Goal: Information Seeking & Learning: Learn about a topic

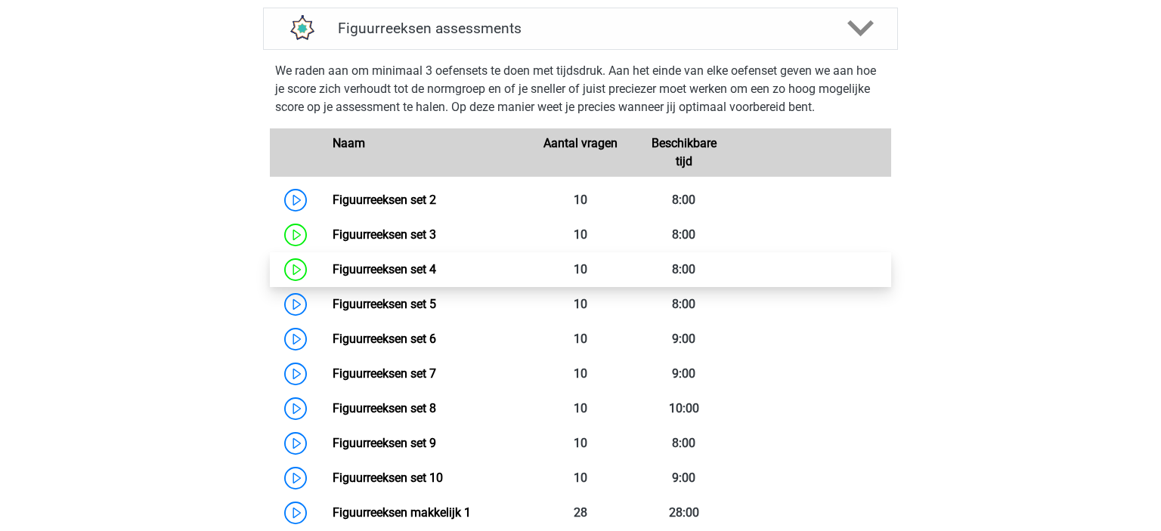
scroll to position [754, 0]
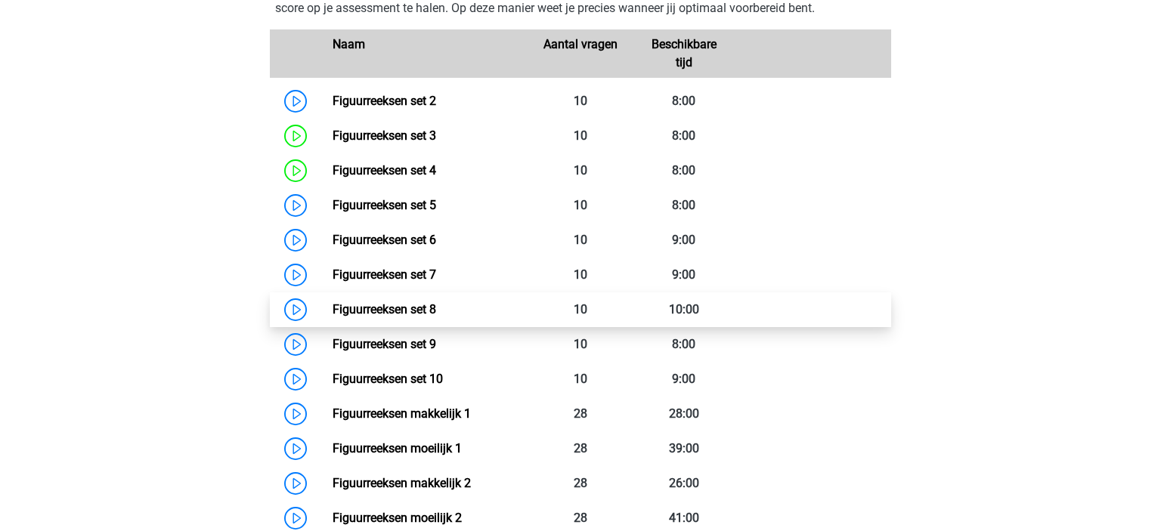
click at [344, 307] on link "Figuurreeksen set 8" at bounding box center [385, 309] width 104 height 14
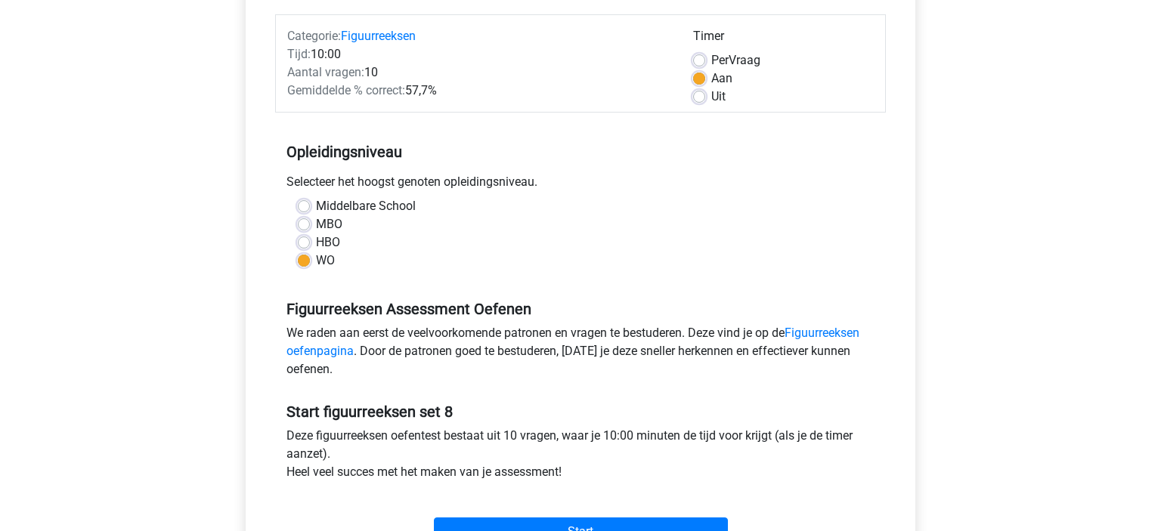
scroll to position [196, 0]
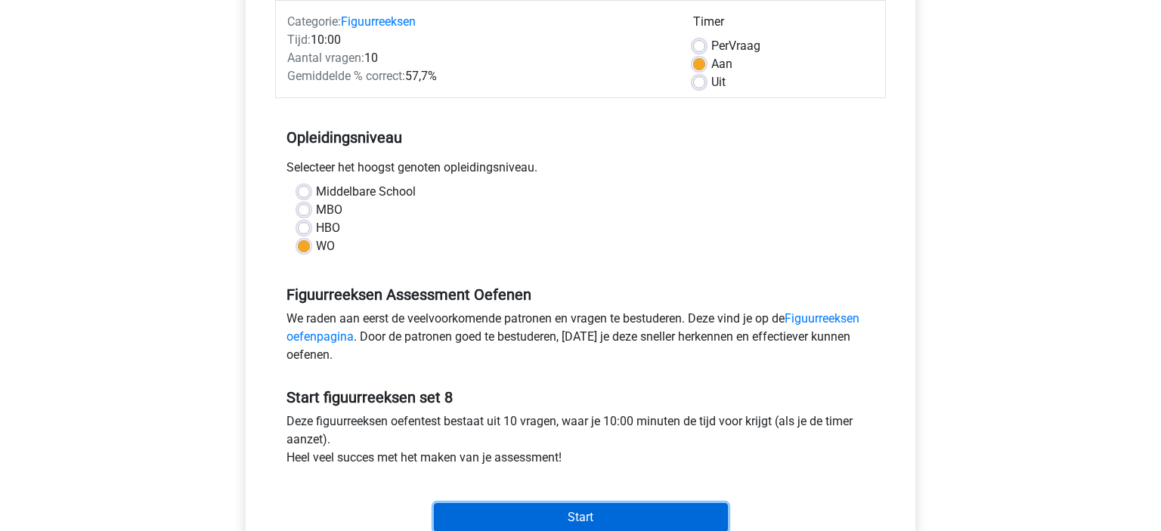
click at [537, 513] on input "Start" at bounding box center [581, 517] width 294 height 29
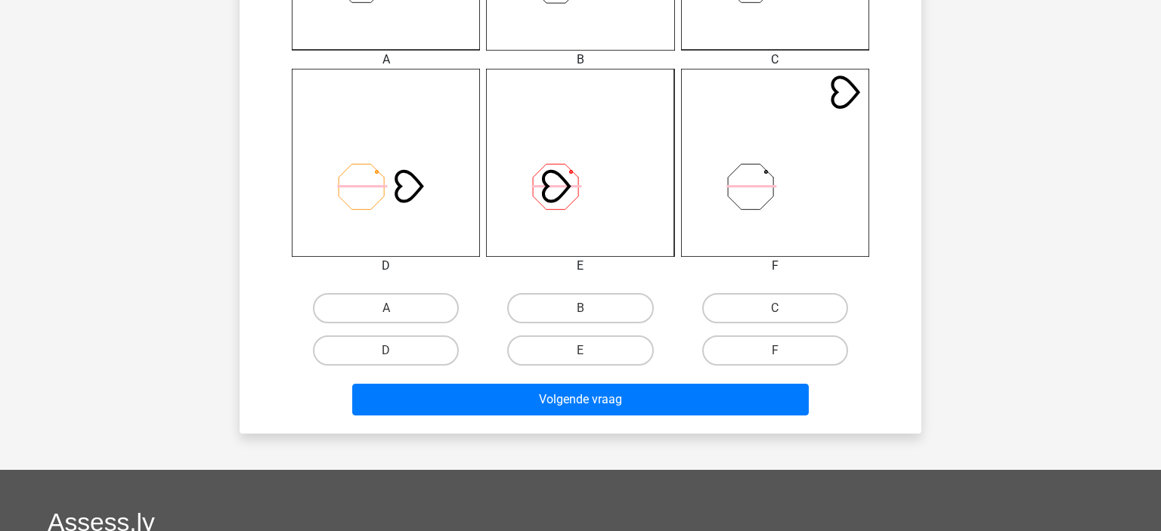
scroll to position [564, 0]
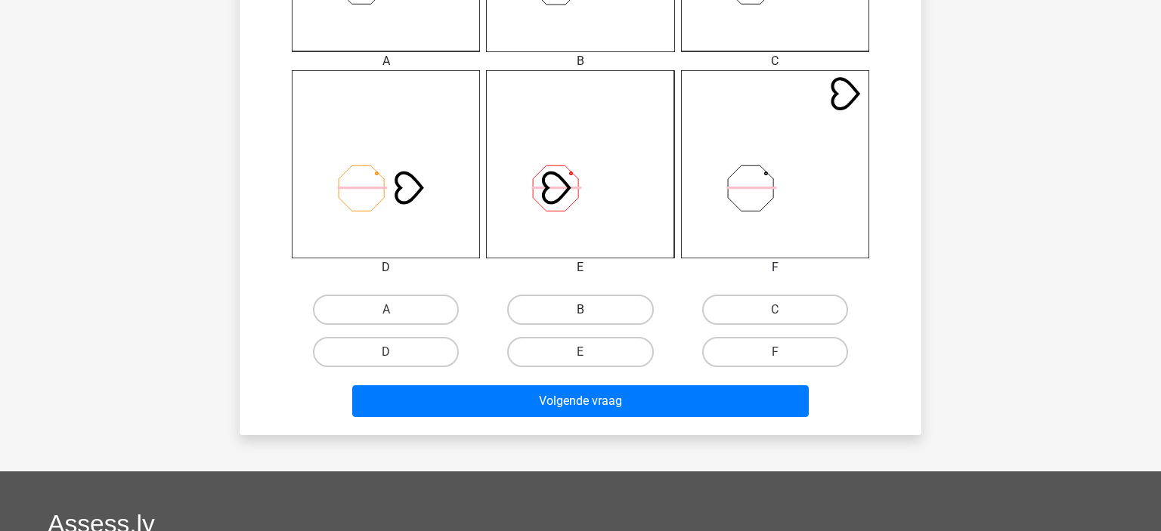
click at [598, 317] on label "B" at bounding box center [580, 310] width 146 height 30
click at [590, 317] on input "B" at bounding box center [585, 315] width 10 height 10
radio input "true"
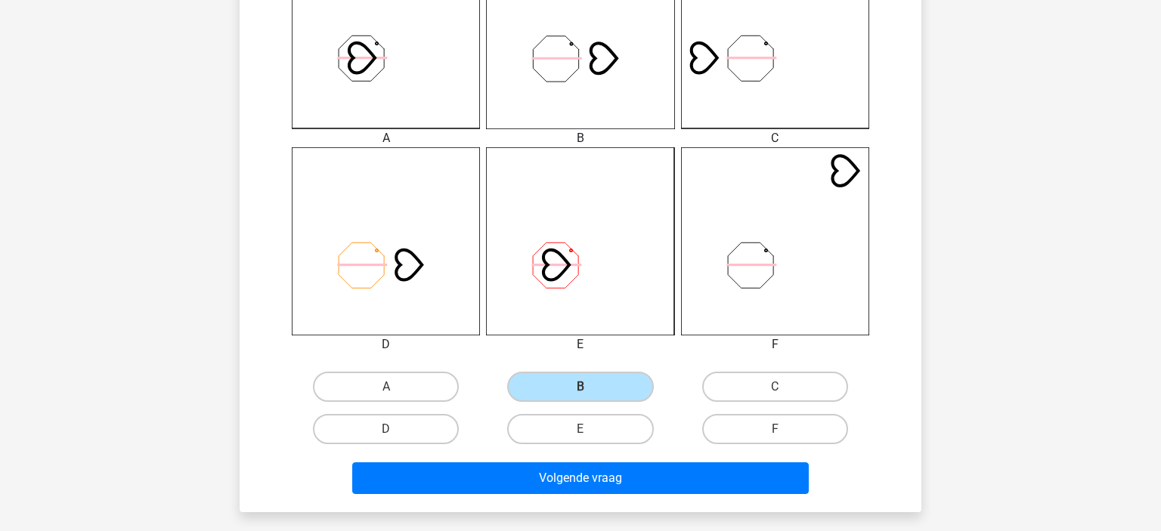
scroll to position [498, 0]
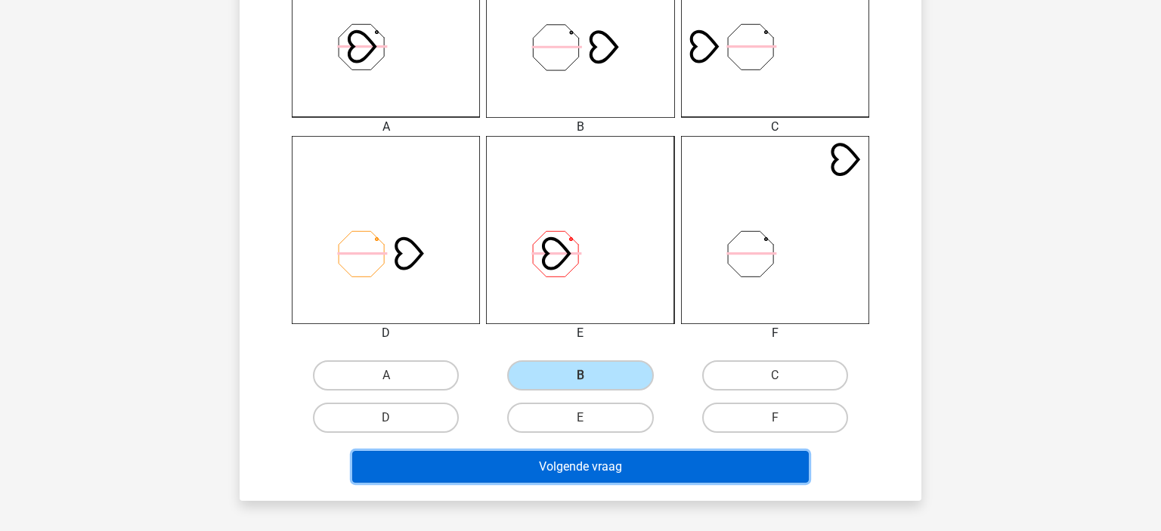
click at [630, 458] on button "Volgende vraag" at bounding box center [580, 467] width 457 height 32
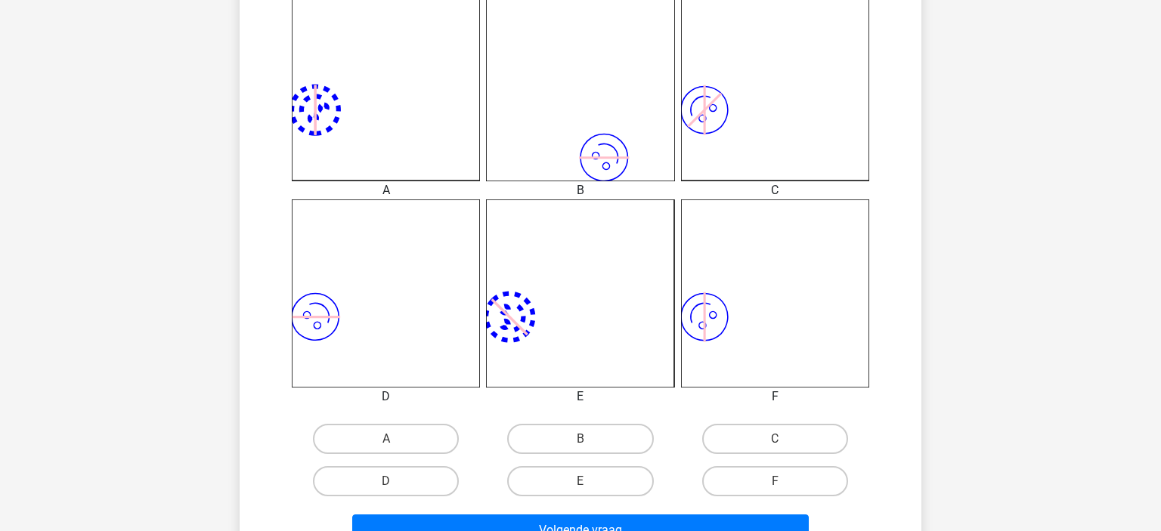
scroll to position [445, 0]
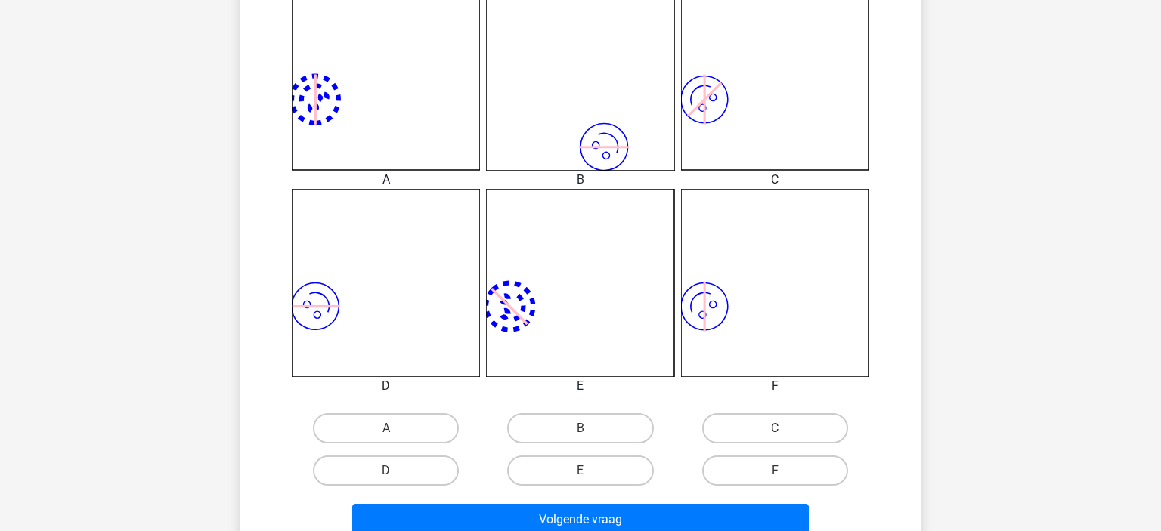
click at [784, 475] on input "F" at bounding box center [780, 476] width 10 height 10
radio input "true"
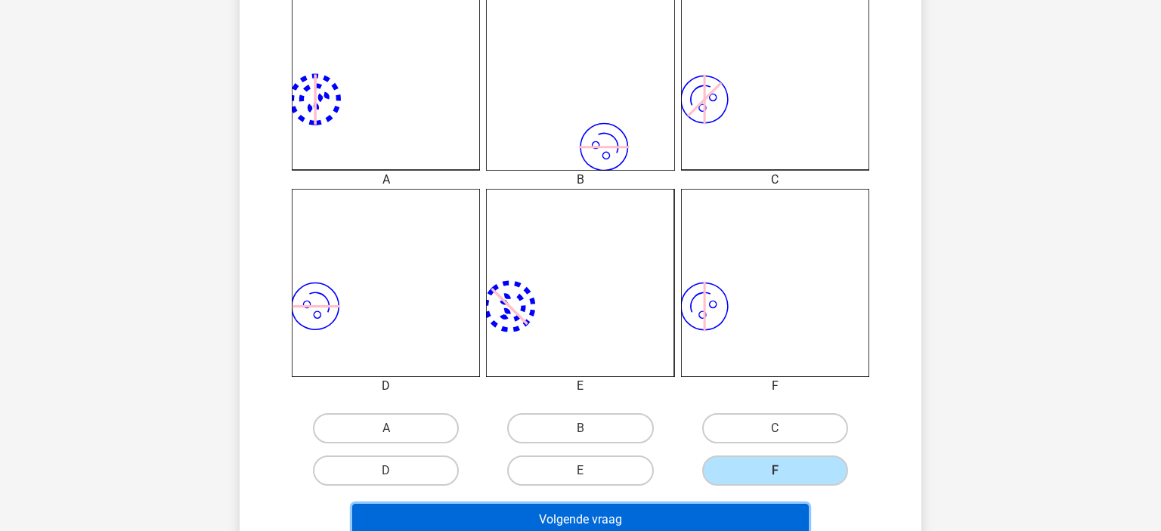
click at [716, 515] on button "Volgende vraag" at bounding box center [580, 520] width 457 height 32
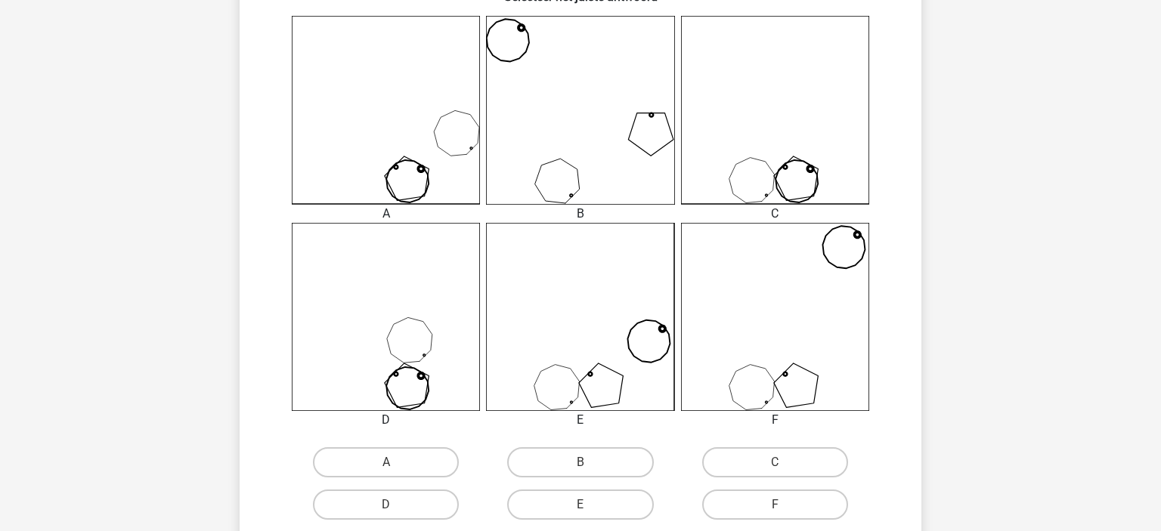
scroll to position [416, 0]
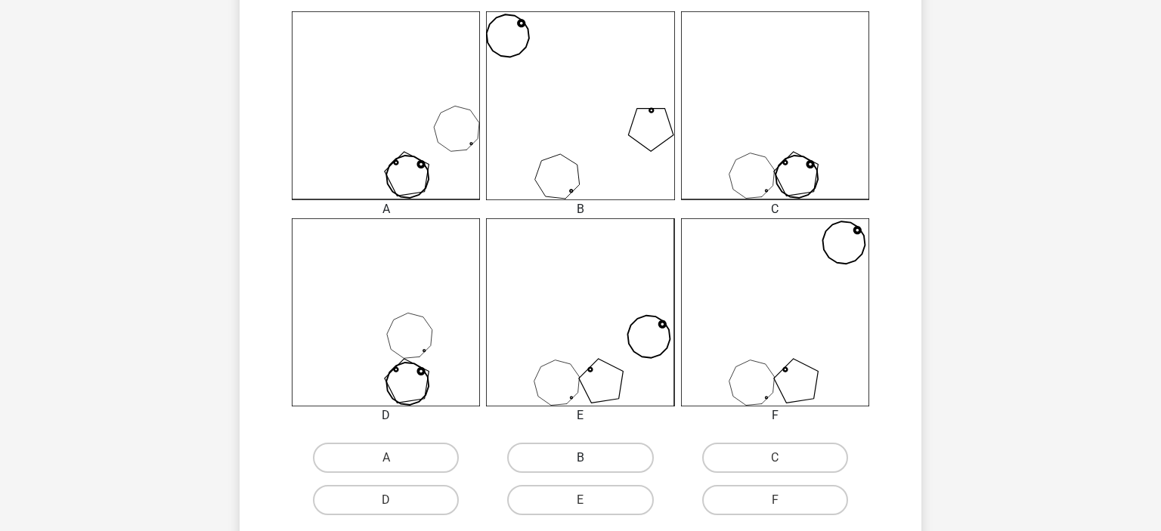
click at [549, 457] on label "B" at bounding box center [580, 458] width 146 height 30
click at [580, 458] on input "B" at bounding box center [585, 463] width 10 height 10
radio input "true"
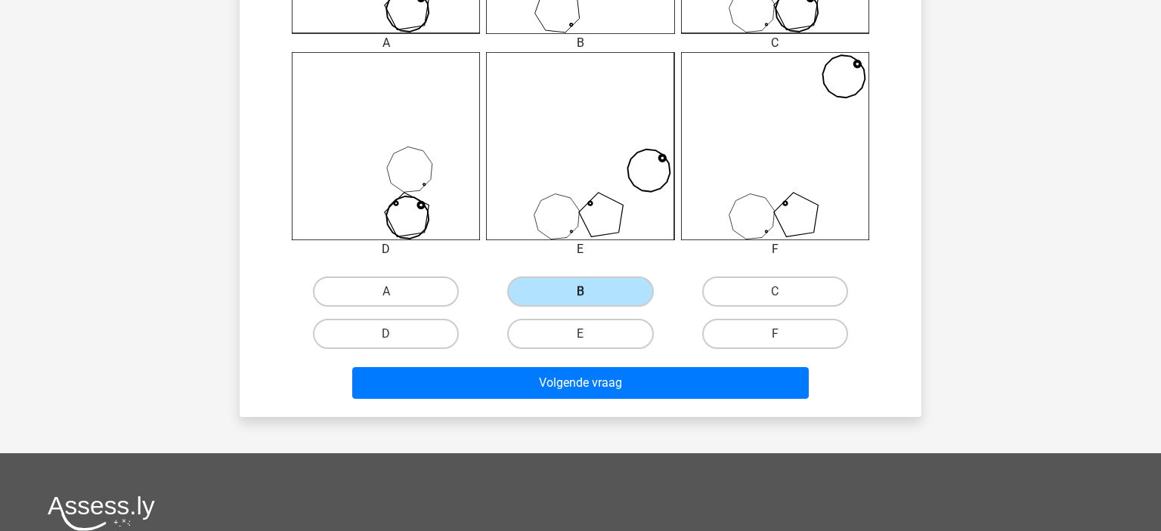
scroll to position [586, 0]
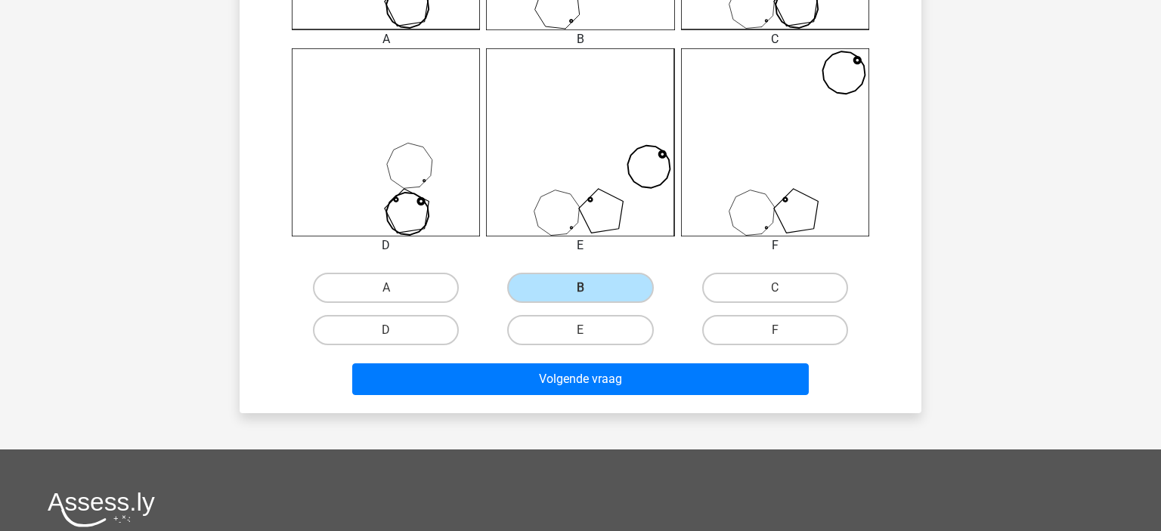
click at [592, 361] on div "Volgende vraag" at bounding box center [580, 376] width 633 height 50
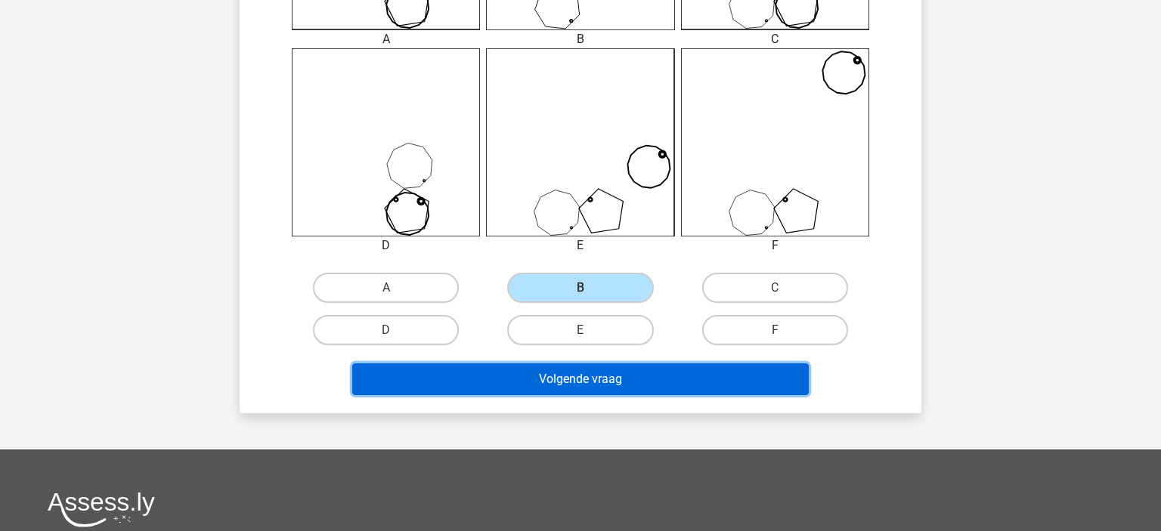
click at [537, 378] on button "Volgende vraag" at bounding box center [580, 379] width 457 height 32
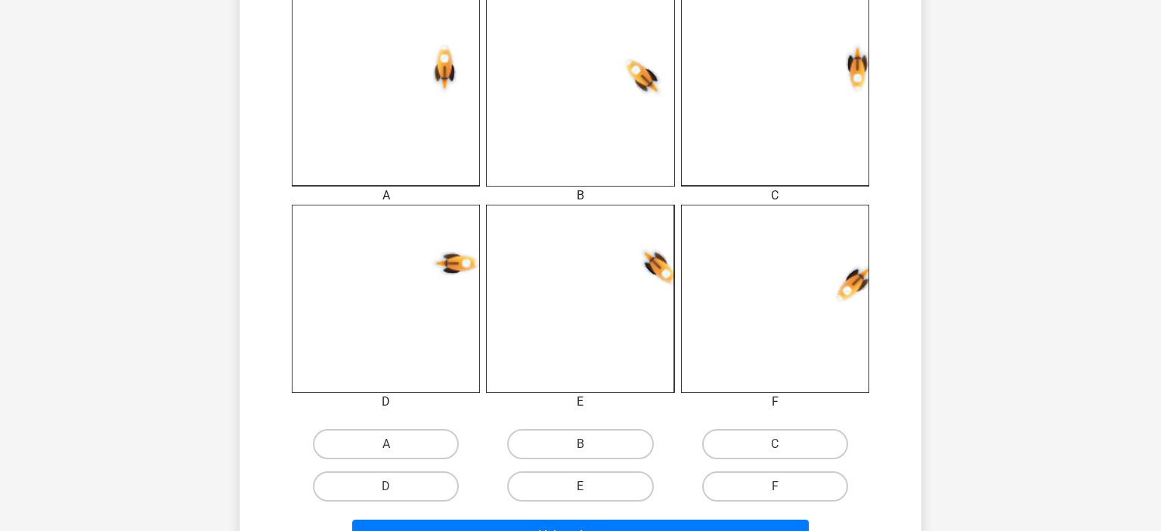
scroll to position [438, 0]
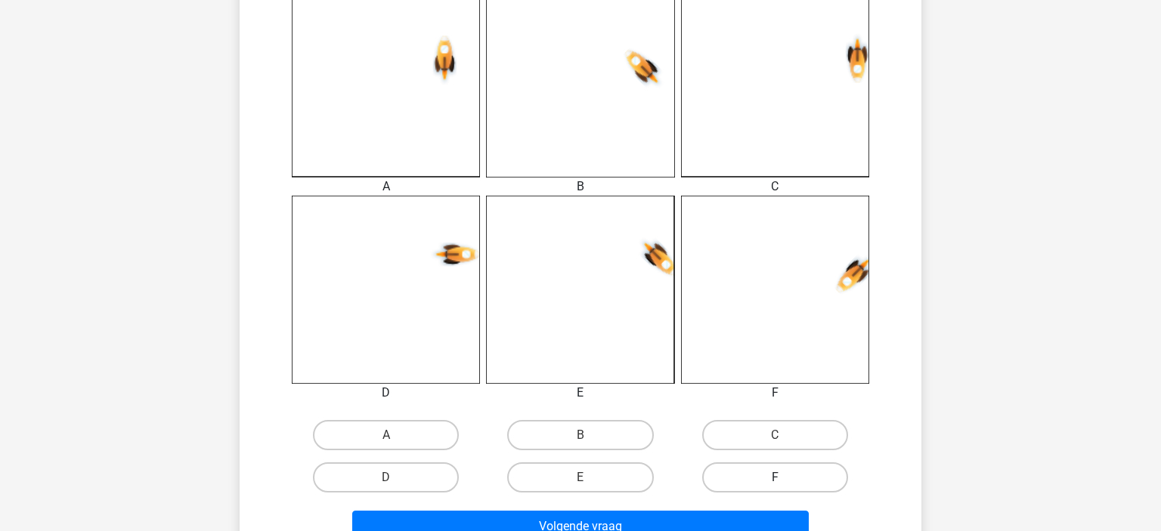
click at [728, 479] on label "F" at bounding box center [775, 477] width 146 height 30
click at [775, 479] on input "F" at bounding box center [780, 483] width 10 height 10
radio input "true"
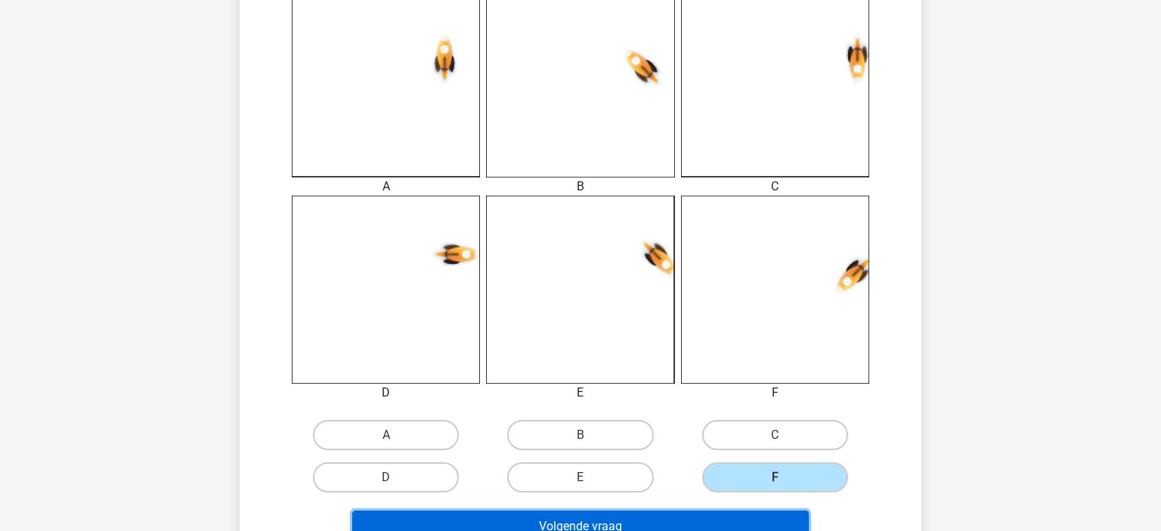
click at [639, 520] on button "Volgende vraag" at bounding box center [580, 527] width 457 height 32
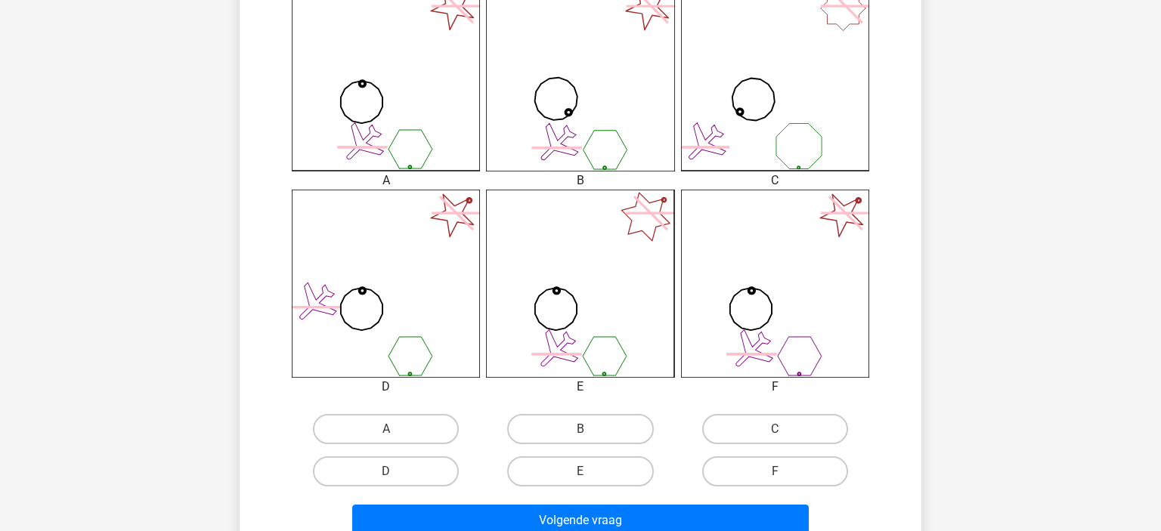
scroll to position [446, 0]
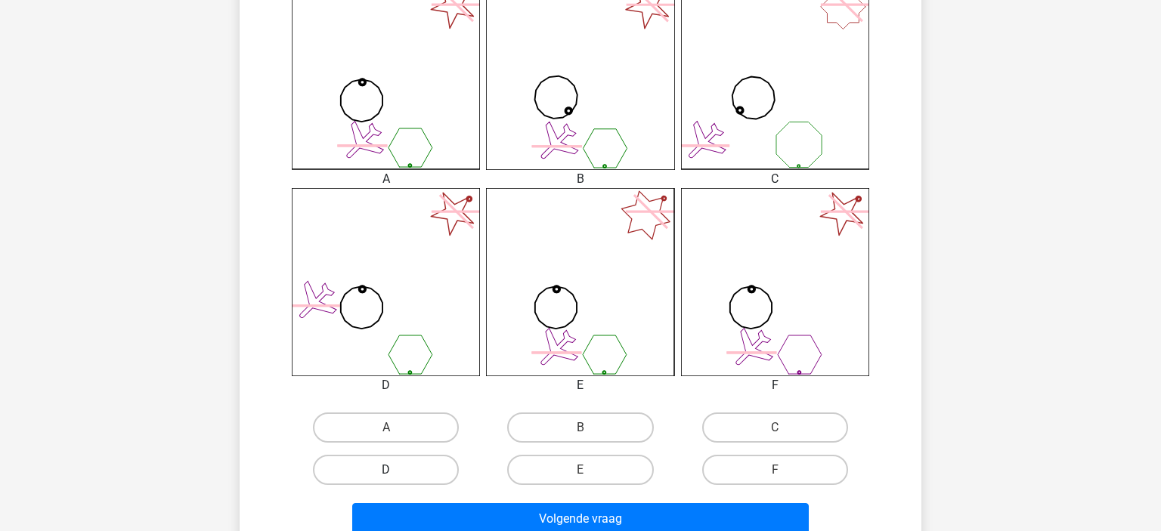
click at [401, 475] on label "D" at bounding box center [386, 470] width 146 height 30
click at [396, 475] on input "D" at bounding box center [391, 475] width 10 height 10
radio input "true"
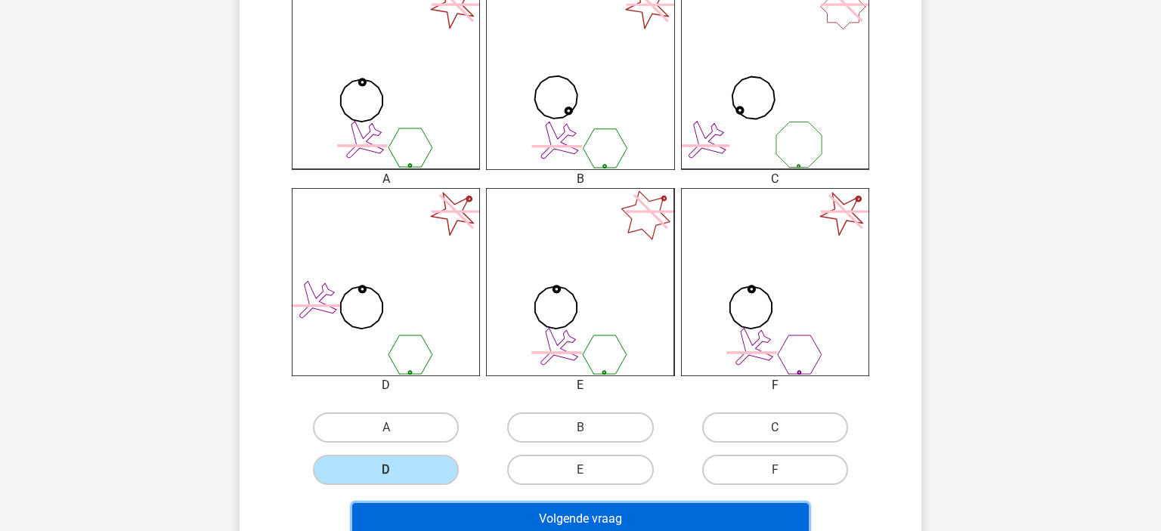
click at [402, 512] on button "Volgende vraag" at bounding box center [580, 519] width 457 height 32
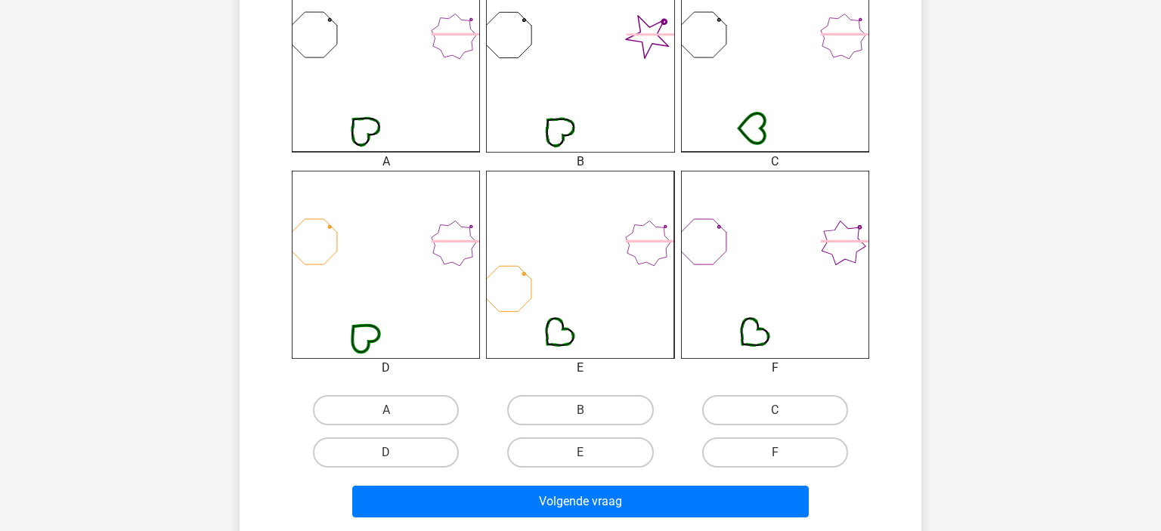
scroll to position [465, 0]
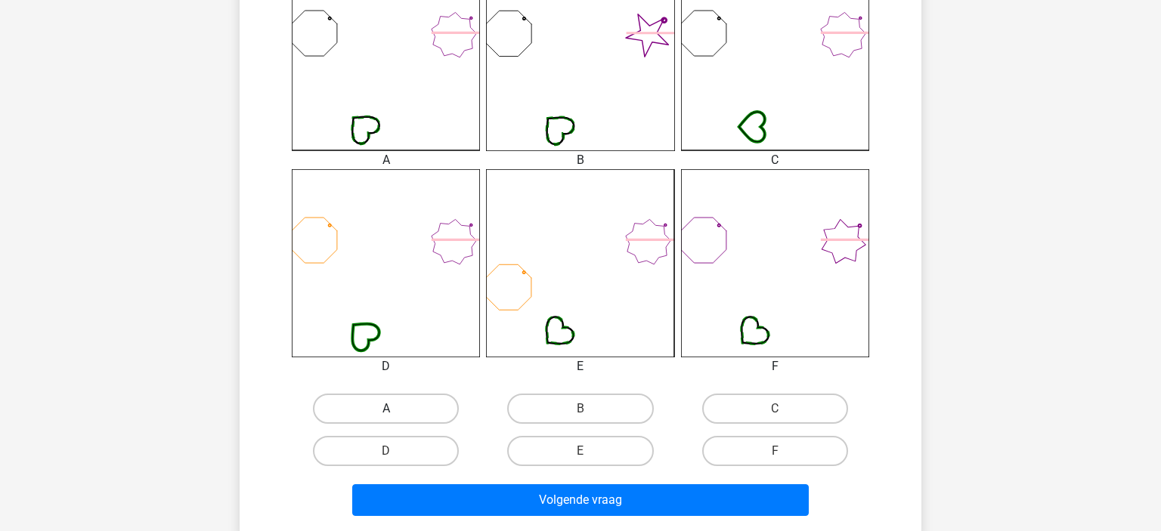
click at [386, 399] on label "A" at bounding box center [386, 409] width 146 height 30
click at [386, 409] on input "A" at bounding box center [391, 414] width 10 height 10
radio input "true"
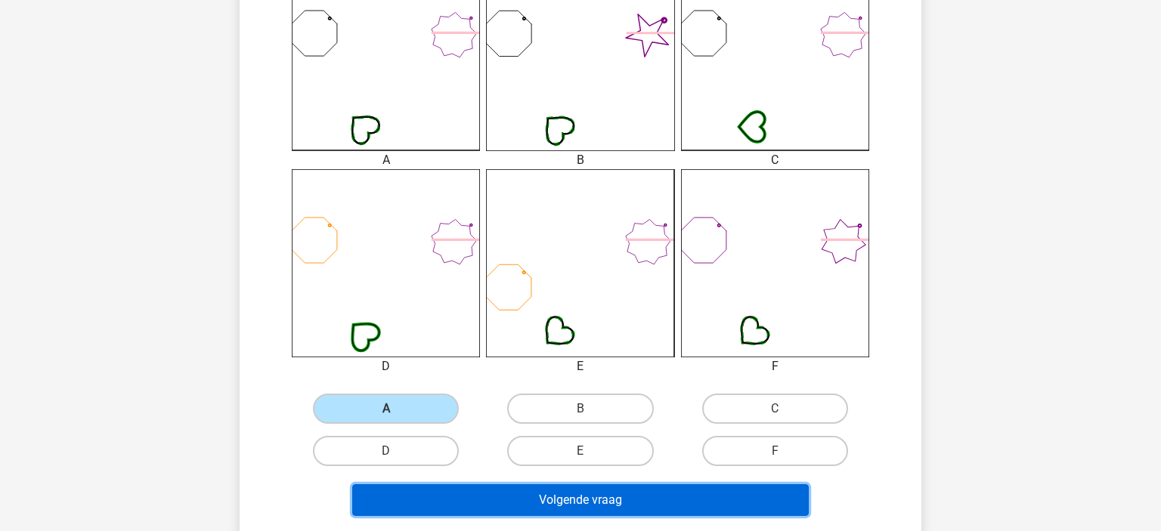
click at [448, 506] on button "Volgende vraag" at bounding box center [580, 500] width 457 height 32
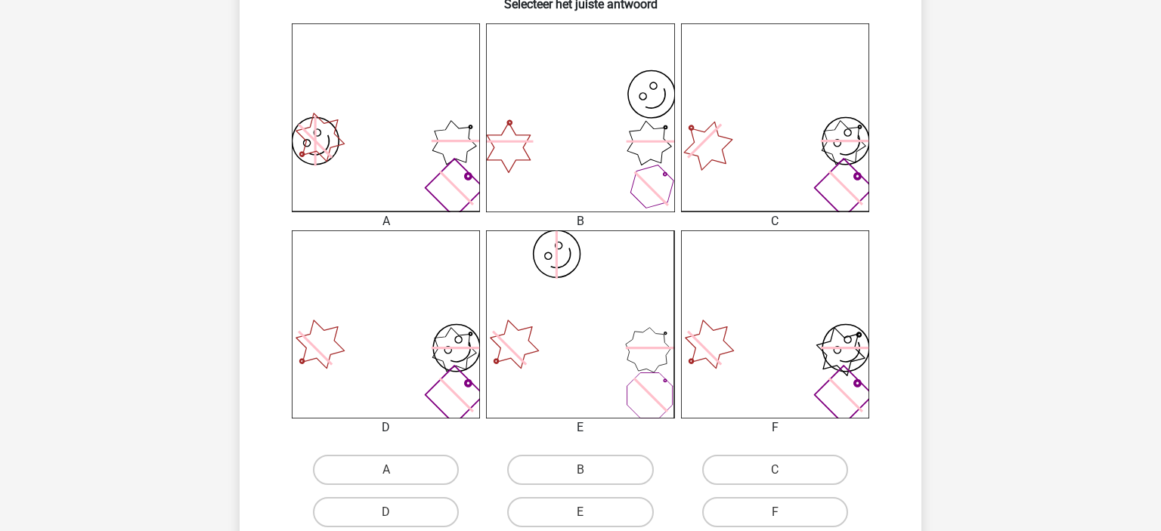
scroll to position [405, 0]
click at [407, 513] on label "D" at bounding box center [386, 511] width 146 height 30
click at [396, 513] on input "D" at bounding box center [391, 516] width 10 height 10
radio input "true"
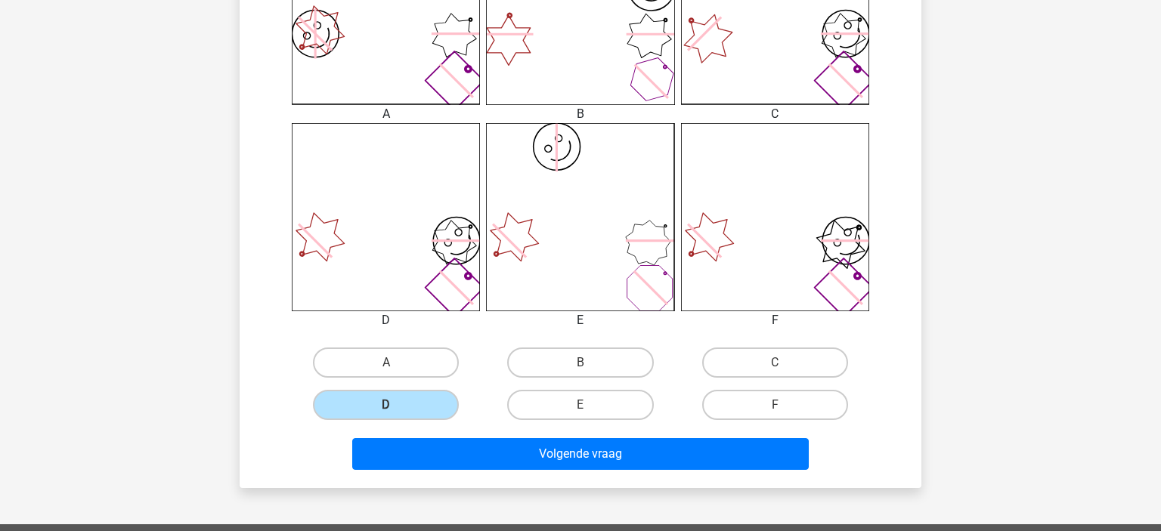
scroll to position [513, 0]
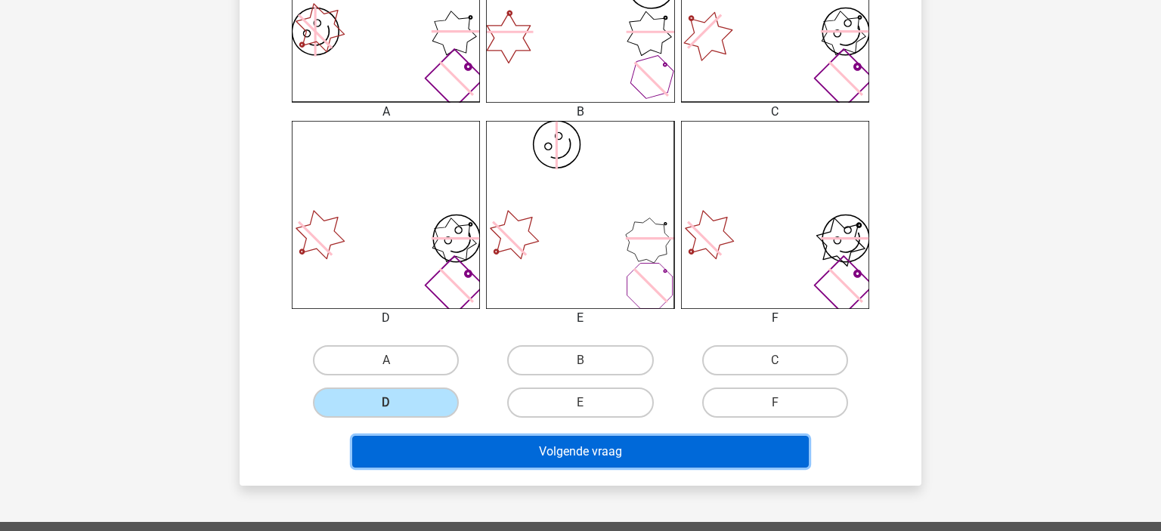
click at [503, 451] on button "Volgende vraag" at bounding box center [580, 452] width 457 height 32
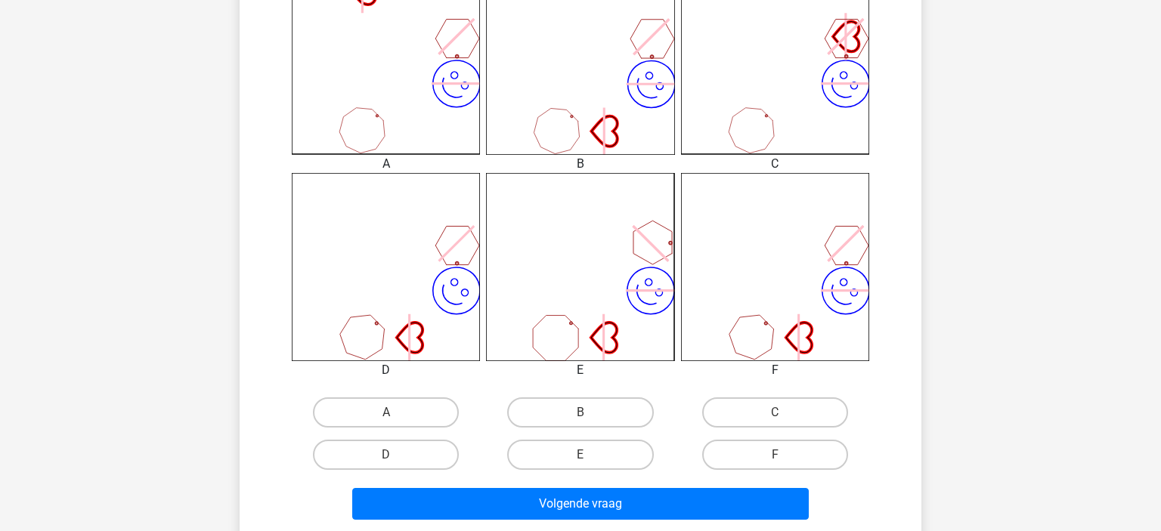
scroll to position [465, 0]
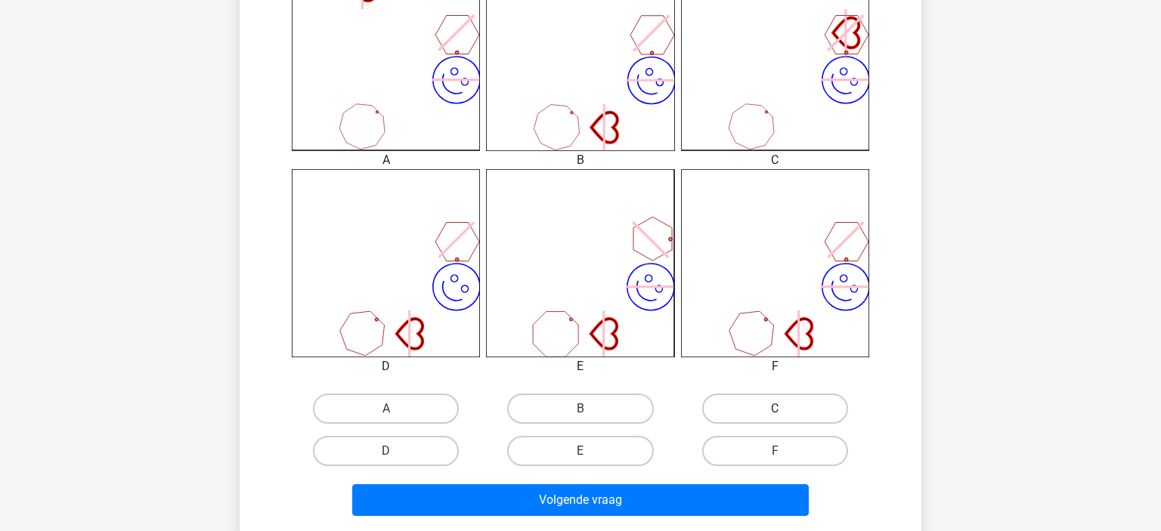
click at [744, 416] on label "C" at bounding box center [775, 409] width 146 height 30
click at [775, 416] on input "C" at bounding box center [780, 414] width 10 height 10
radio input "true"
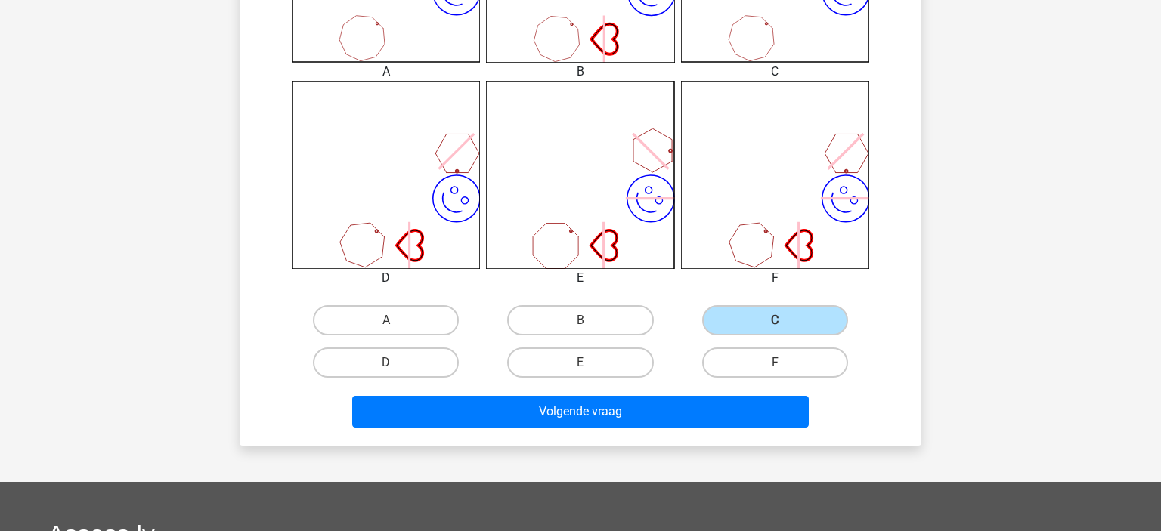
scroll to position [555, 0]
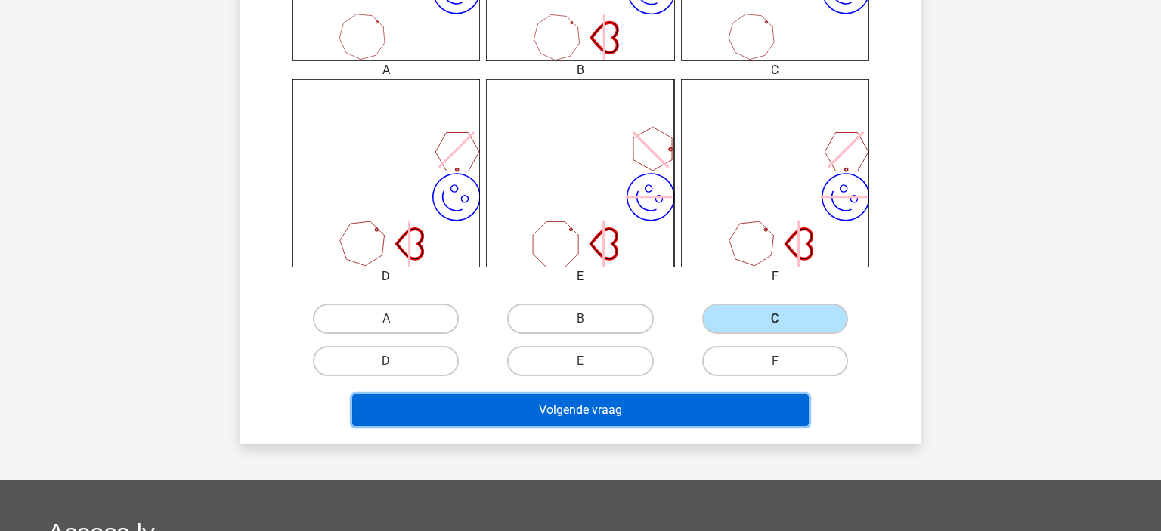
click at [624, 422] on button "Volgende vraag" at bounding box center [580, 410] width 457 height 32
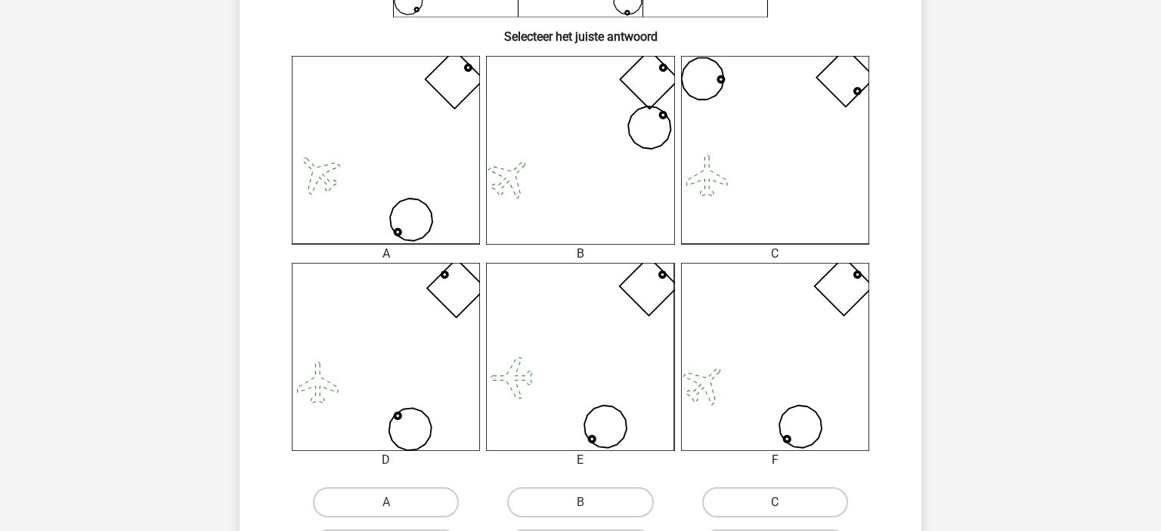
scroll to position [456, 0]
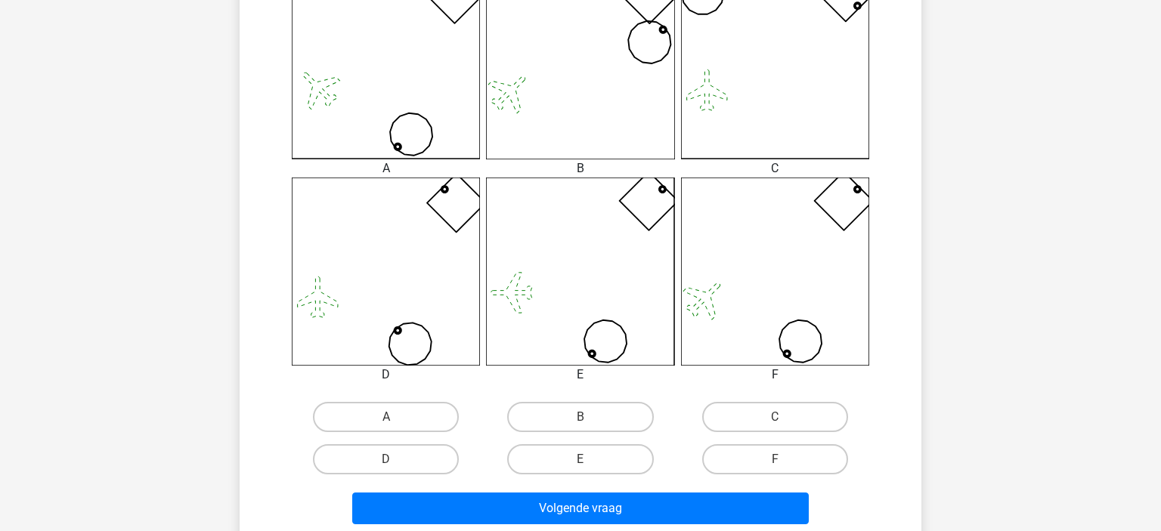
click at [779, 460] on input "F" at bounding box center [780, 464] width 10 height 10
radio input "true"
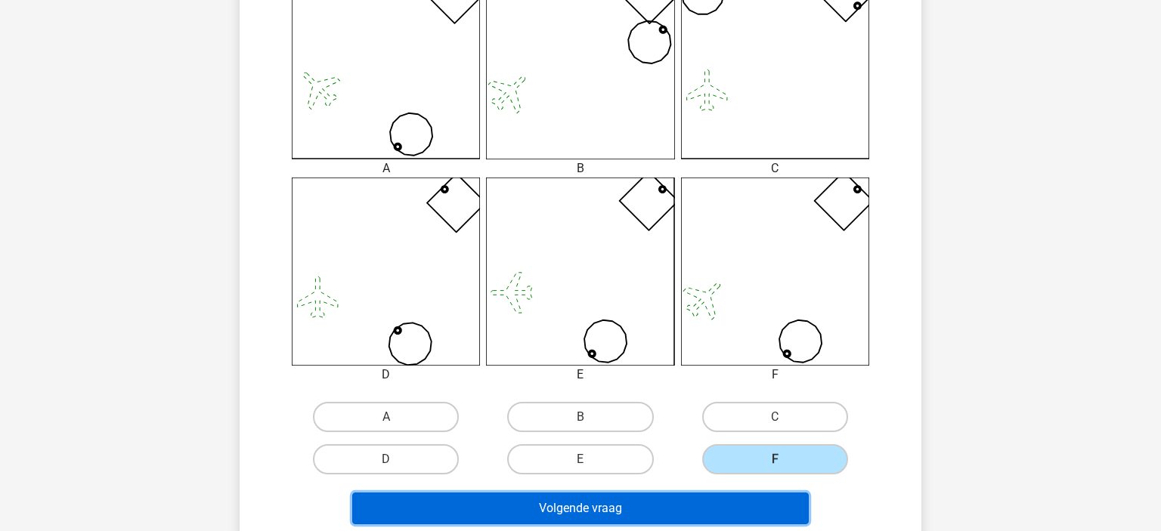
click at [703, 493] on button "Volgende vraag" at bounding box center [580, 509] width 457 height 32
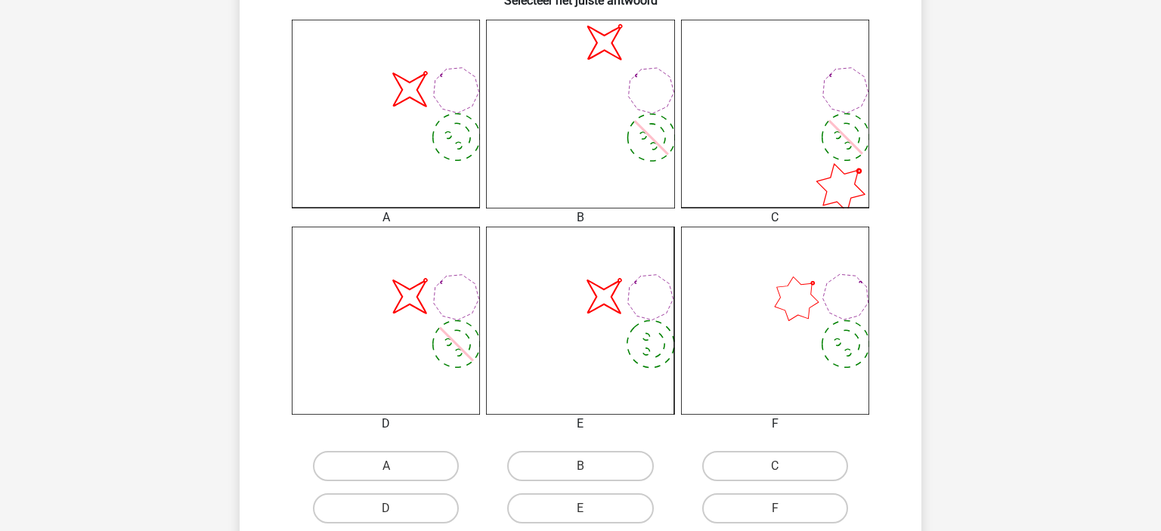
scroll to position [439, 0]
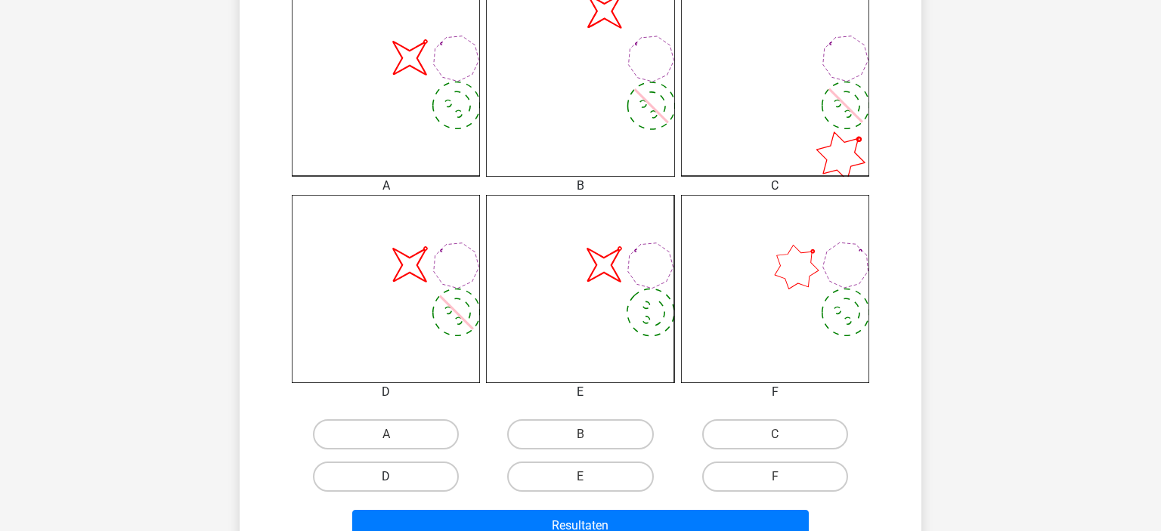
click at [409, 477] on label "D" at bounding box center [386, 477] width 146 height 30
click at [396, 477] on input "D" at bounding box center [391, 482] width 10 height 10
radio input "true"
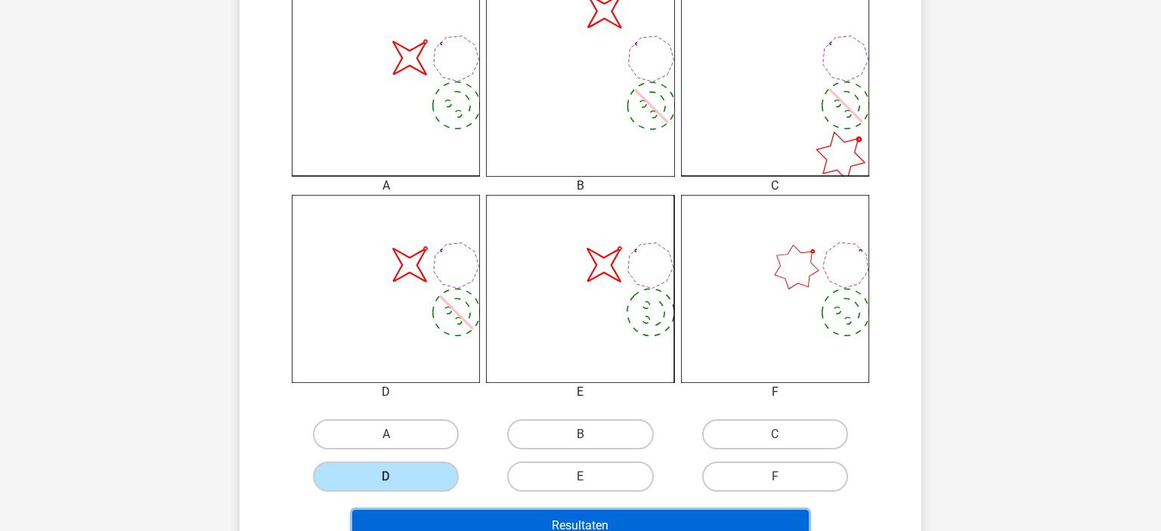
click at [463, 512] on button "Resultaten" at bounding box center [580, 526] width 457 height 32
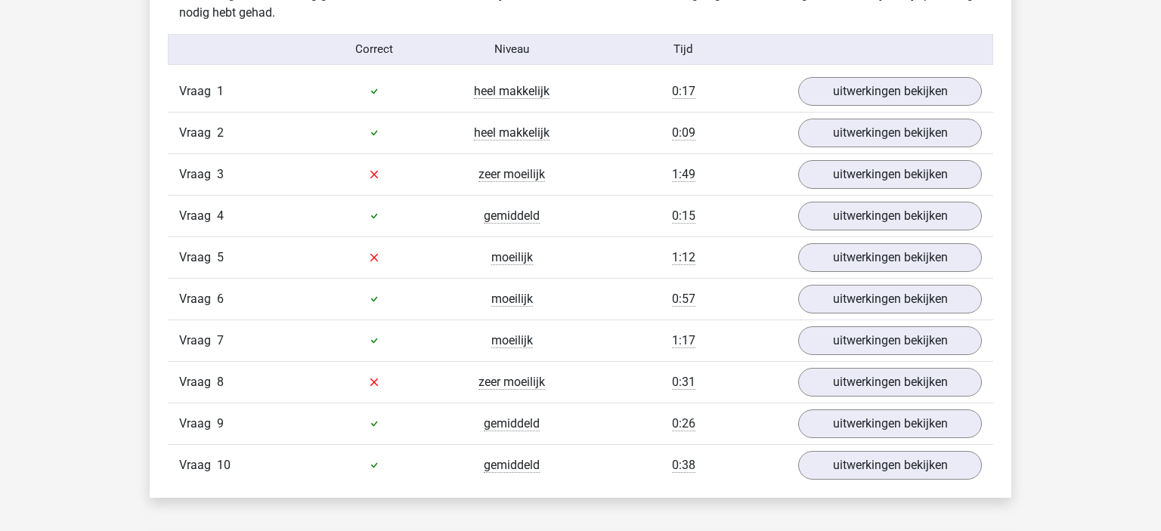
scroll to position [970, 0]
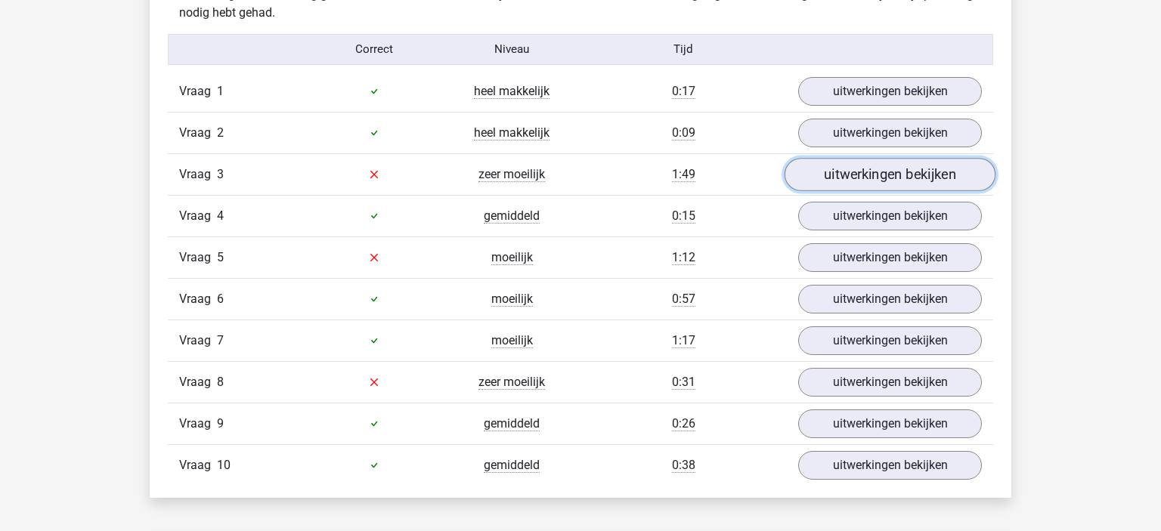
click at [843, 169] on link "uitwerkingen bekijken" at bounding box center [889, 174] width 211 height 33
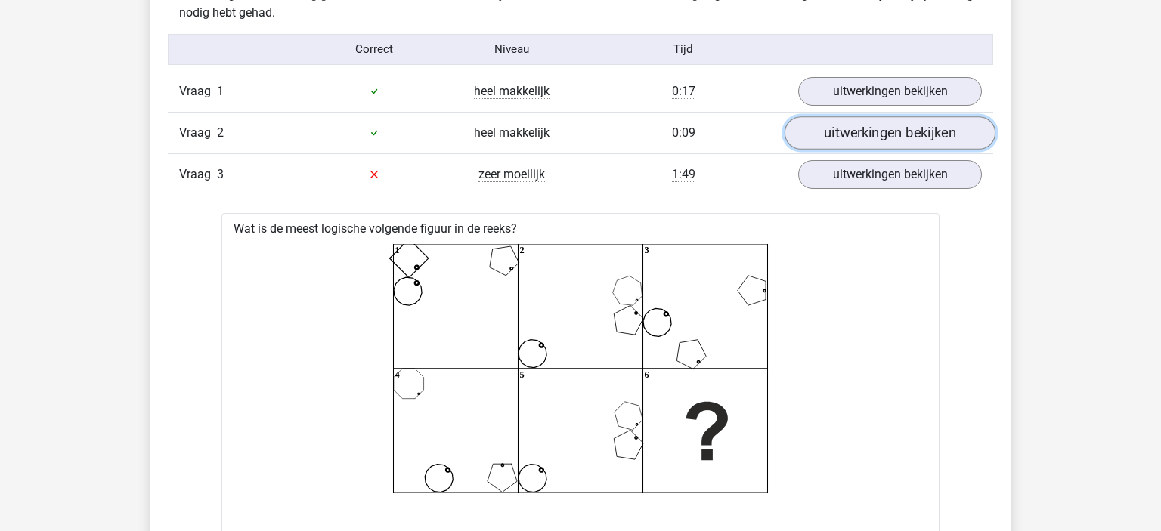
click at [858, 141] on link "uitwerkingen bekijken" at bounding box center [889, 132] width 211 height 33
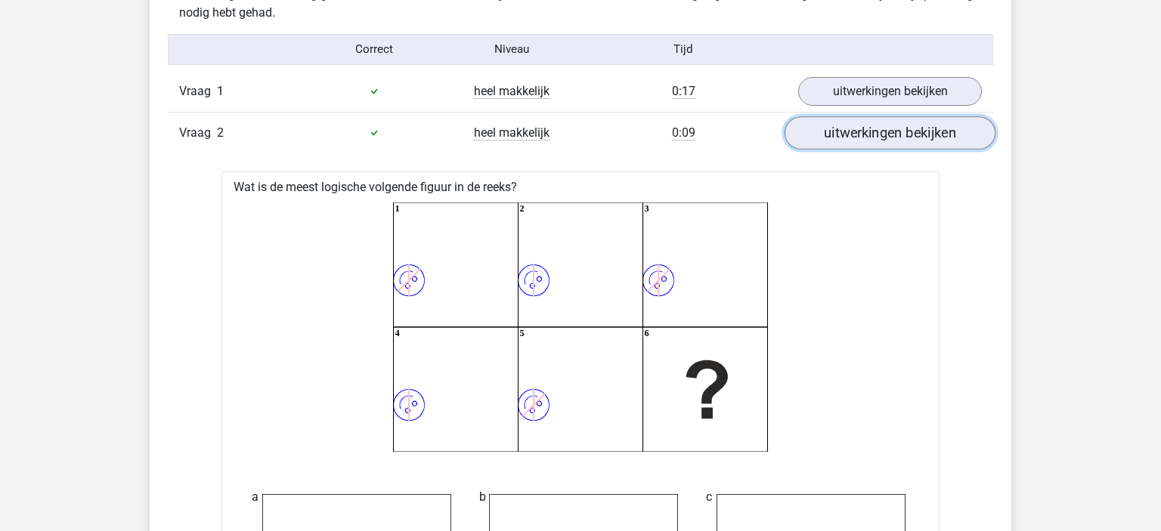
click at [860, 138] on link "uitwerkingen bekijken" at bounding box center [889, 132] width 211 height 33
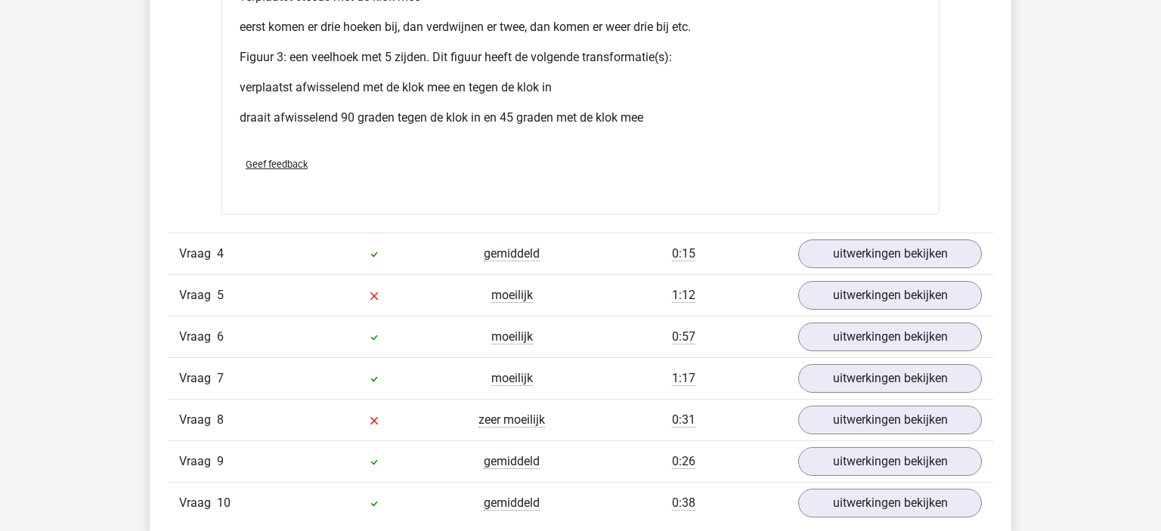
scroll to position [2194, 0]
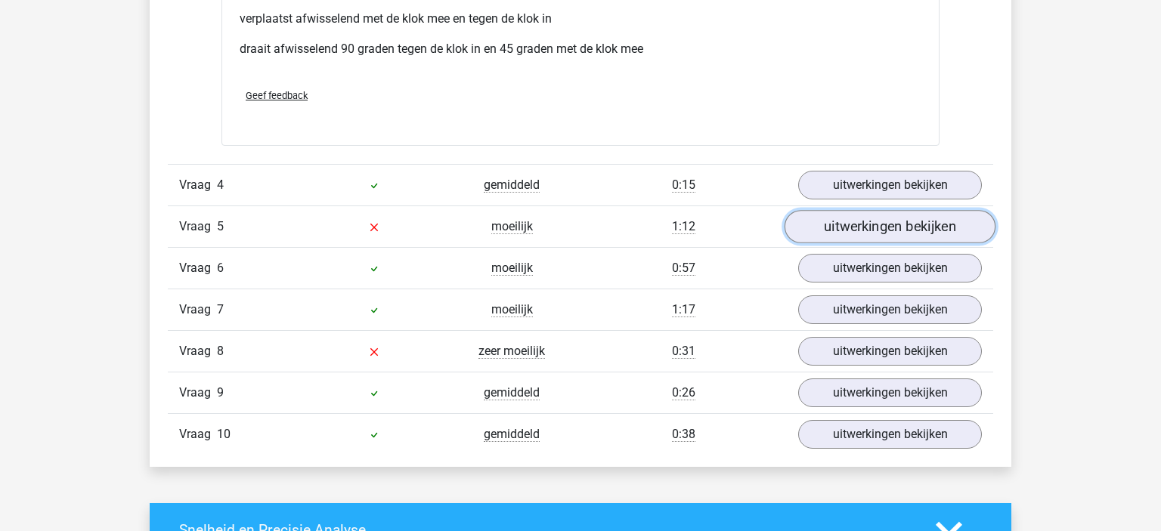
click at [901, 218] on link "uitwerkingen bekijken" at bounding box center [889, 226] width 211 height 33
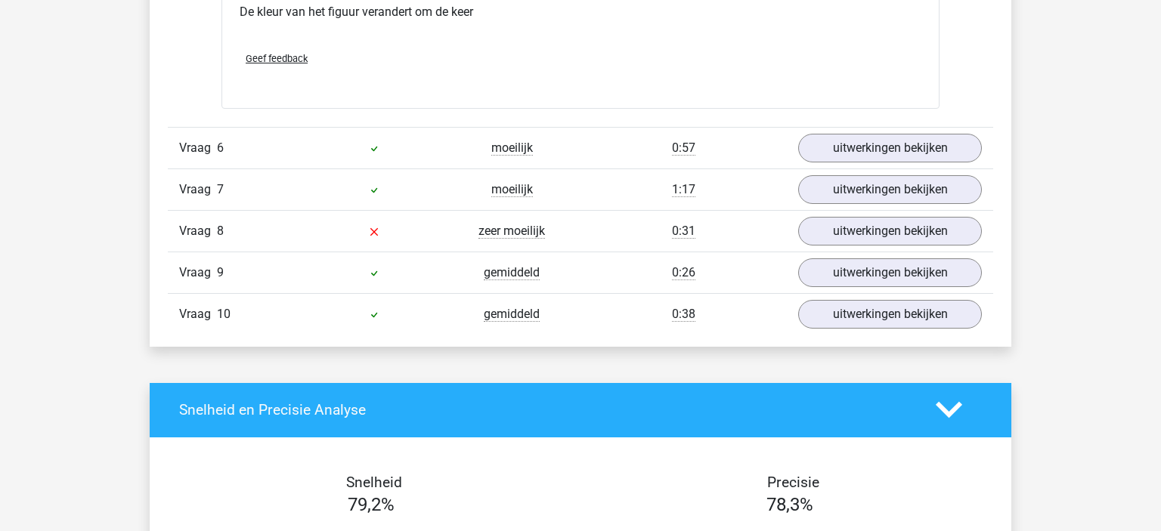
scroll to position [3586, 0]
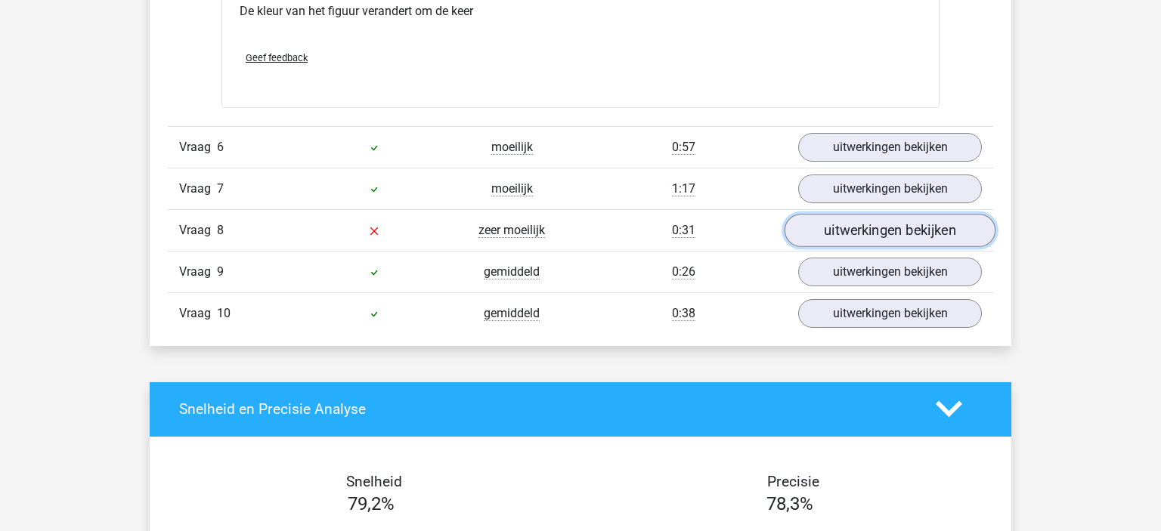
click at [917, 230] on link "uitwerkingen bekijken" at bounding box center [889, 230] width 211 height 33
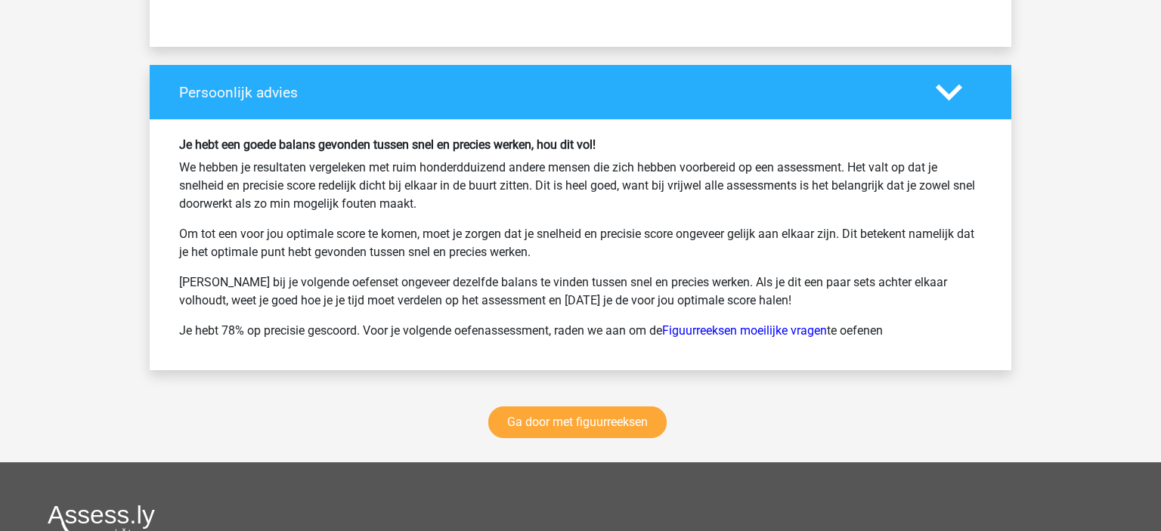
scroll to position [5799, 0]
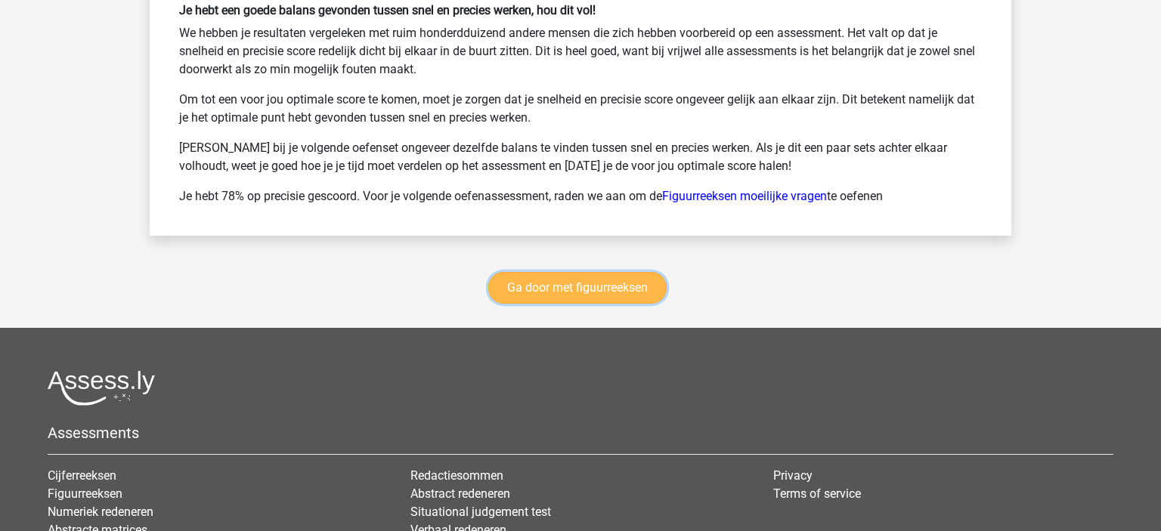
click at [592, 276] on link "Ga door met figuurreeksen" at bounding box center [577, 288] width 178 height 32
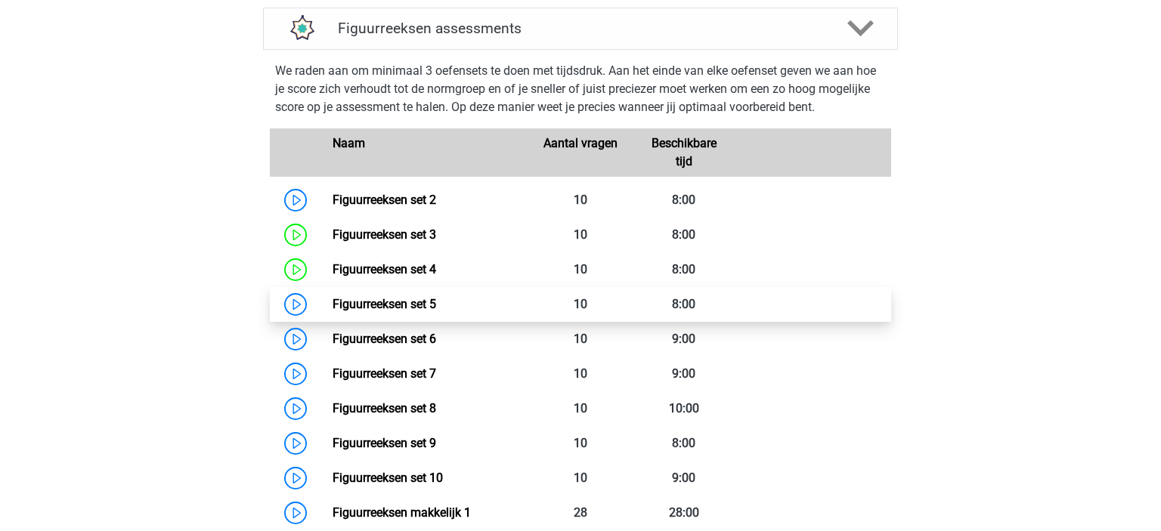
scroll to position [728, 0]
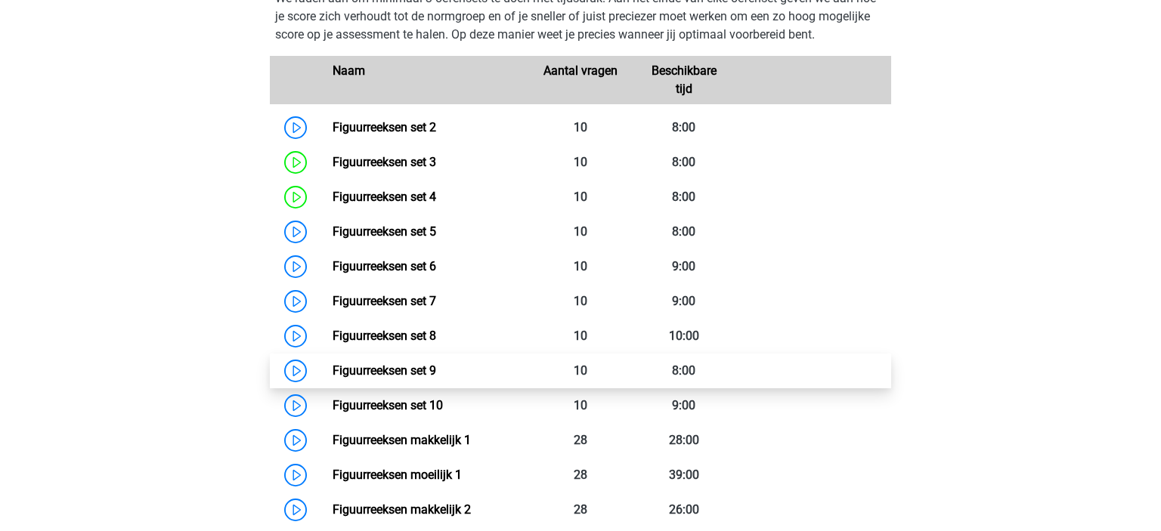
click at [398, 363] on link "Figuurreeksen set 9" at bounding box center [385, 370] width 104 height 14
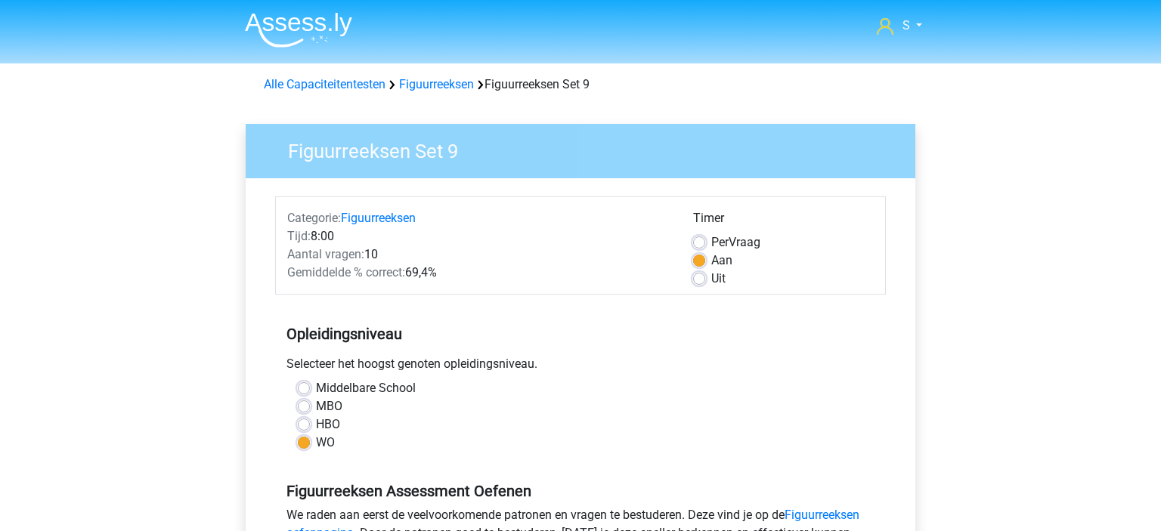
scroll to position [232, 0]
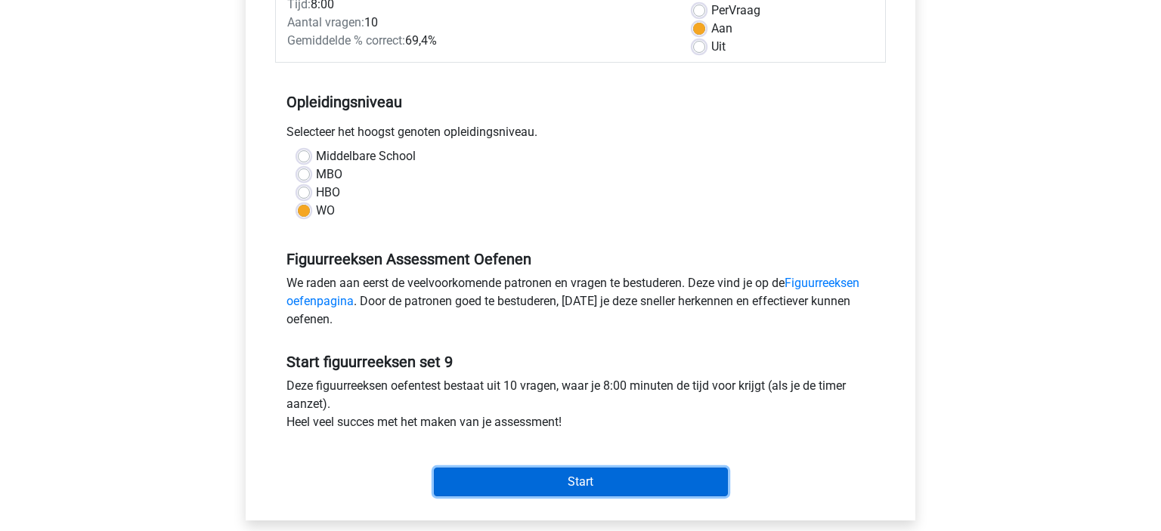
click at [515, 483] on input "Start" at bounding box center [581, 482] width 294 height 29
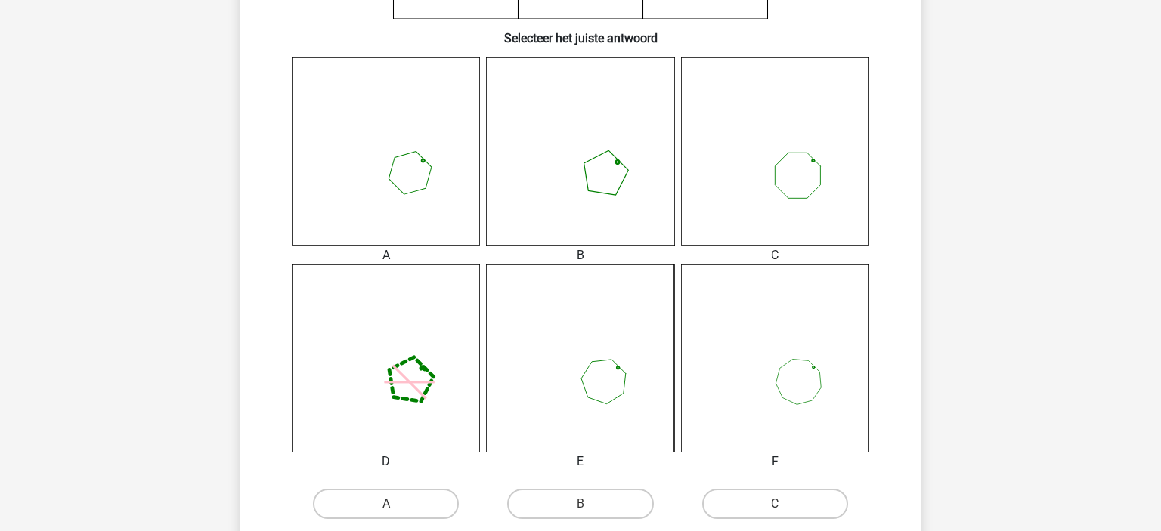
scroll to position [417, 0]
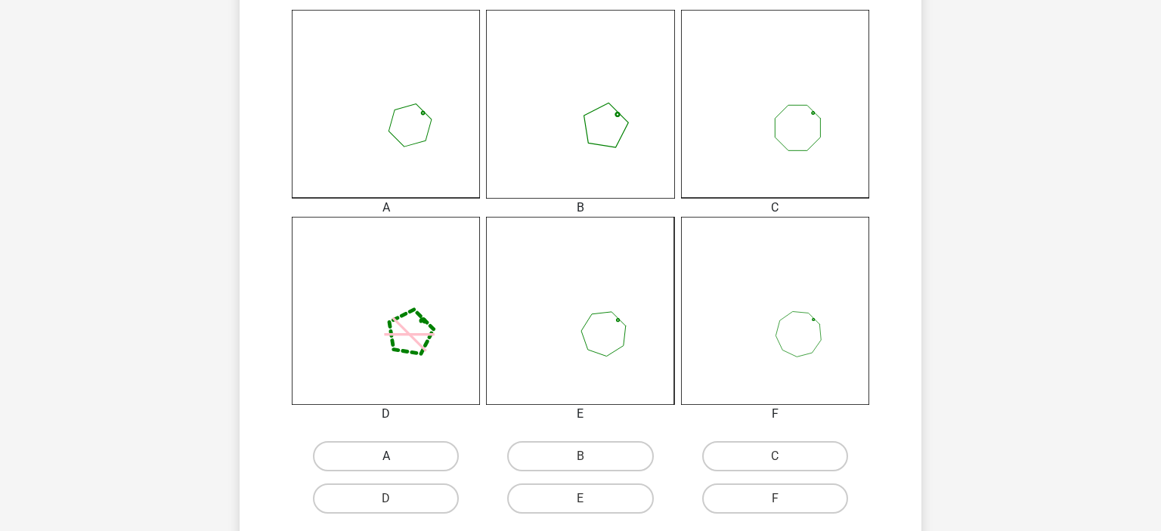
click at [388, 456] on label "A" at bounding box center [386, 456] width 146 height 30
click at [388, 456] on input "A" at bounding box center [391, 461] width 10 height 10
radio input "true"
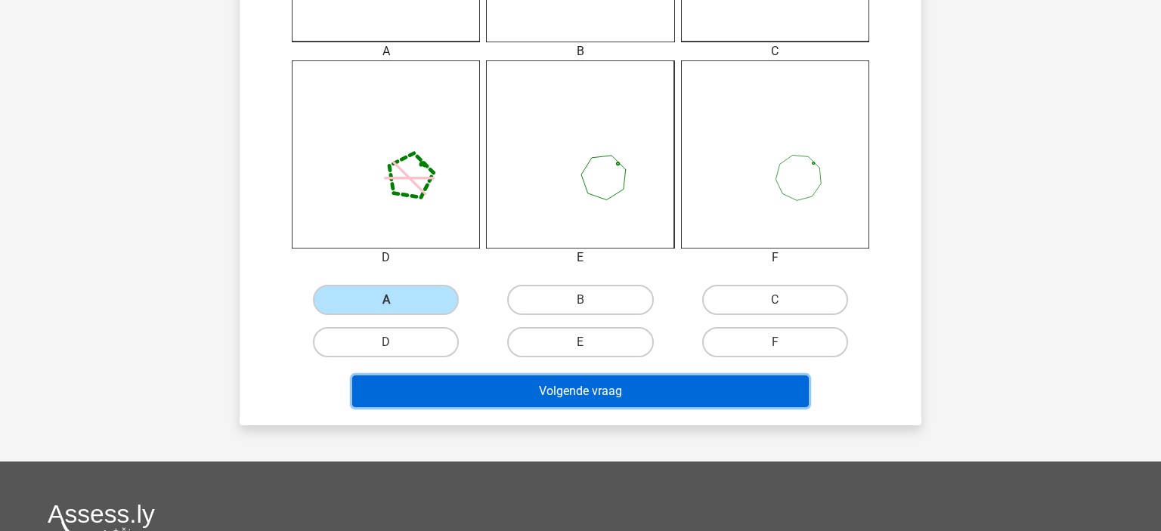
click at [484, 402] on button "Volgende vraag" at bounding box center [580, 392] width 457 height 32
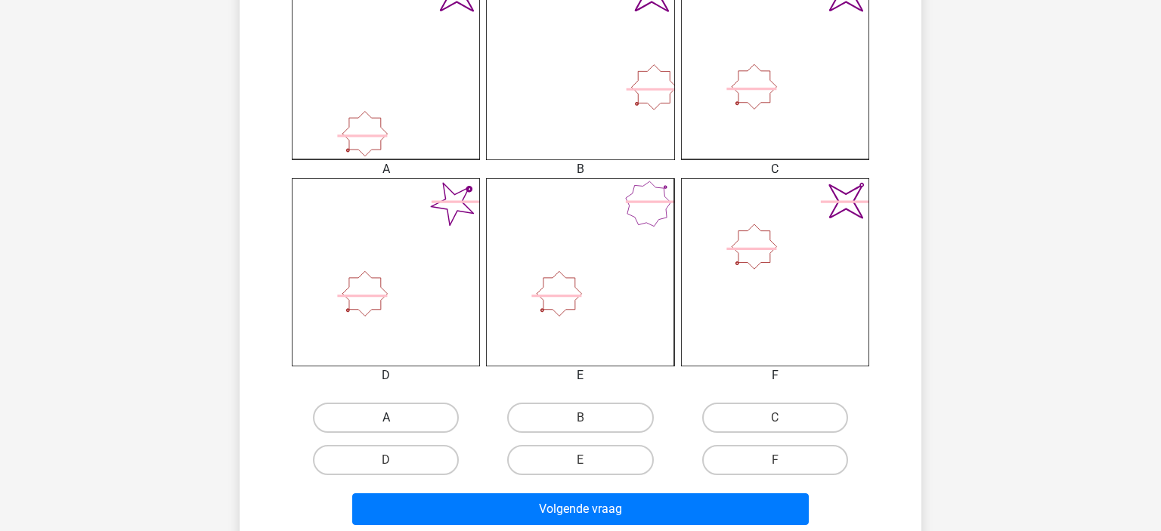
scroll to position [456, 0]
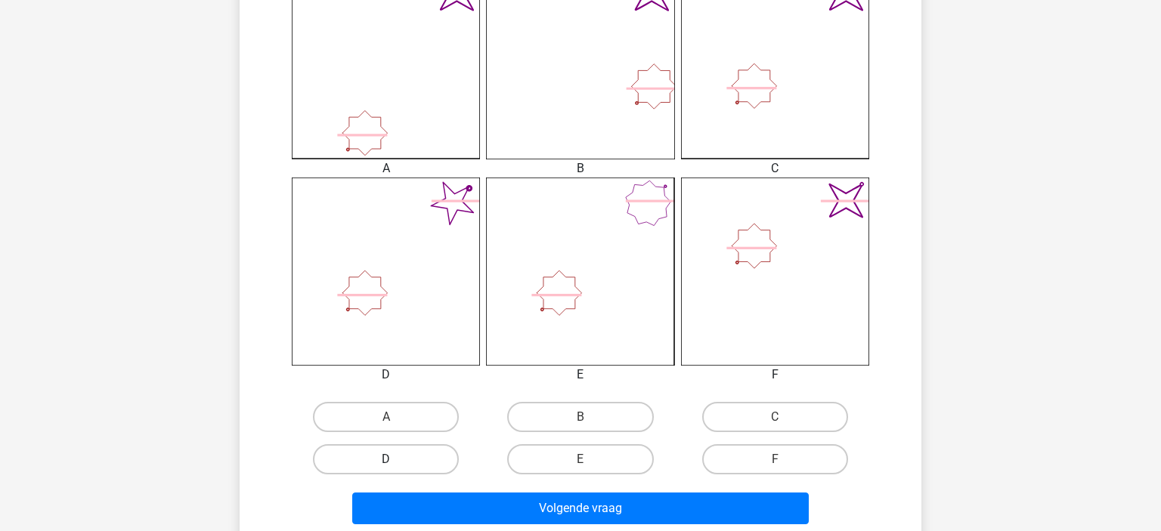
click at [407, 462] on label "D" at bounding box center [386, 459] width 146 height 30
click at [396, 462] on input "D" at bounding box center [391, 464] width 10 height 10
radio input "true"
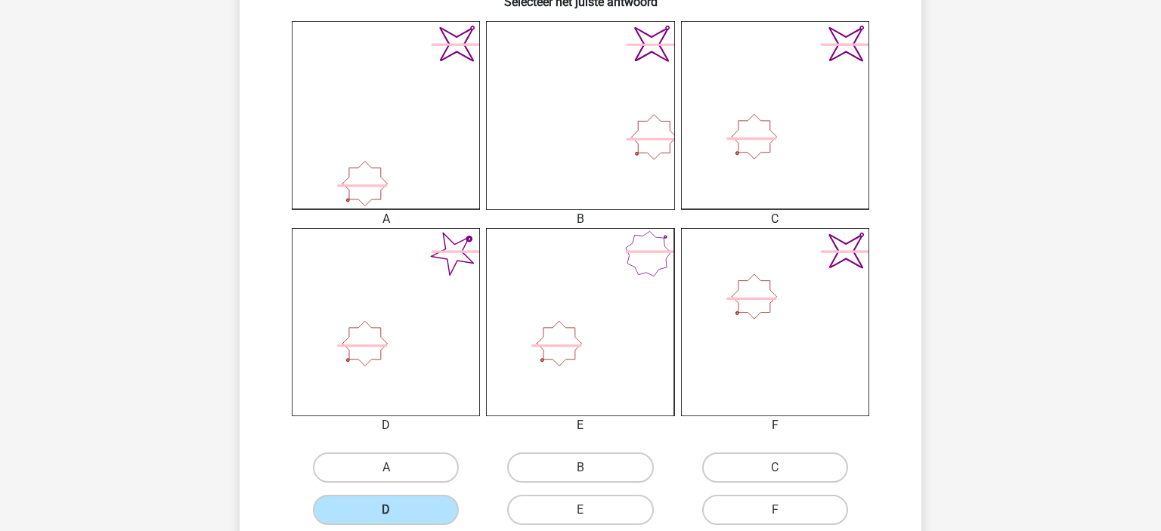
scroll to position [486, 0]
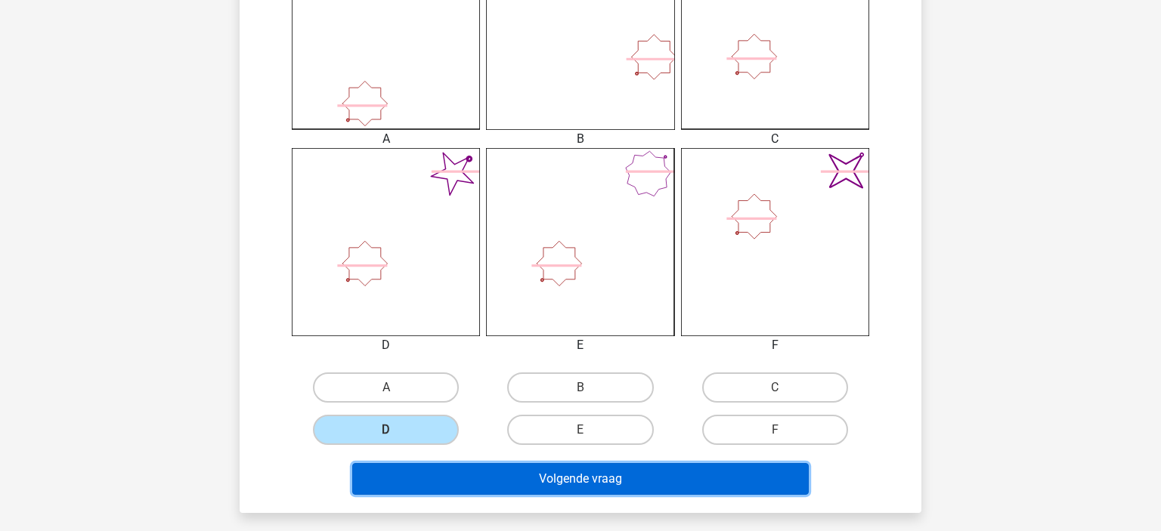
click at [484, 469] on button "Volgende vraag" at bounding box center [580, 479] width 457 height 32
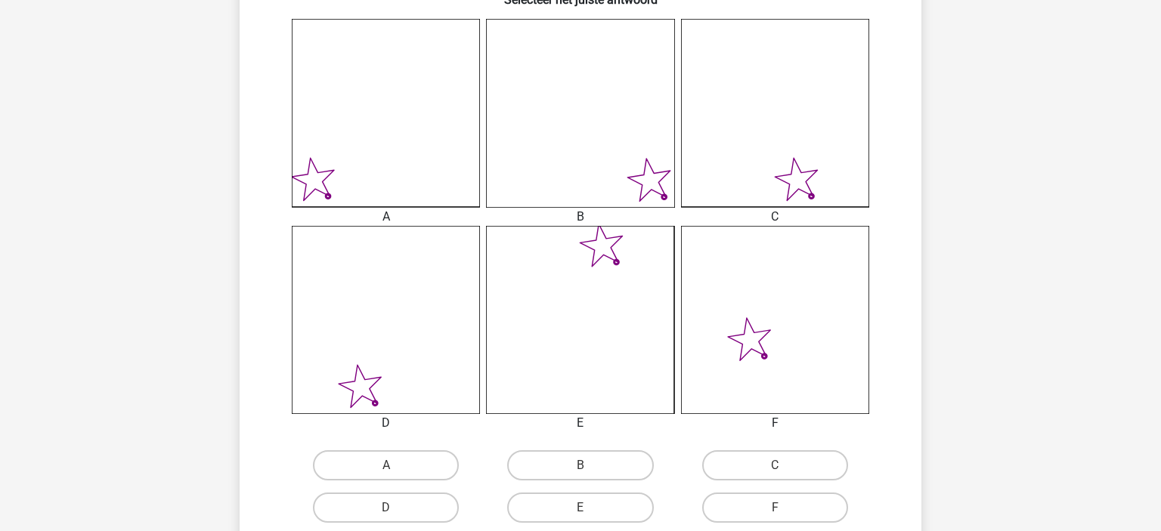
scroll to position [425, 0]
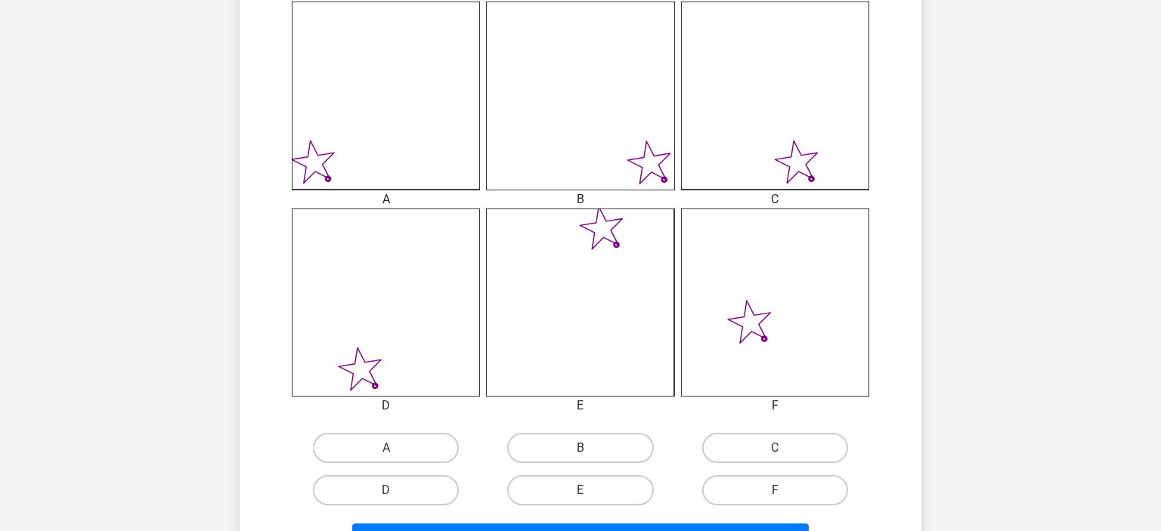
click at [531, 435] on label "B" at bounding box center [580, 448] width 146 height 30
click at [580, 448] on input "B" at bounding box center [585, 453] width 10 height 10
radio input "true"
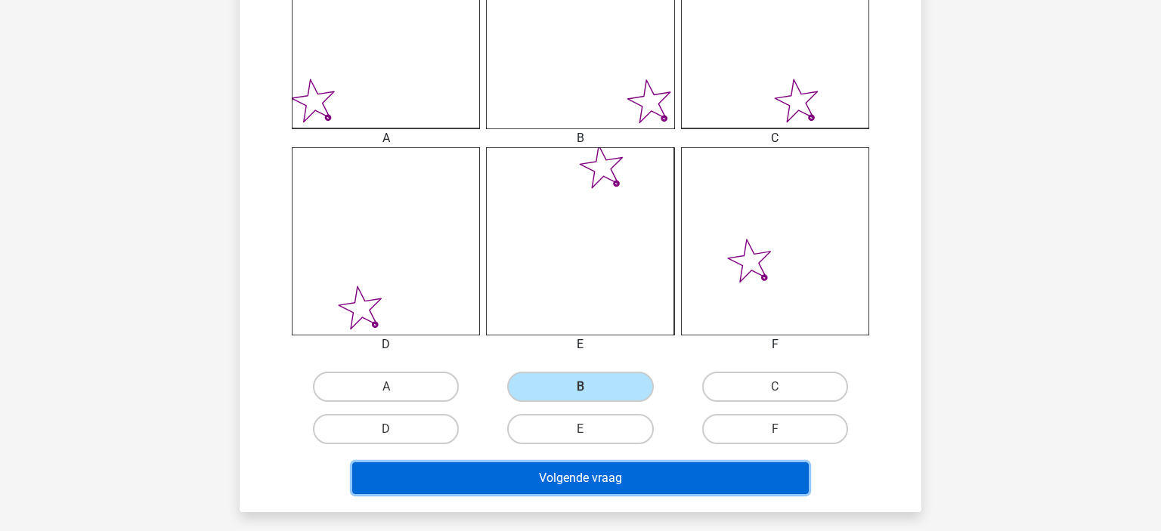
click at [469, 473] on button "Volgende vraag" at bounding box center [580, 478] width 457 height 32
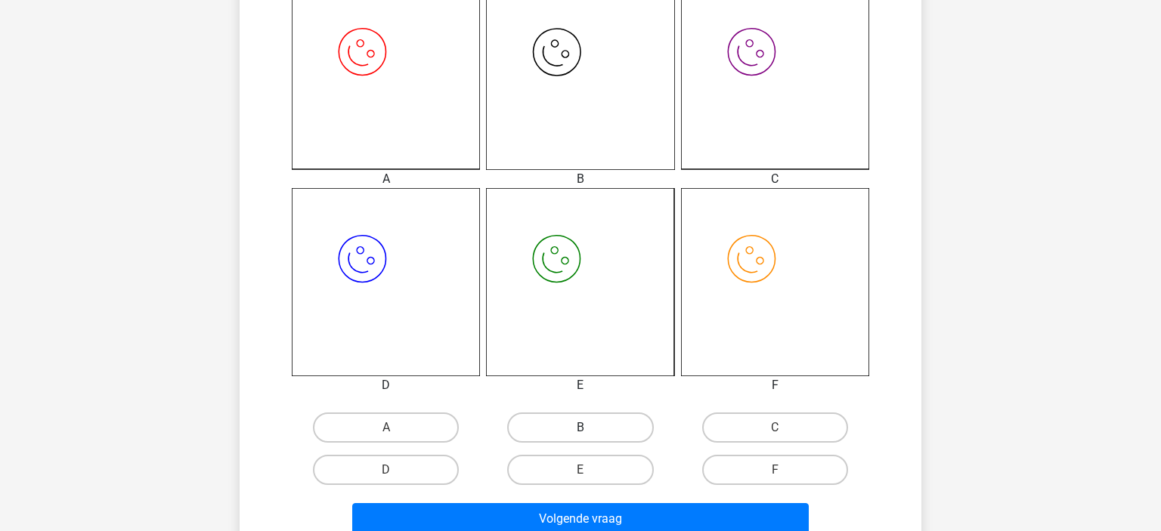
scroll to position [450, 0]
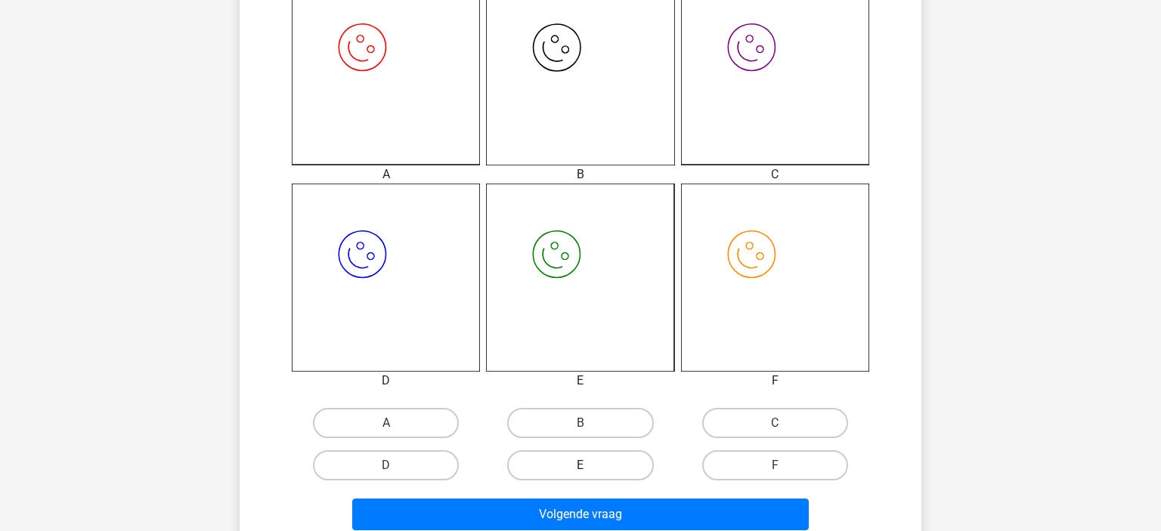
click at [574, 472] on label "E" at bounding box center [580, 465] width 146 height 30
click at [580, 472] on input "E" at bounding box center [585, 471] width 10 height 10
radio input "true"
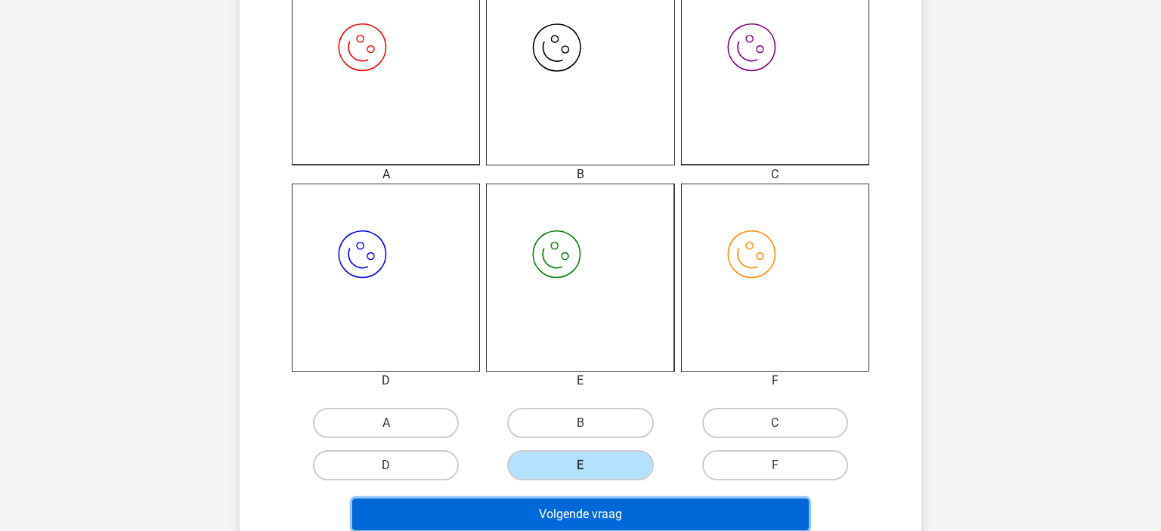
click at [537, 500] on button "Volgende vraag" at bounding box center [580, 515] width 457 height 32
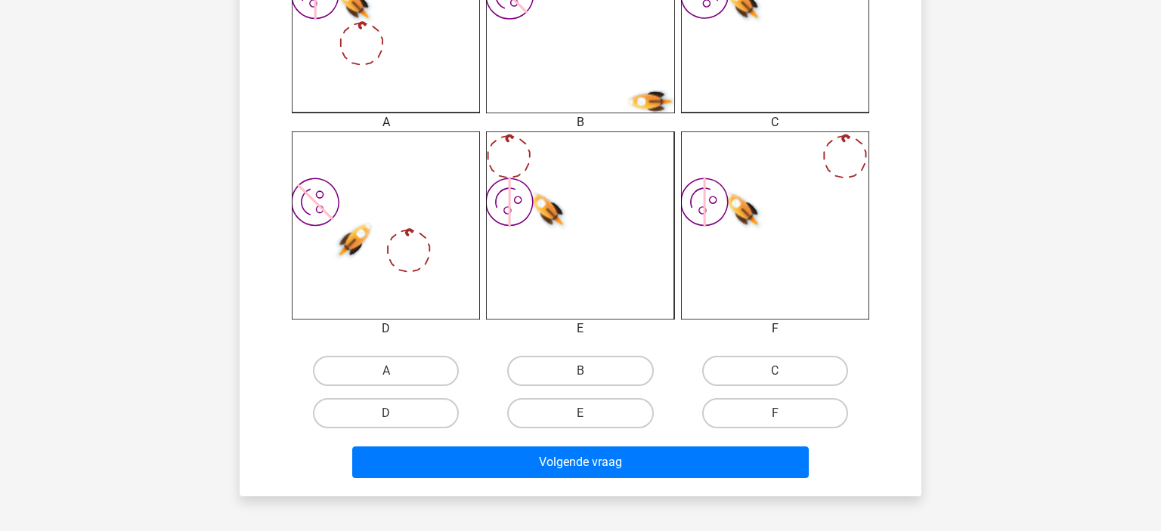
scroll to position [505, 0]
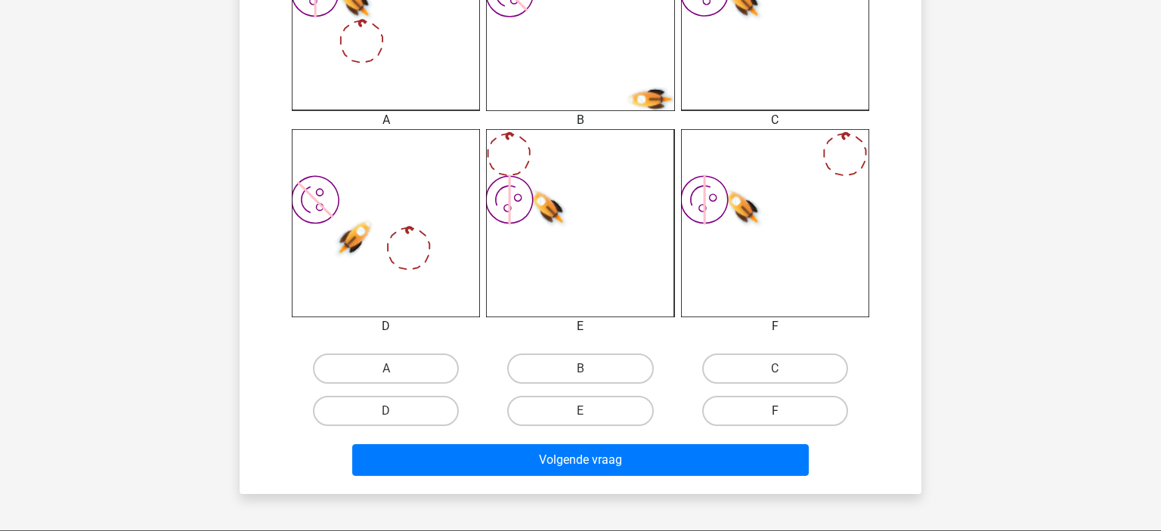
click at [819, 405] on label "F" at bounding box center [775, 411] width 146 height 30
click at [784, 411] on input "F" at bounding box center [780, 416] width 10 height 10
radio input "true"
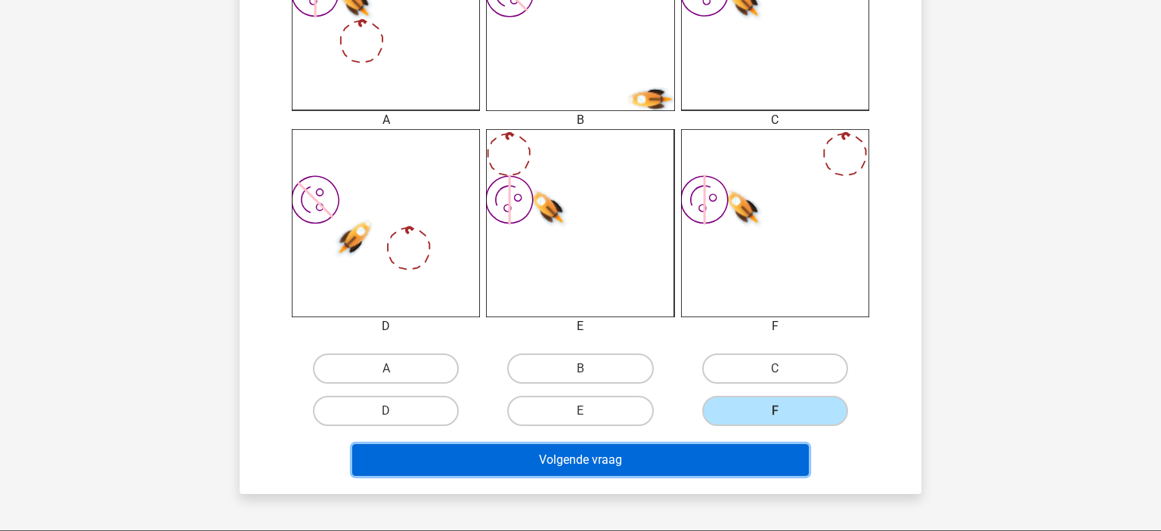
click at [731, 451] on button "Volgende vraag" at bounding box center [580, 460] width 457 height 32
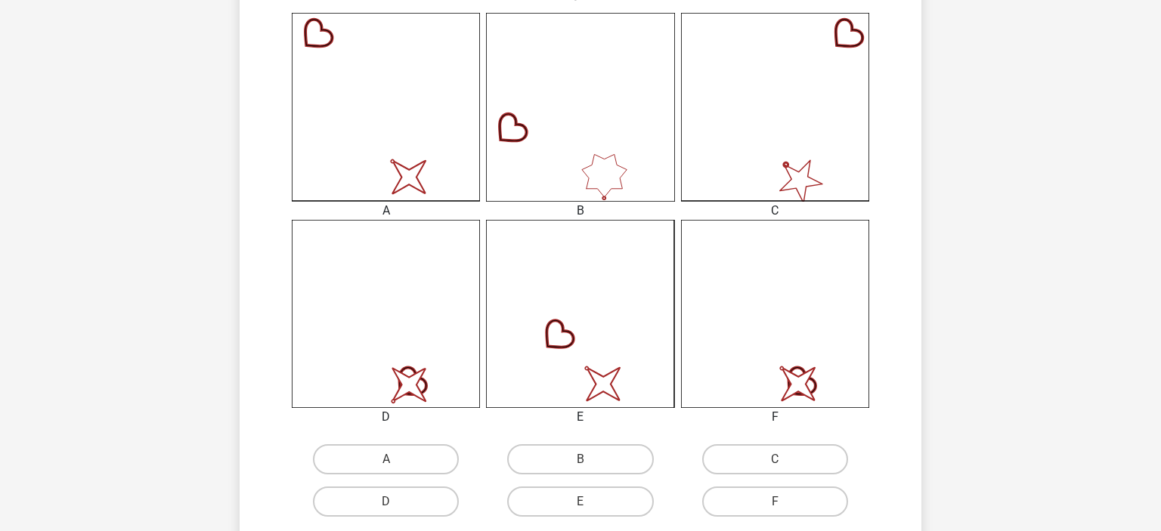
scroll to position [453, 0]
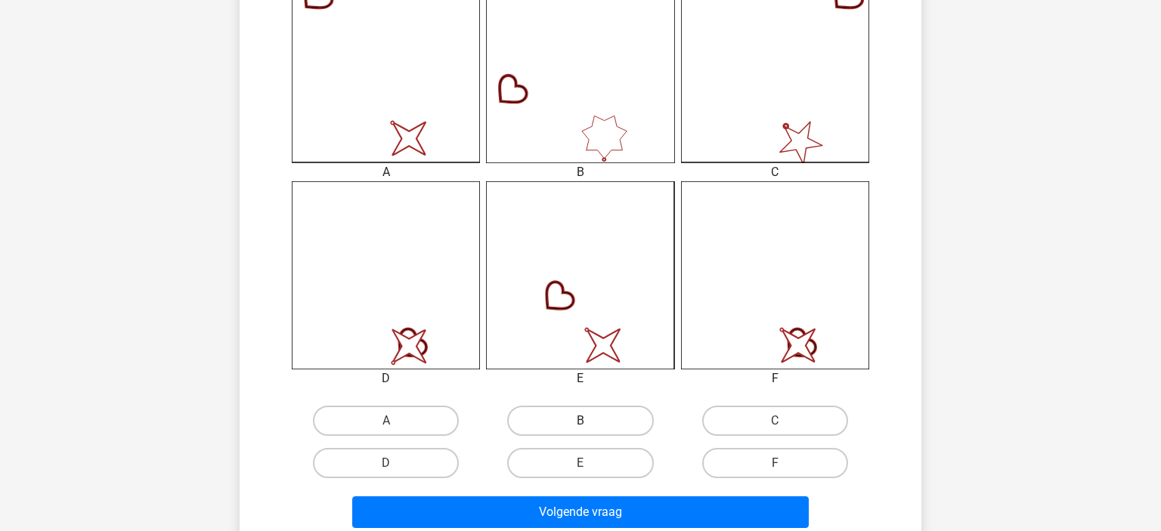
click at [587, 406] on label "B" at bounding box center [580, 421] width 146 height 30
click at [587, 421] on input "B" at bounding box center [585, 426] width 10 height 10
radio input "true"
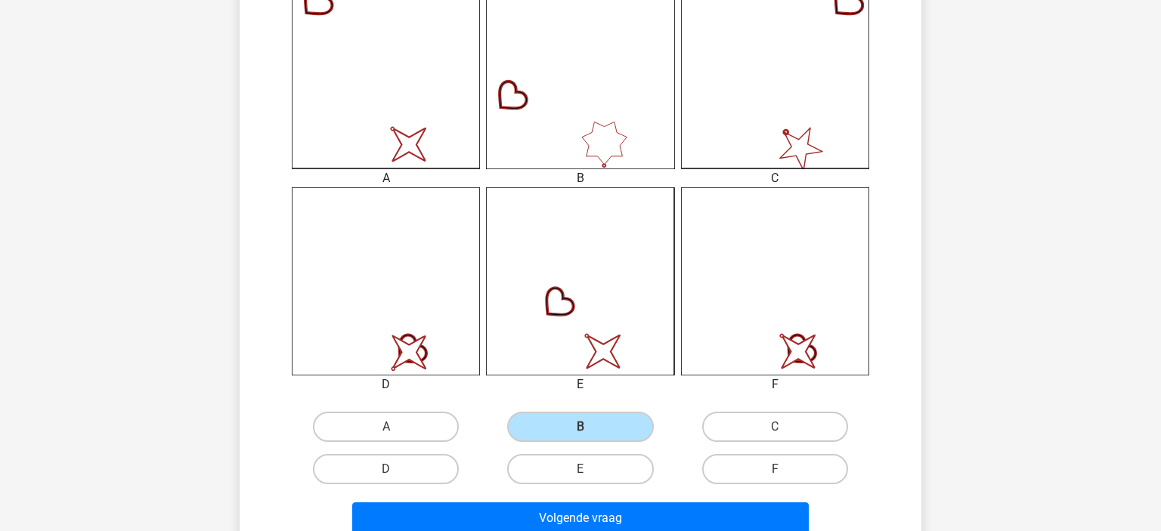
scroll to position [454, 0]
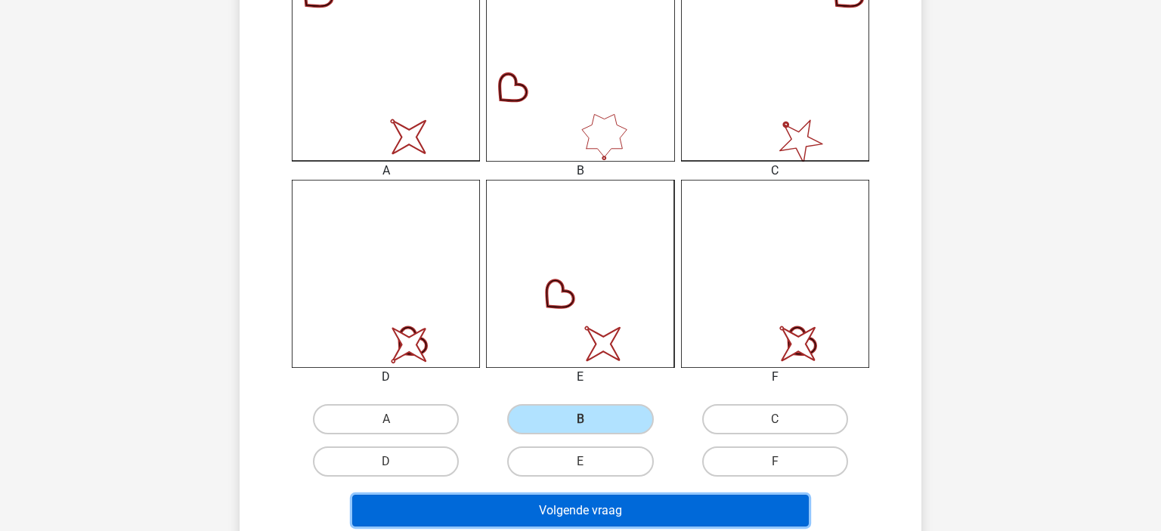
click at [645, 503] on button "Volgende vraag" at bounding box center [580, 511] width 457 height 32
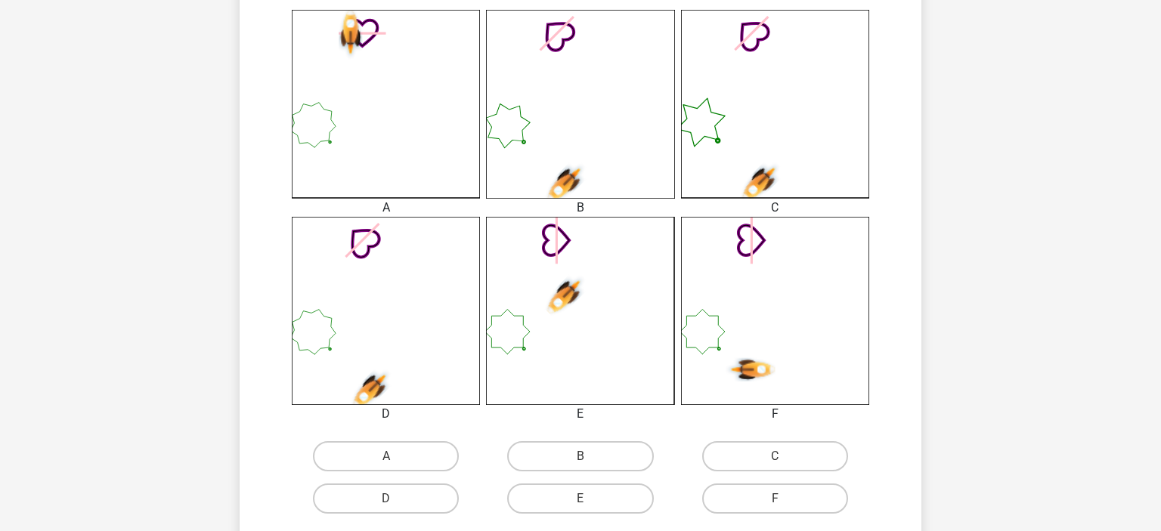
scroll to position [441, 0]
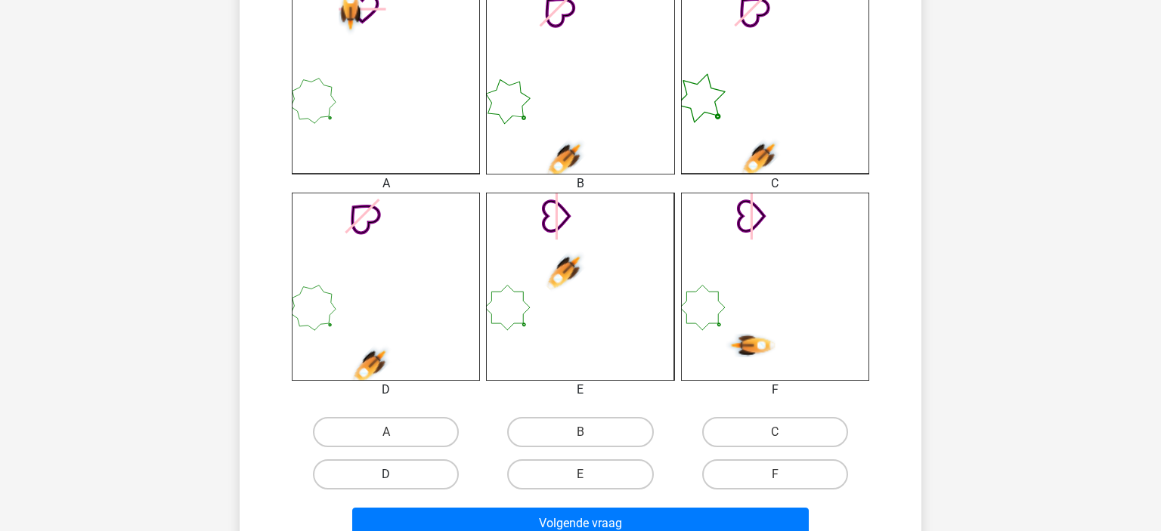
click at [422, 466] on label "D" at bounding box center [386, 474] width 146 height 30
click at [396, 475] on input "D" at bounding box center [391, 480] width 10 height 10
radio input "true"
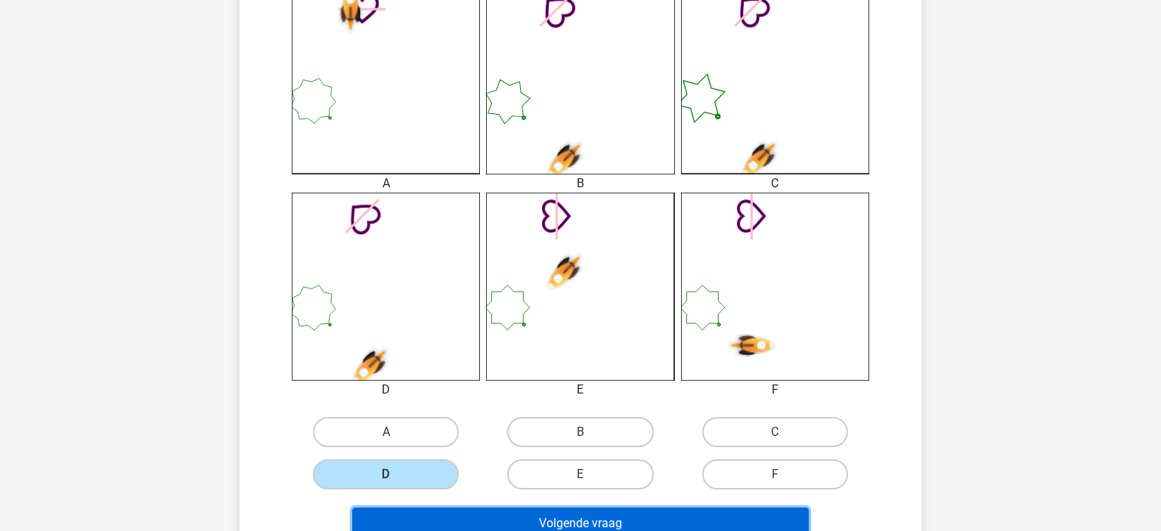
click at [509, 516] on button "Volgende vraag" at bounding box center [580, 524] width 457 height 32
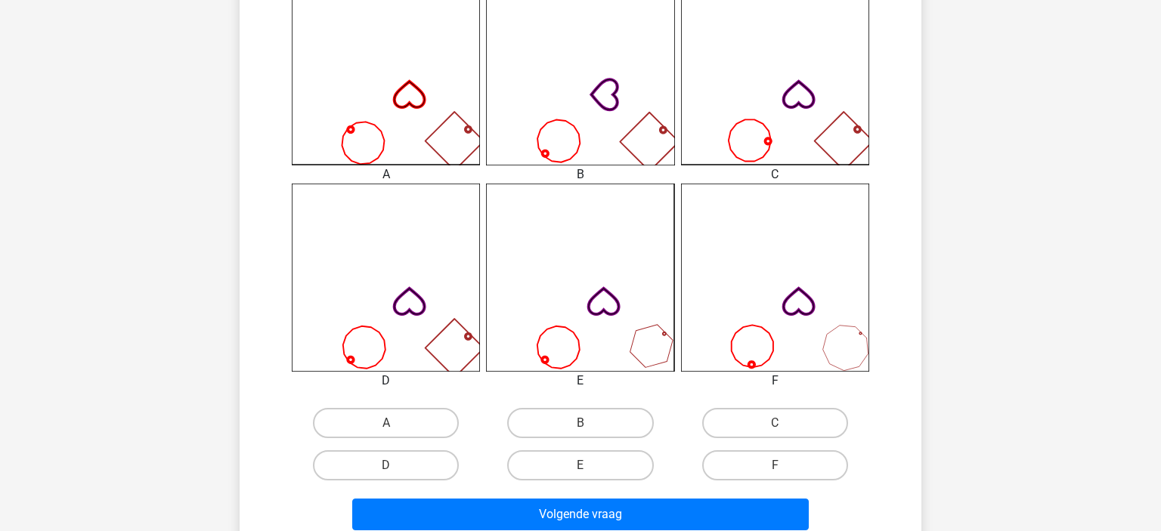
scroll to position [453, 0]
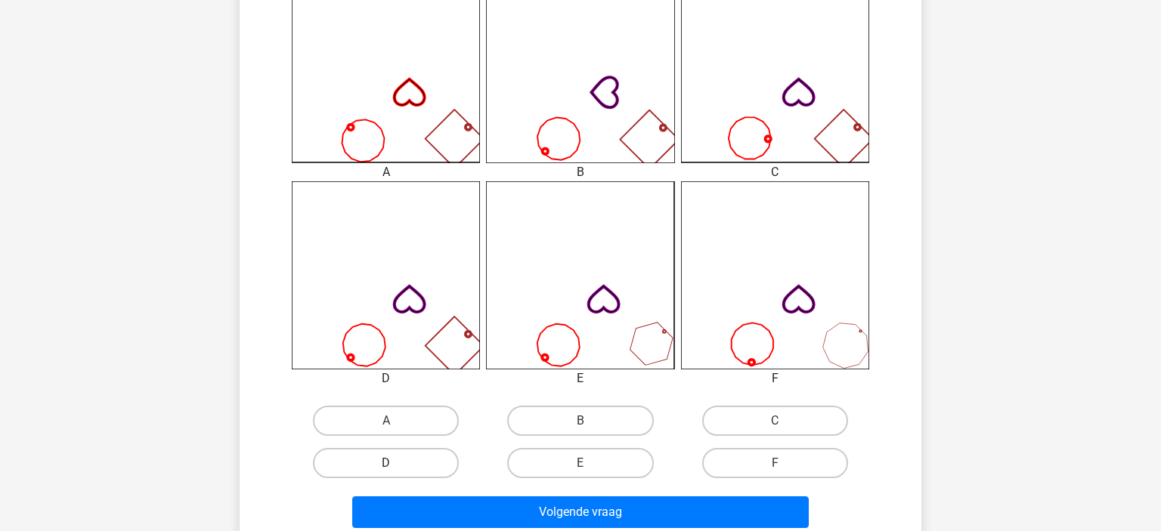
click at [391, 459] on label "D" at bounding box center [386, 463] width 146 height 30
click at [391, 463] on input "D" at bounding box center [391, 468] width 10 height 10
radio input "true"
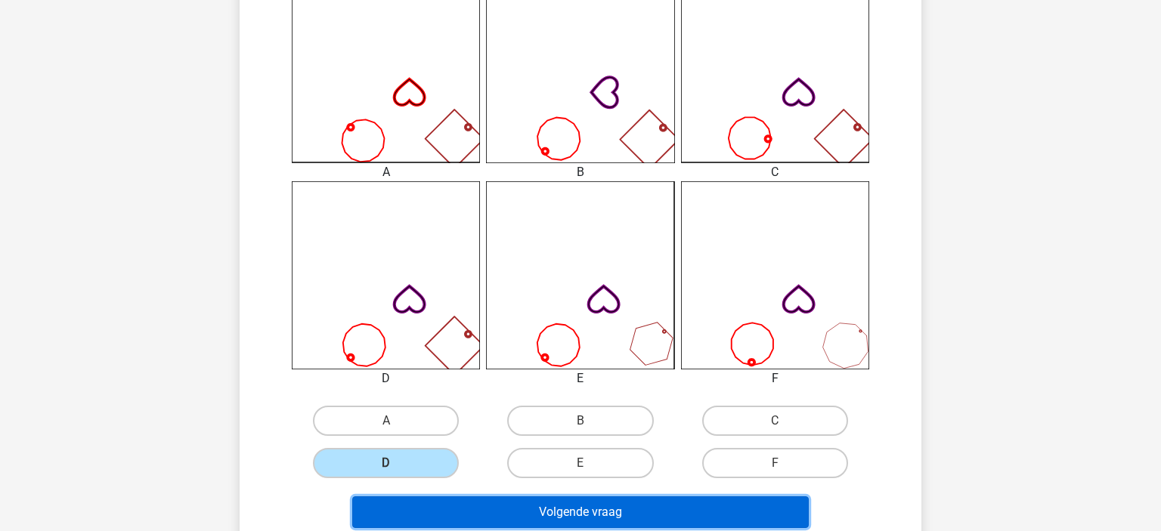
click at [487, 516] on button "Volgende vraag" at bounding box center [580, 513] width 457 height 32
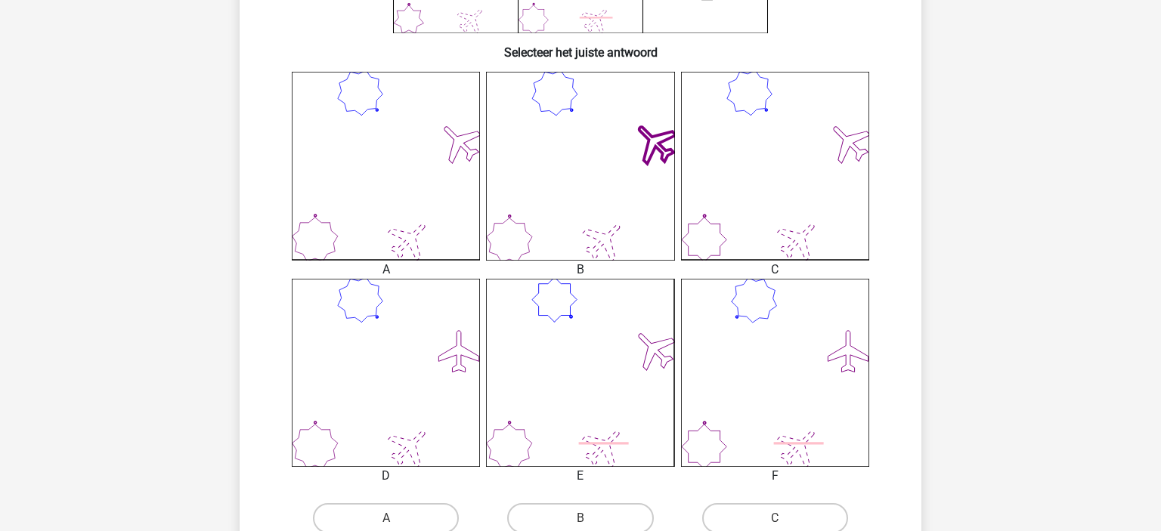
scroll to position [452, 0]
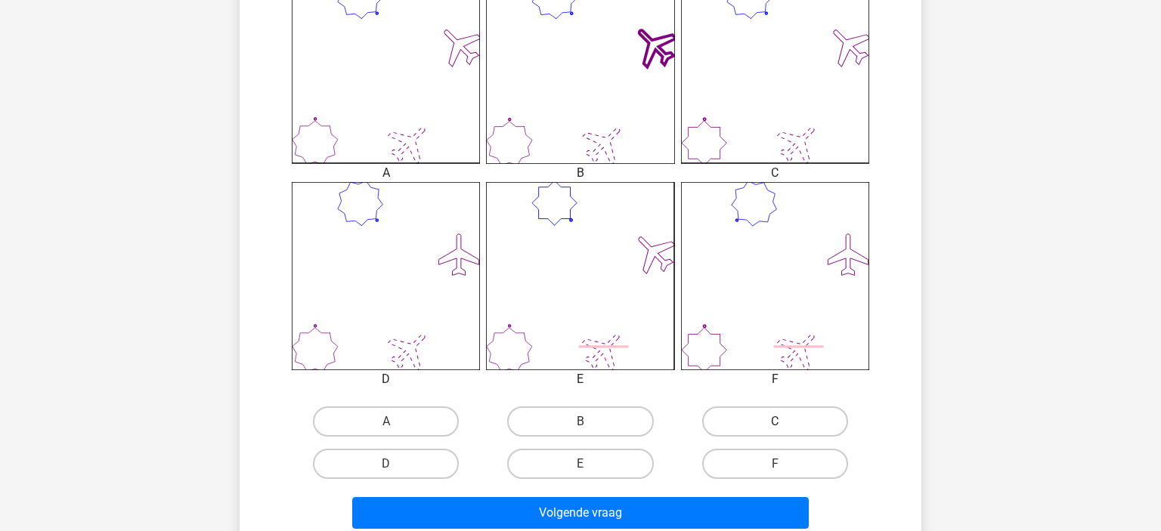
click at [745, 407] on label "C" at bounding box center [775, 422] width 146 height 30
click at [775, 422] on input "C" at bounding box center [780, 427] width 10 height 10
radio input "true"
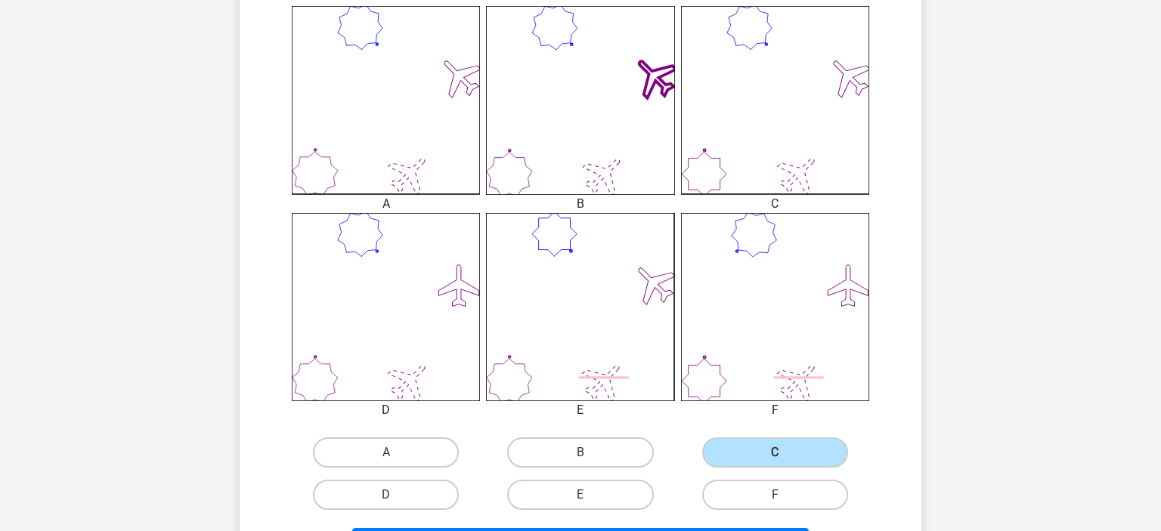
scroll to position [426, 0]
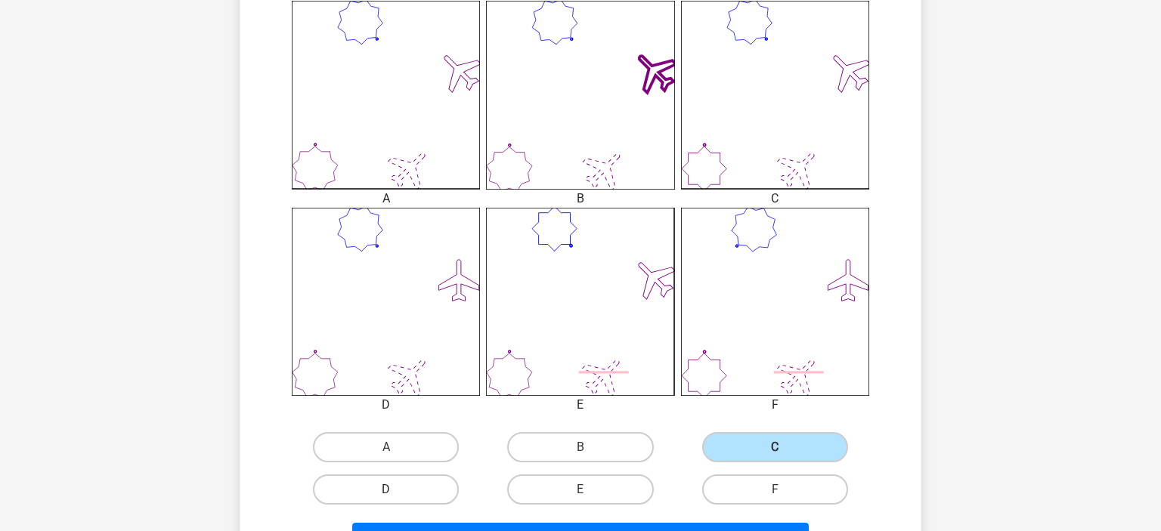
click at [422, 479] on label "D" at bounding box center [386, 490] width 146 height 30
click at [396, 490] on input "D" at bounding box center [391, 495] width 10 height 10
radio input "true"
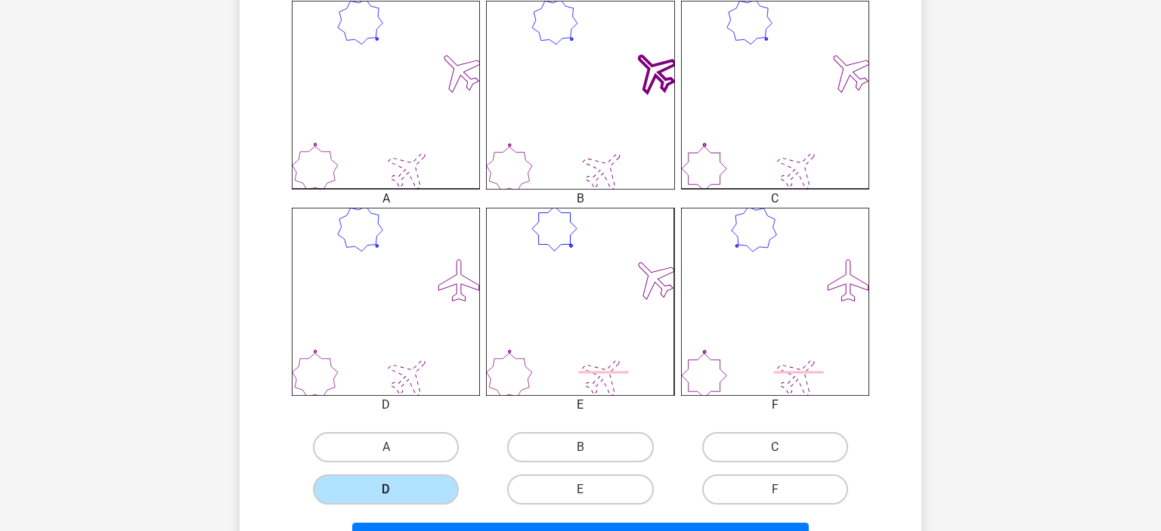
scroll to position [507, 0]
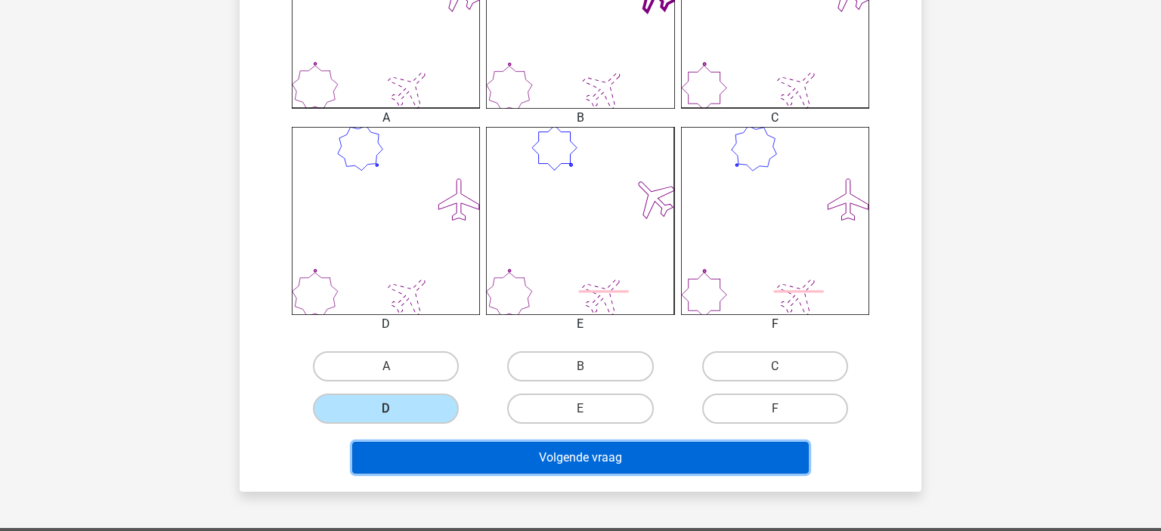
click at [492, 449] on button "Volgende vraag" at bounding box center [580, 458] width 457 height 32
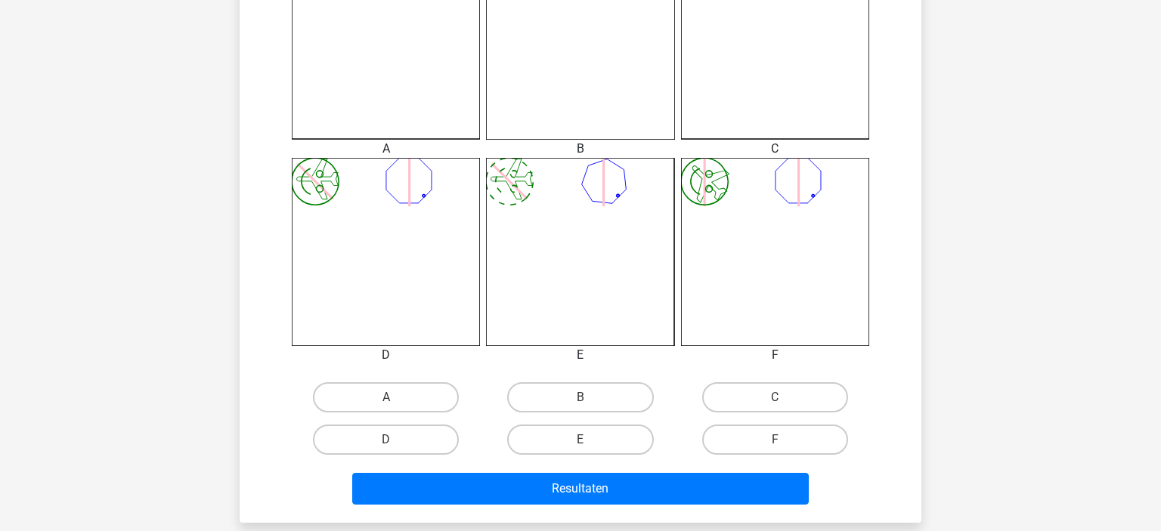
scroll to position [478, 0]
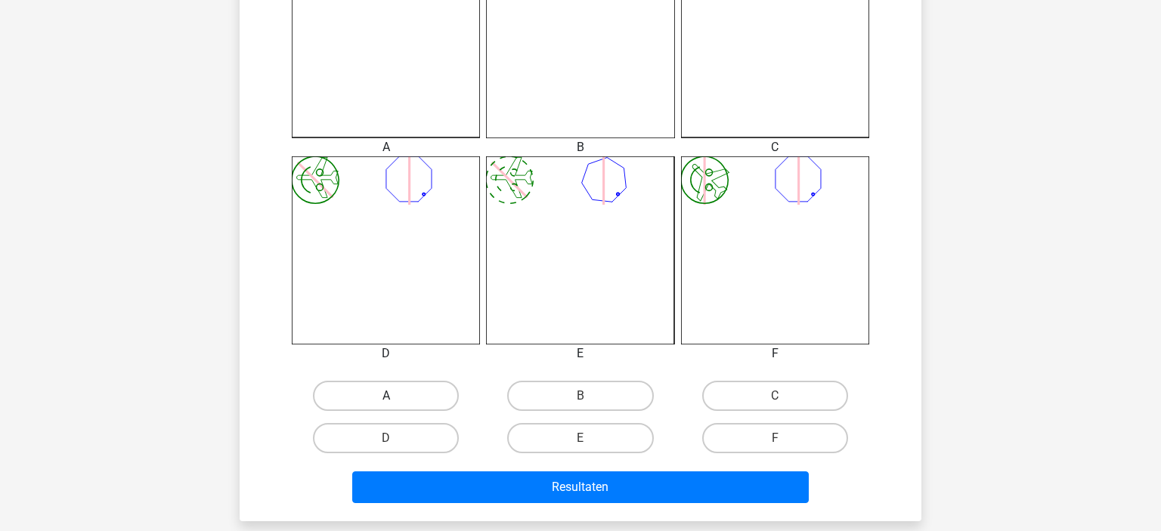
click at [380, 405] on label "A" at bounding box center [386, 396] width 146 height 30
click at [386, 405] on input "A" at bounding box center [391, 401] width 10 height 10
radio input "true"
click at [464, 469] on div "Resultaten" at bounding box center [580, 484] width 633 height 50
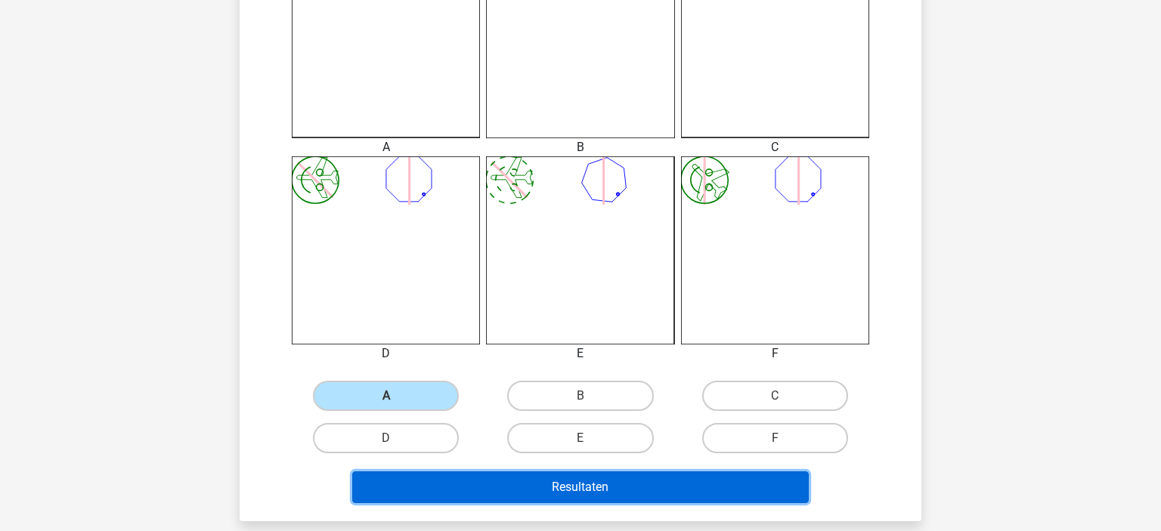
click at [441, 475] on button "Resultaten" at bounding box center [580, 488] width 457 height 32
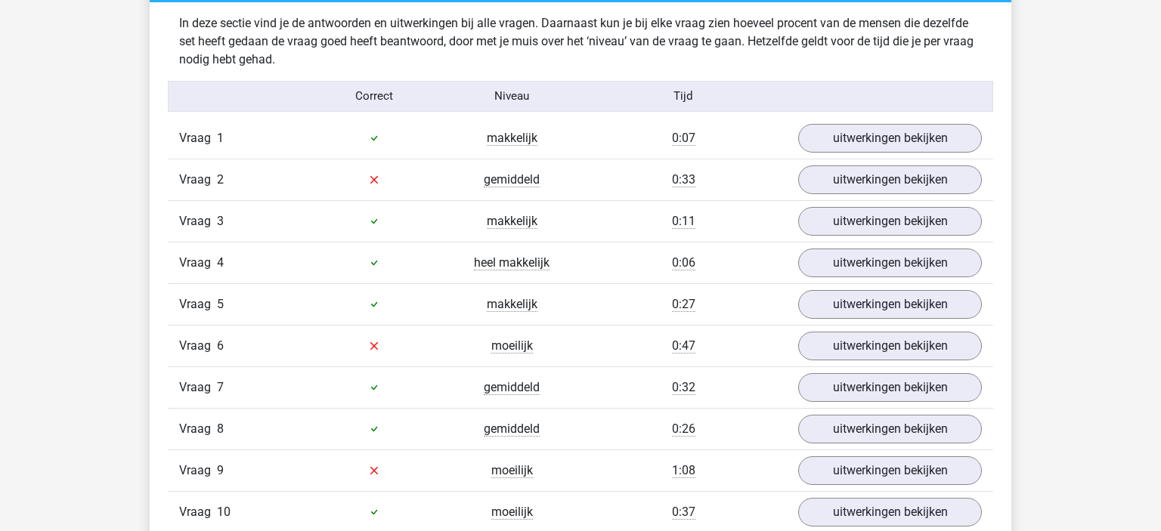
scroll to position [883, 0]
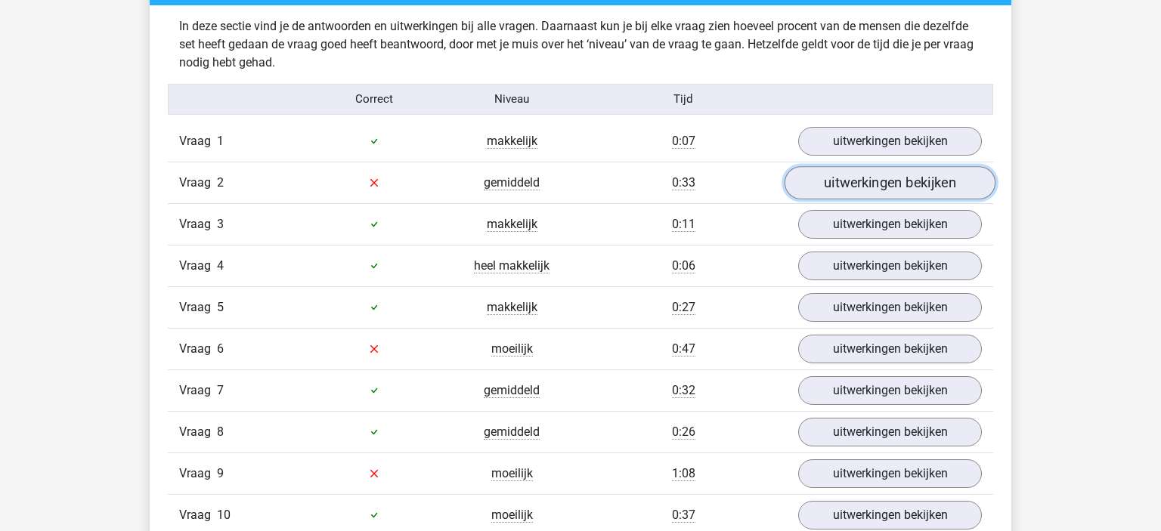
click at [851, 184] on link "uitwerkingen bekijken" at bounding box center [889, 182] width 211 height 33
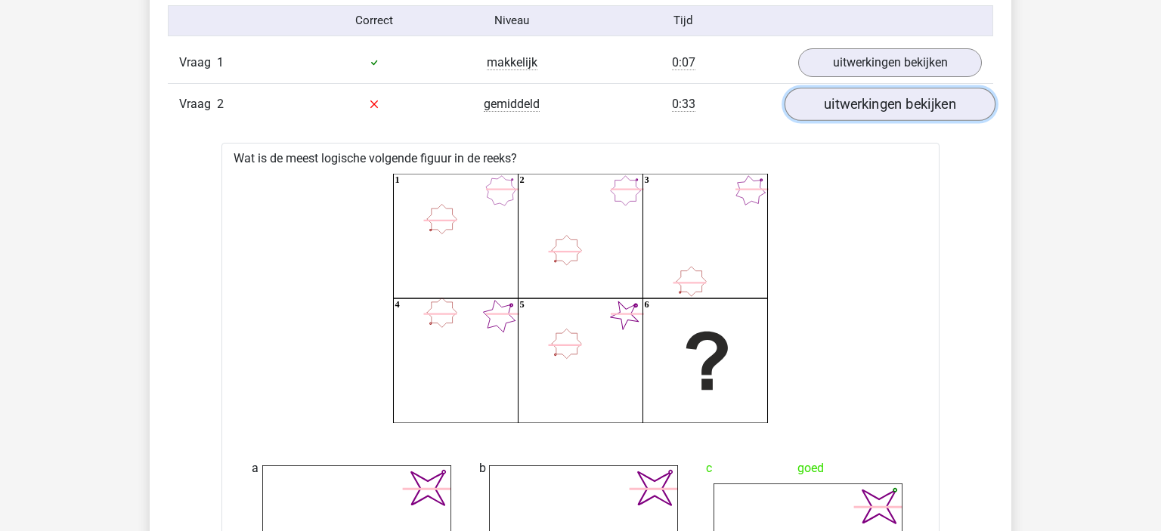
scroll to position [961, 0]
drag, startPoint x: 871, startPoint y: 123, endPoint x: 884, endPoint y: 104, distance: 23.9
click at [884, 104] on div "Vraag 2 gemiddeld 0:33 uitwerkingen bekijken" at bounding box center [580, 105] width 825 height 42
click at [884, 104] on link "uitwerkingen bekijken" at bounding box center [889, 104] width 211 height 33
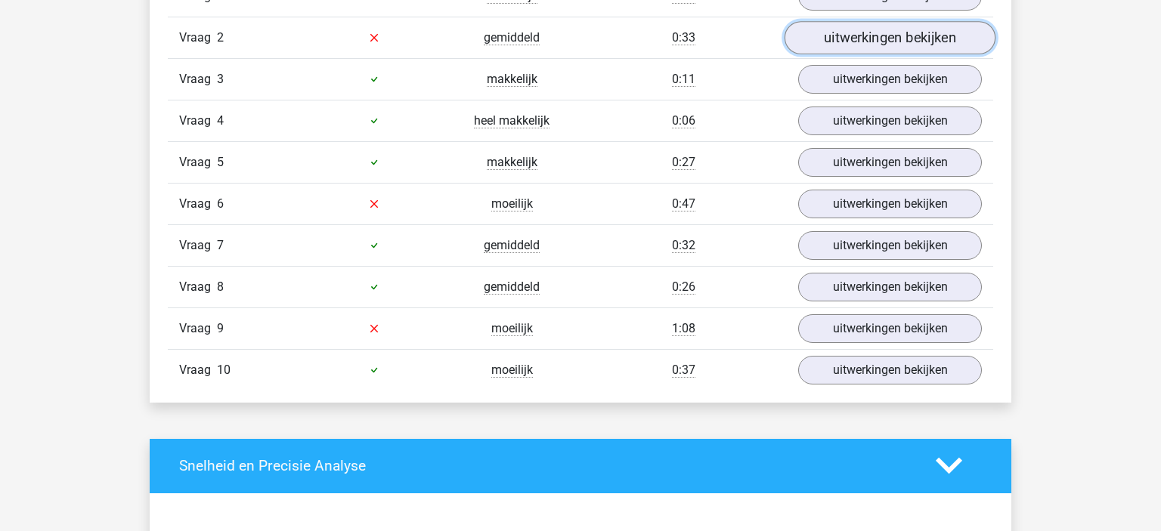
scroll to position [1031, 0]
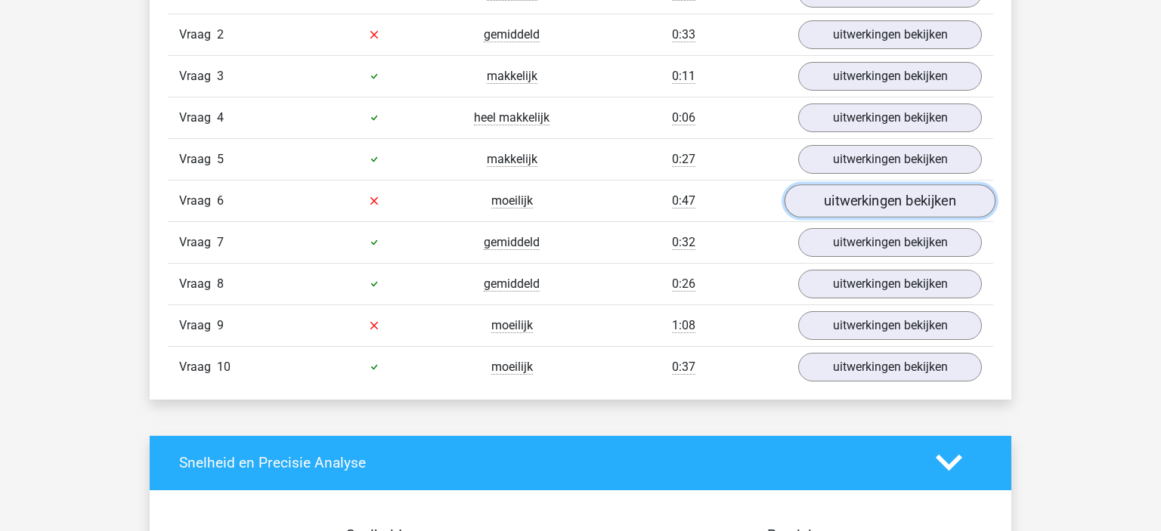
click at [863, 193] on link "uitwerkingen bekijken" at bounding box center [889, 200] width 211 height 33
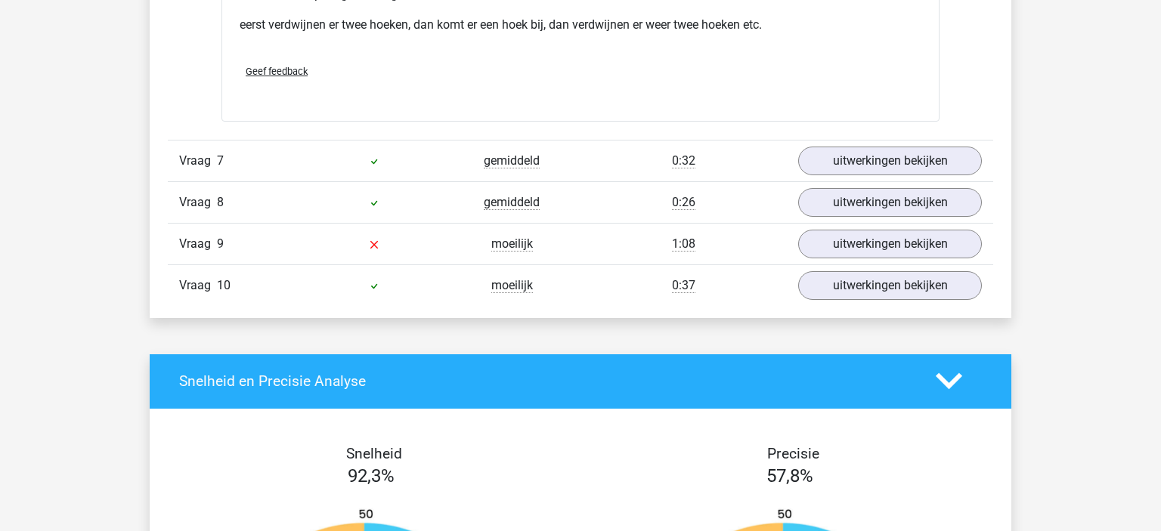
scroll to position [2247, 0]
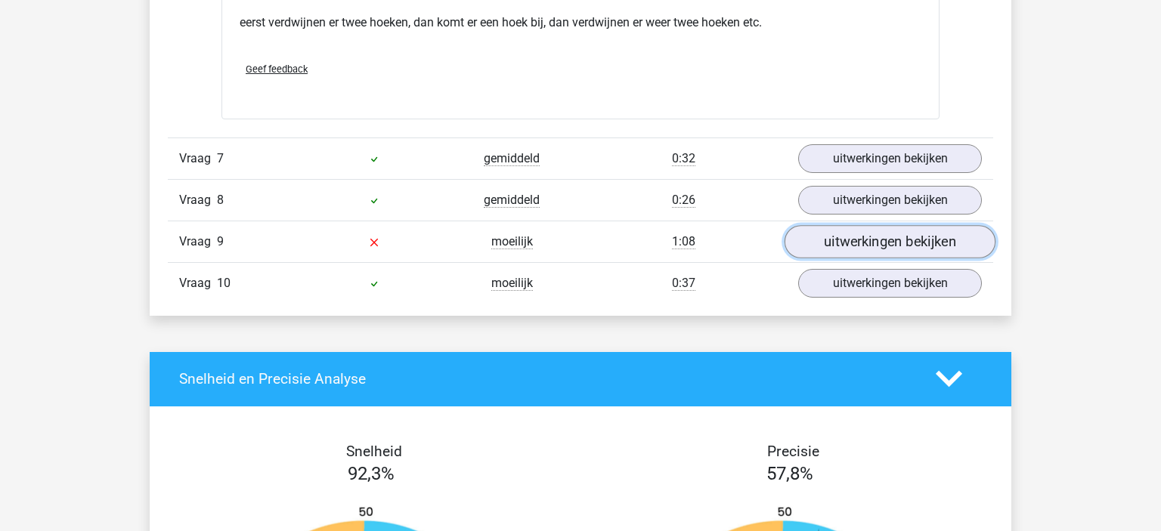
click at [896, 239] on link "uitwerkingen bekijken" at bounding box center [889, 241] width 211 height 33
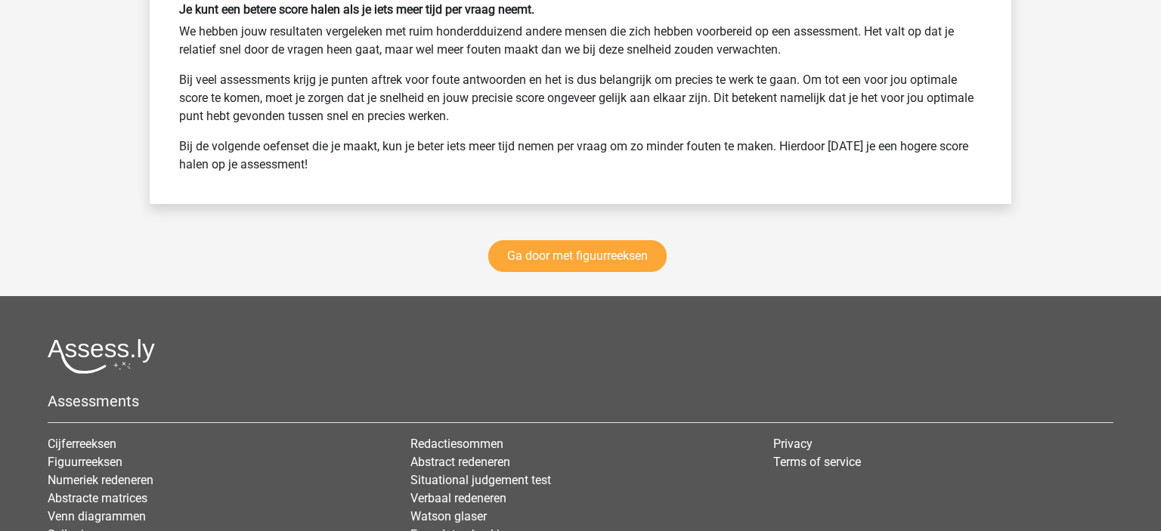
scroll to position [4451, 0]
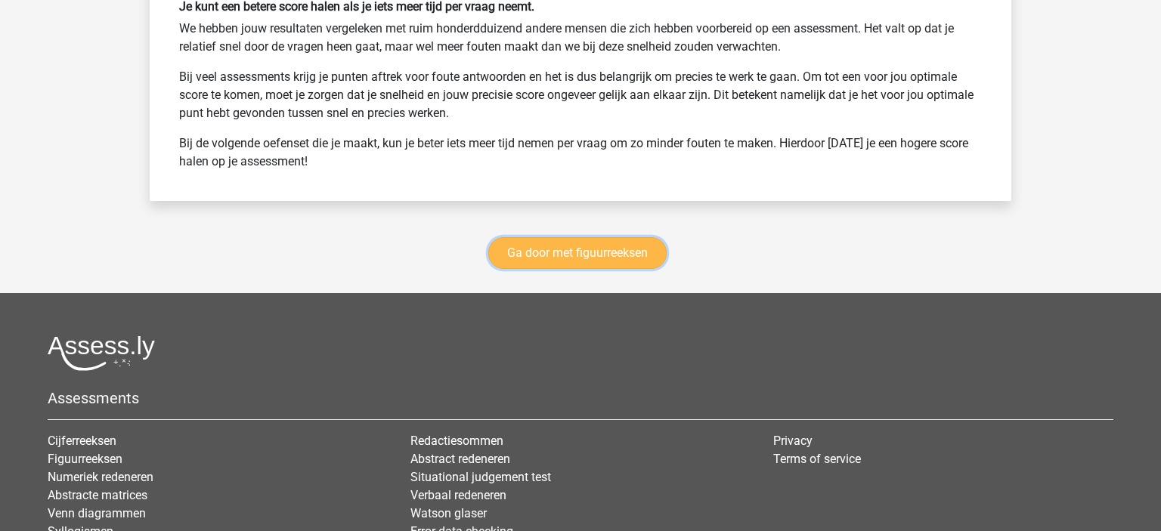
click at [568, 258] on link "Ga door met figuurreeksen" at bounding box center [577, 253] width 178 height 32
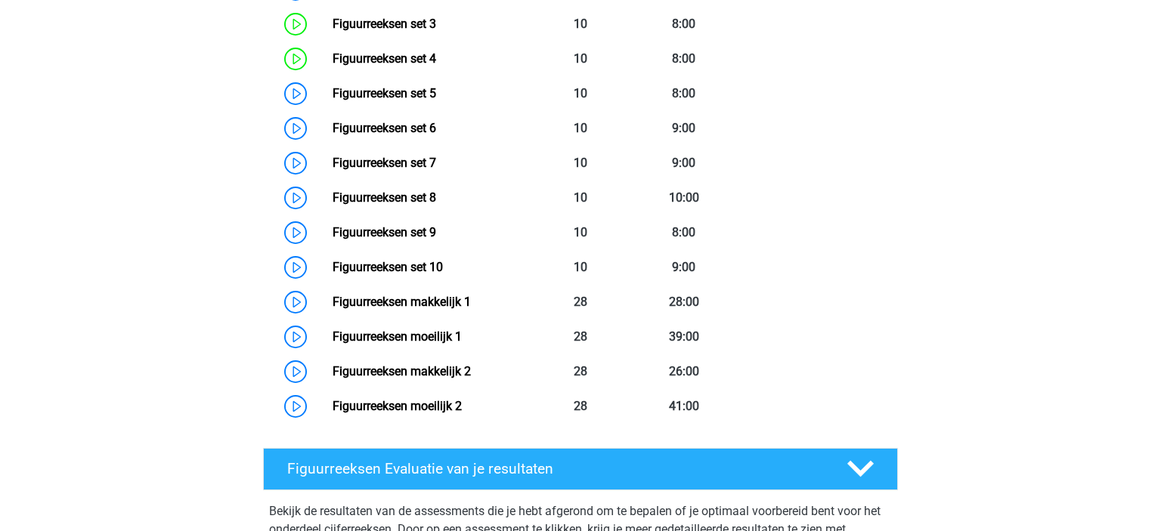
scroll to position [871, 0]
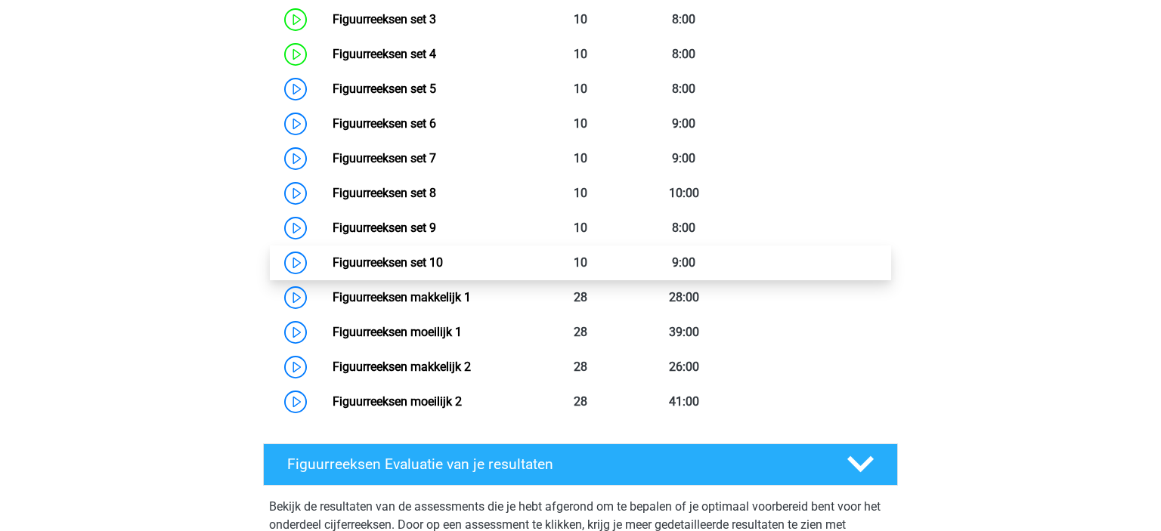
click at [348, 255] on link "Figuurreeksen set 10" at bounding box center [388, 262] width 110 height 14
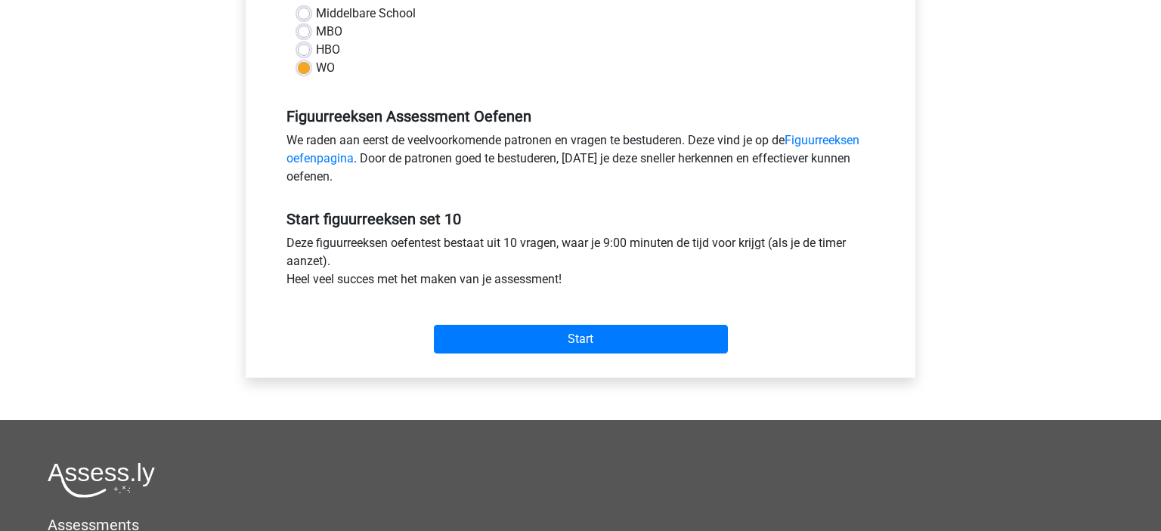
scroll to position [376, 0]
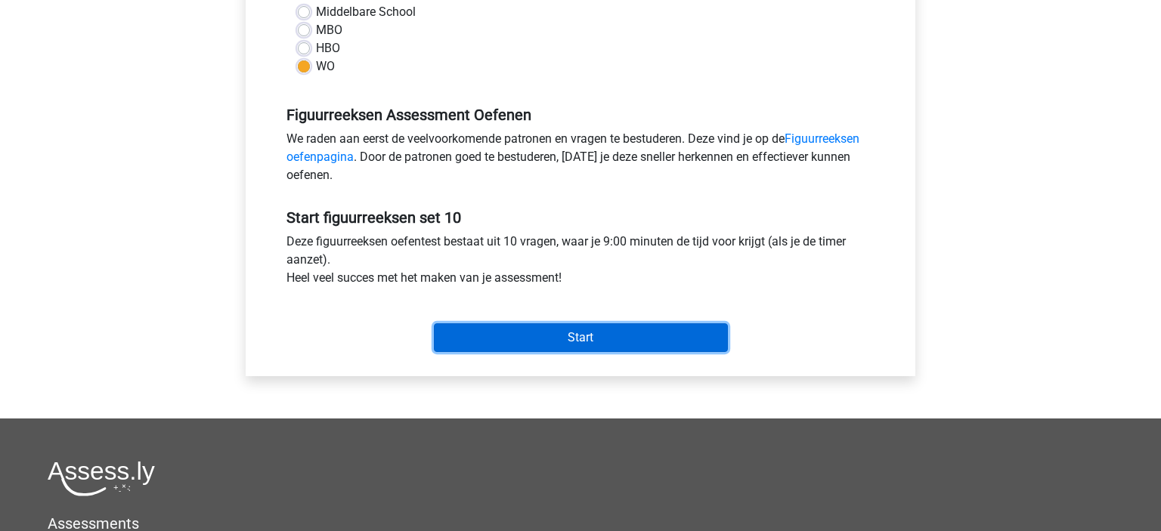
click at [603, 339] on input "Start" at bounding box center [581, 337] width 294 height 29
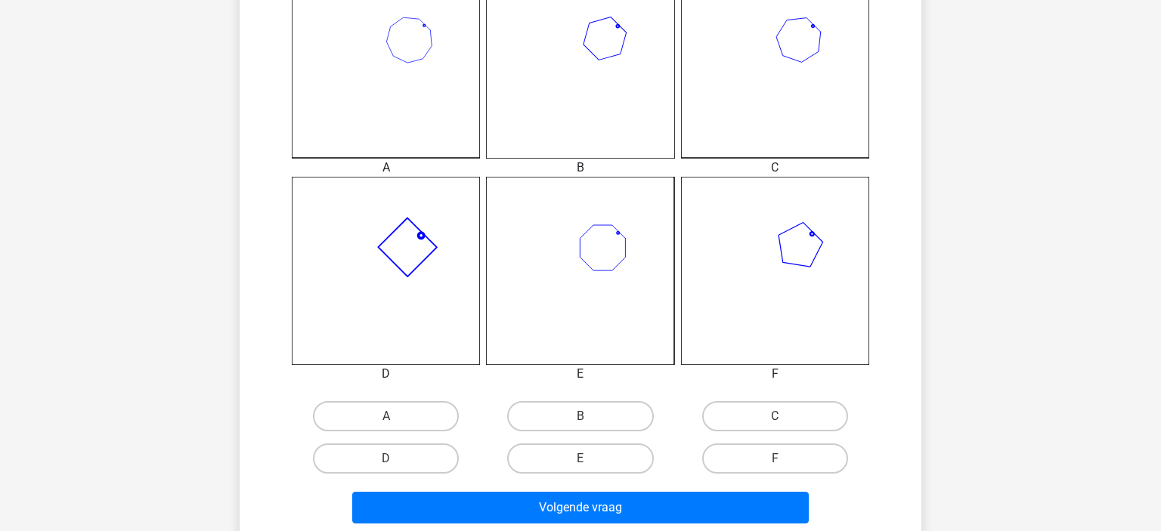
scroll to position [475, 0]
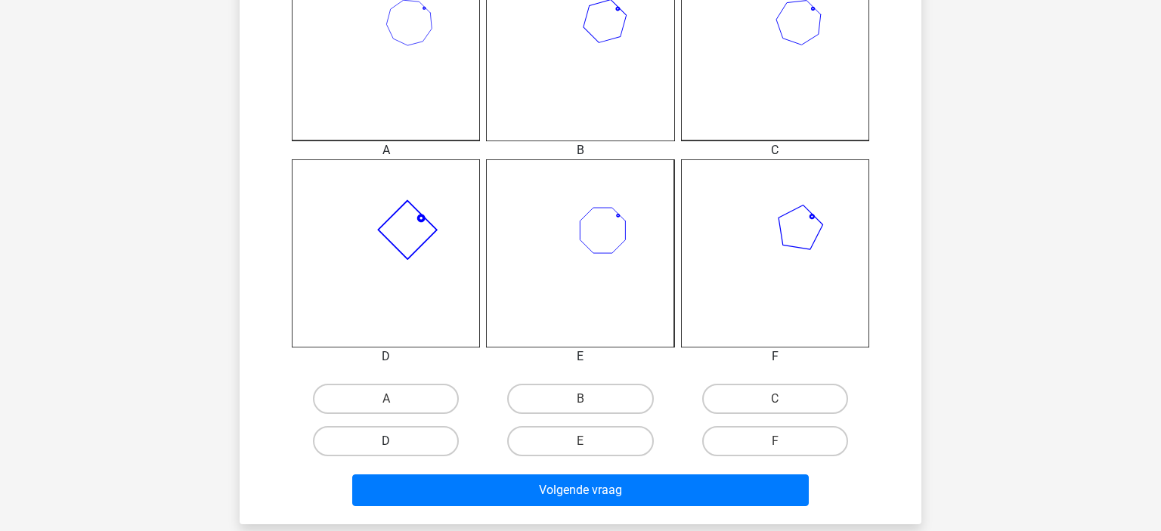
click at [403, 447] on label "D" at bounding box center [386, 441] width 146 height 30
click at [396, 447] on input "D" at bounding box center [391, 446] width 10 height 10
radio input "true"
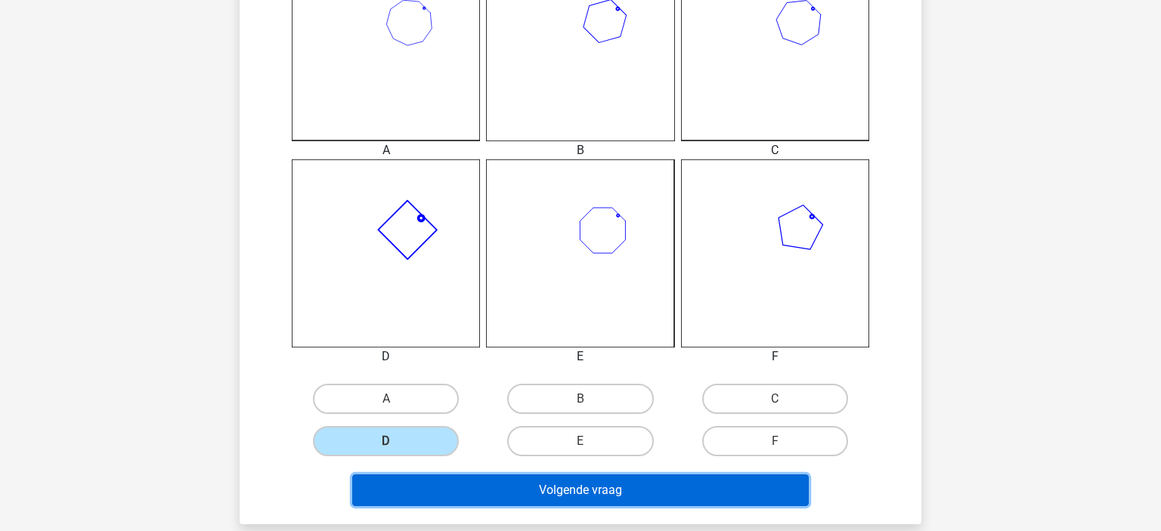
click at [435, 485] on button "Volgende vraag" at bounding box center [580, 491] width 457 height 32
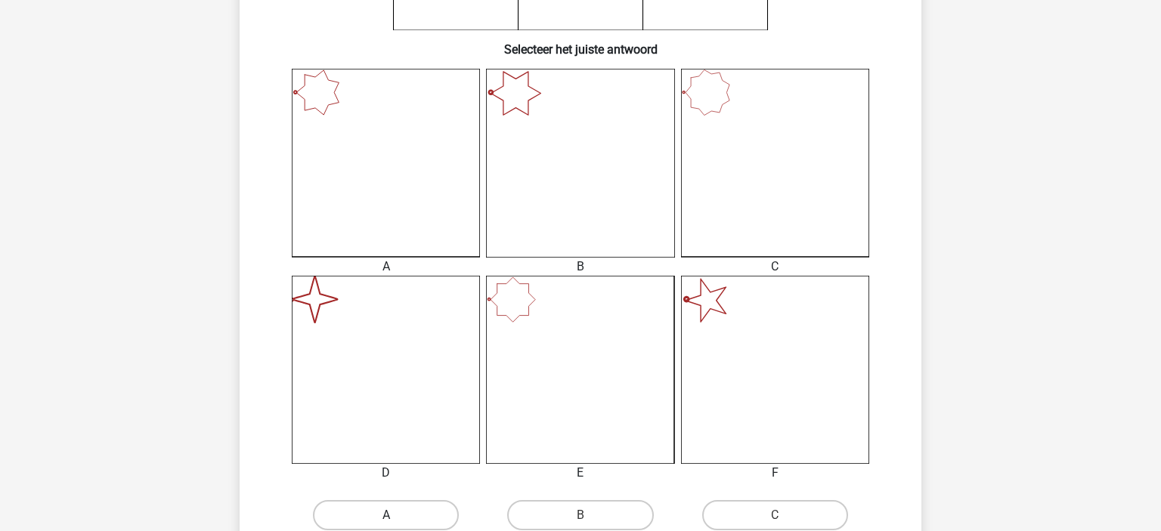
scroll to position [430, 0]
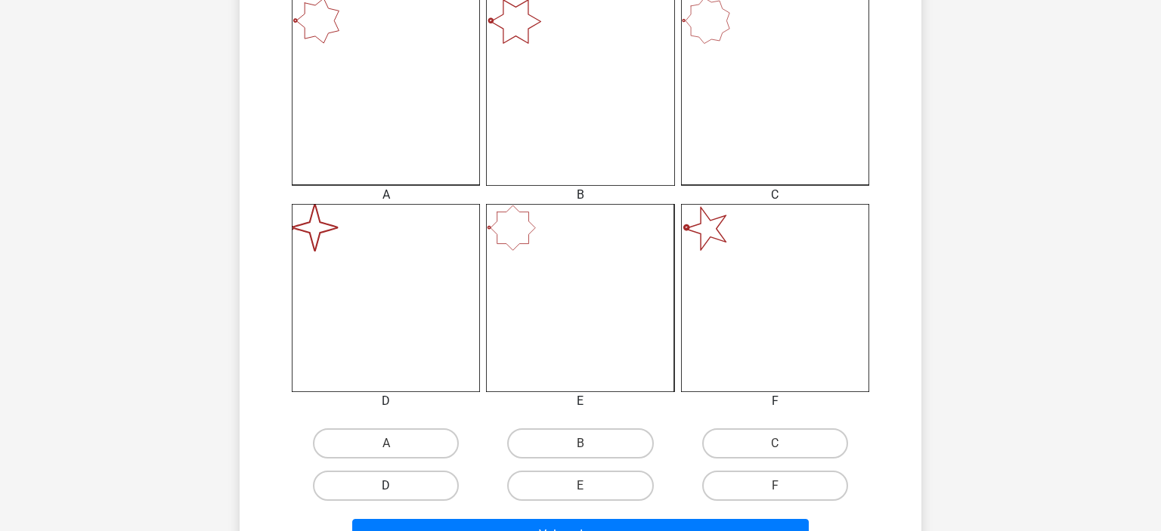
click at [403, 482] on label "D" at bounding box center [386, 486] width 146 height 30
click at [396, 486] on input "D" at bounding box center [391, 491] width 10 height 10
radio input "true"
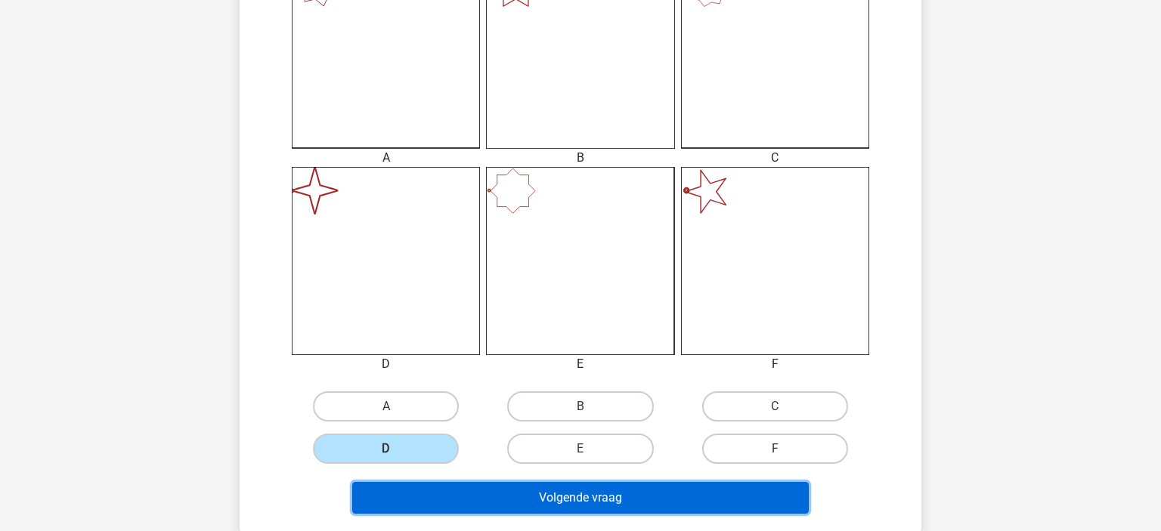
click at [473, 493] on button "Volgende vraag" at bounding box center [580, 498] width 457 height 32
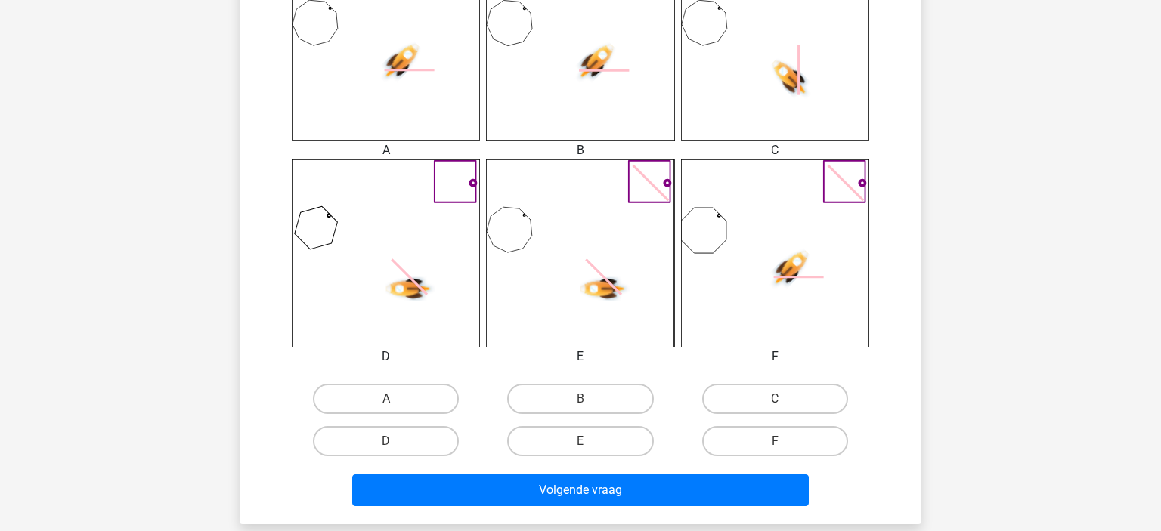
scroll to position [478, 0]
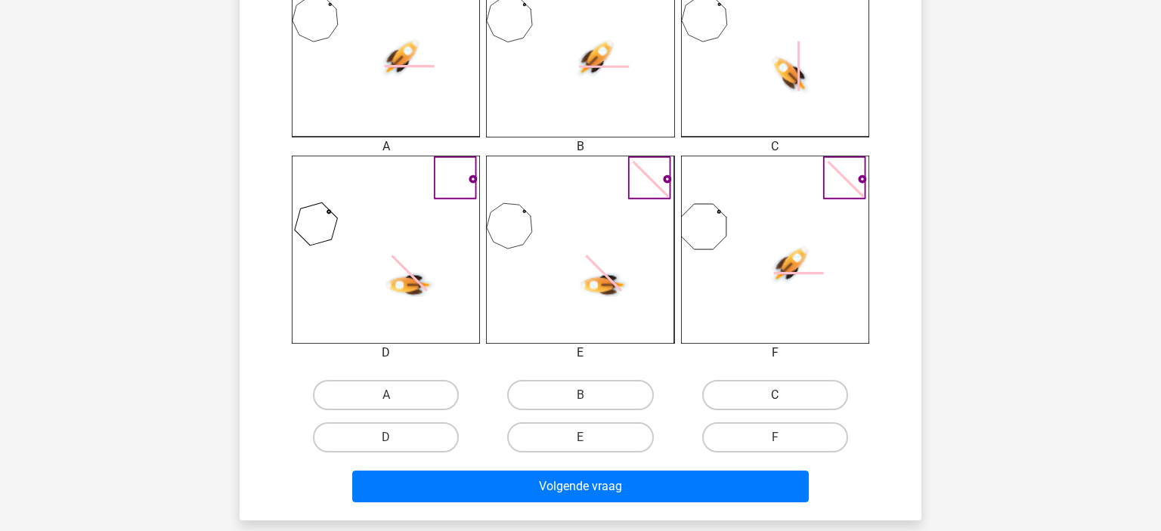
click at [727, 391] on label "C" at bounding box center [775, 395] width 146 height 30
click at [775, 395] on input "C" at bounding box center [780, 400] width 10 height 10
radio input "true"
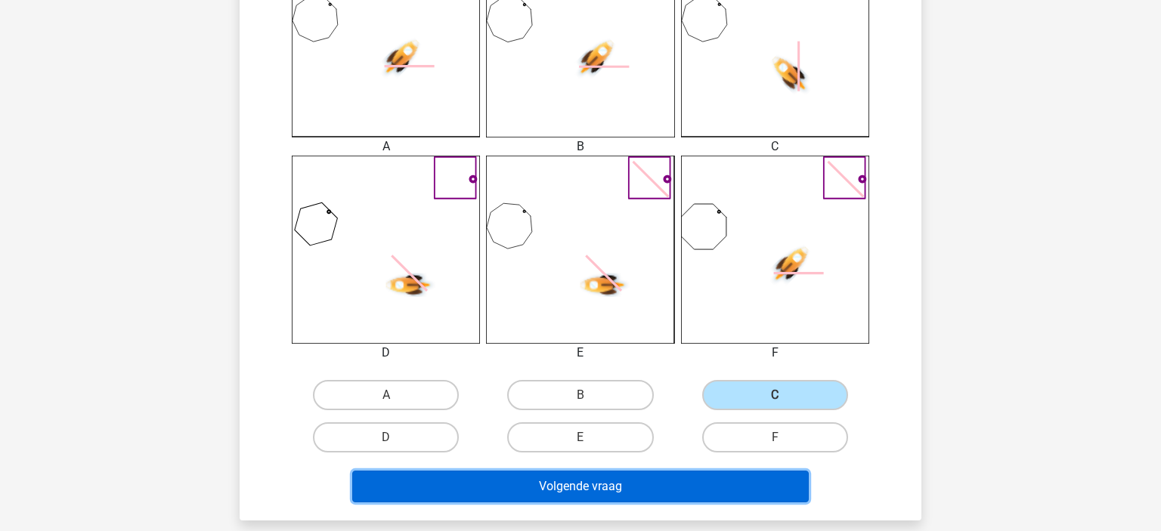
click at [670, 476] on button "Volgende vraag" at bounding box center [580, 487] width 457 height 32
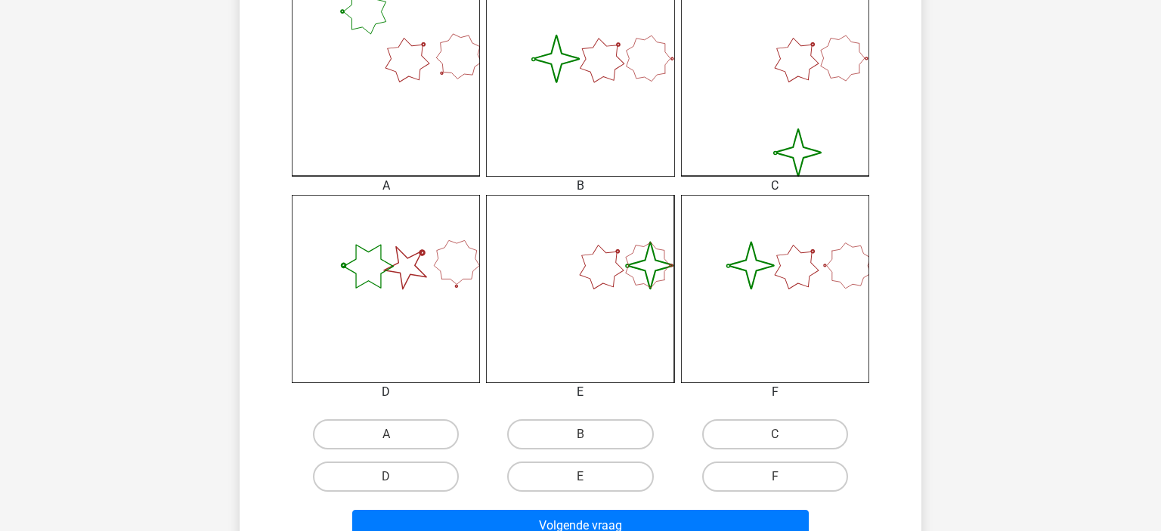
scroll to position [445, 0]
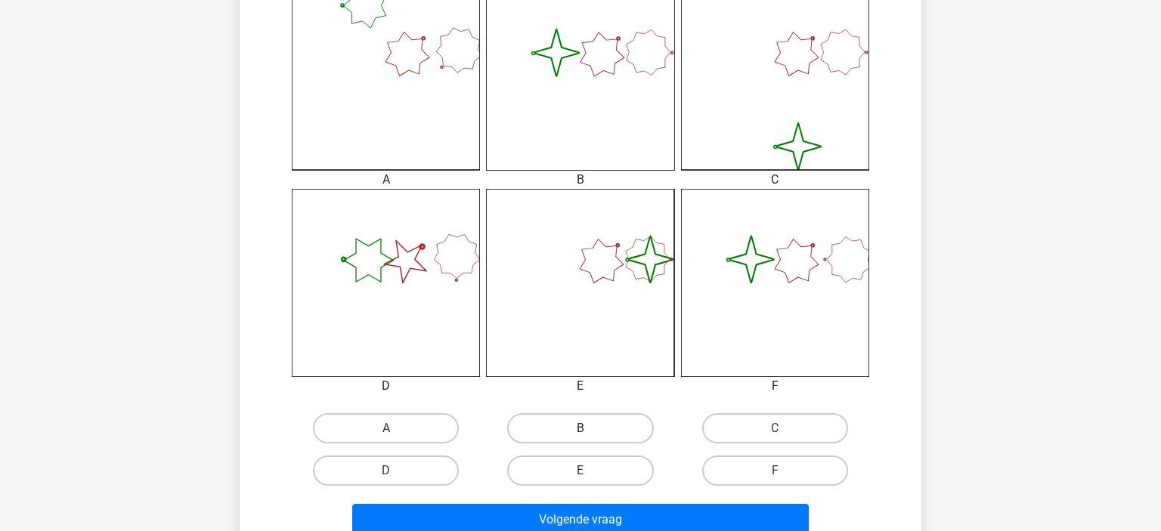
click at [602, 416] on label "B" at bounding box center [580, 428] width 146 height 30
click at [590, 428] on input "B" at bounding box center [585, 433] width 10 height 10
radio input "true"
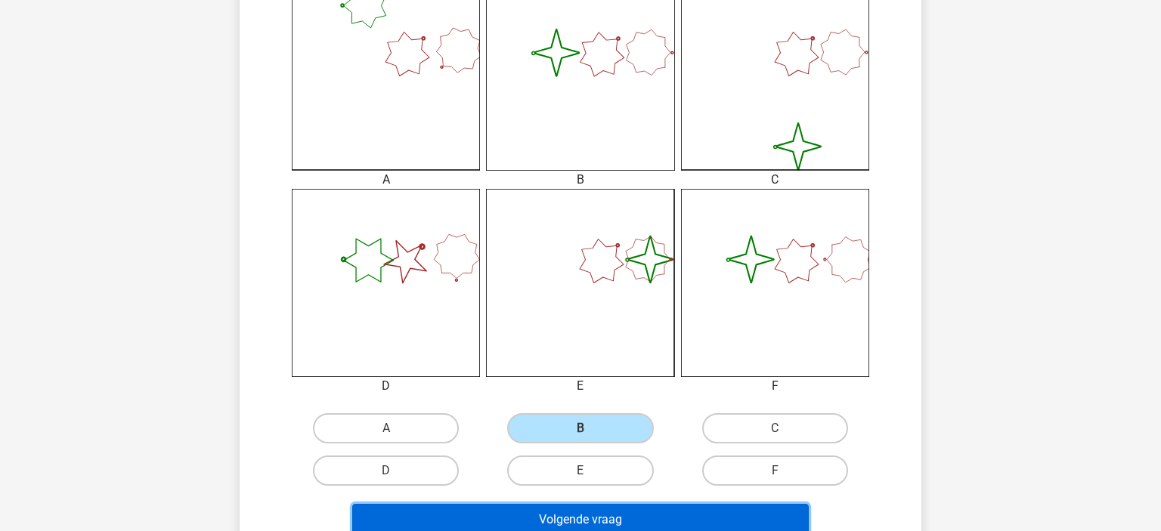
click at [500, 517] on button "Volgende vraag" at bounding box center [580, 520] width 457 height 32
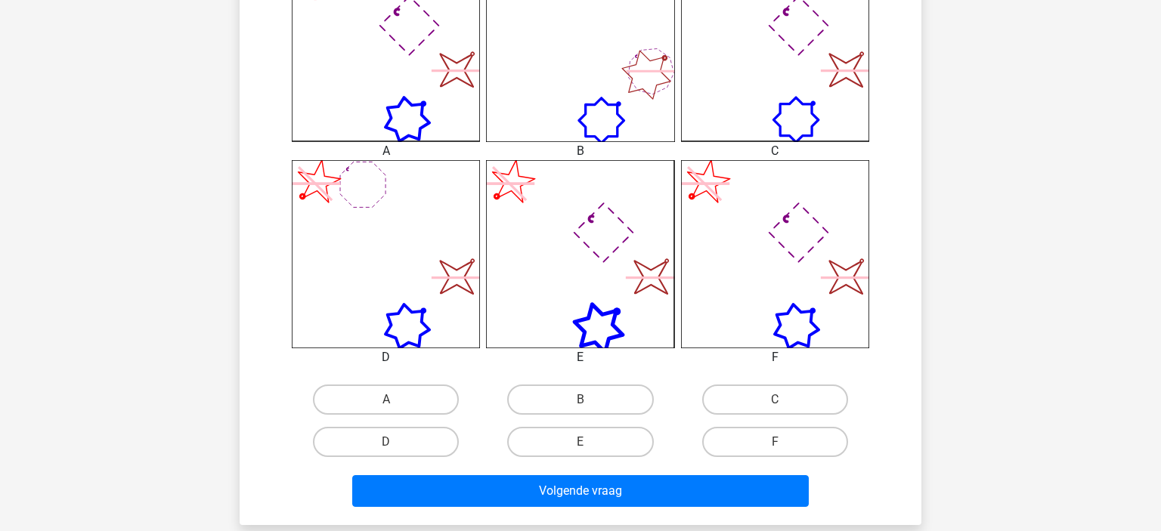
scroll to position [475, 0]
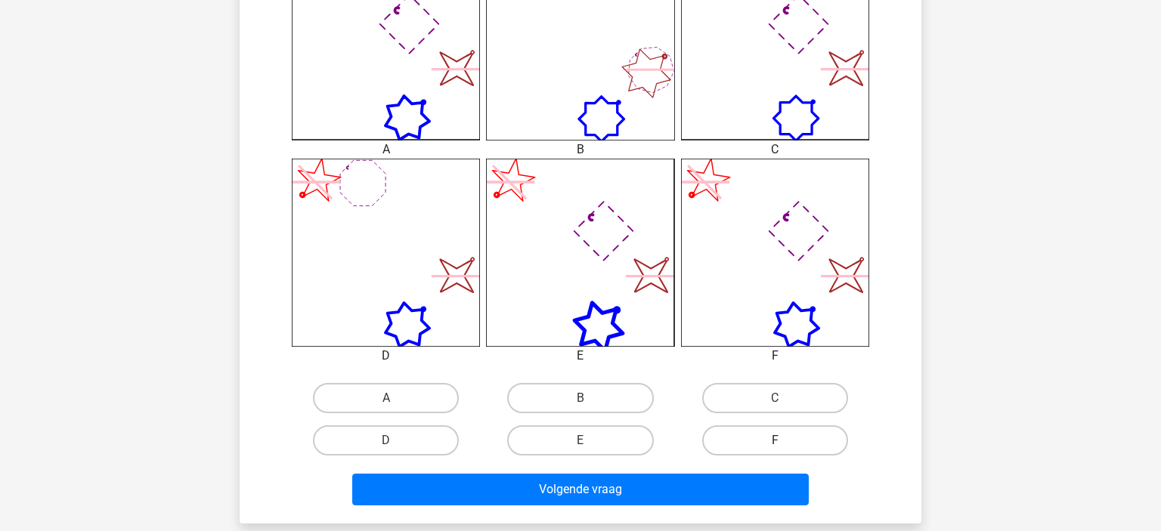
click at [790, 444] on label "F" at bounding box center [775, 440] width 146 height 30
click at [784, 444] on input "F" at bounding box center [780, 446] width 10 height 10
radio input "true"
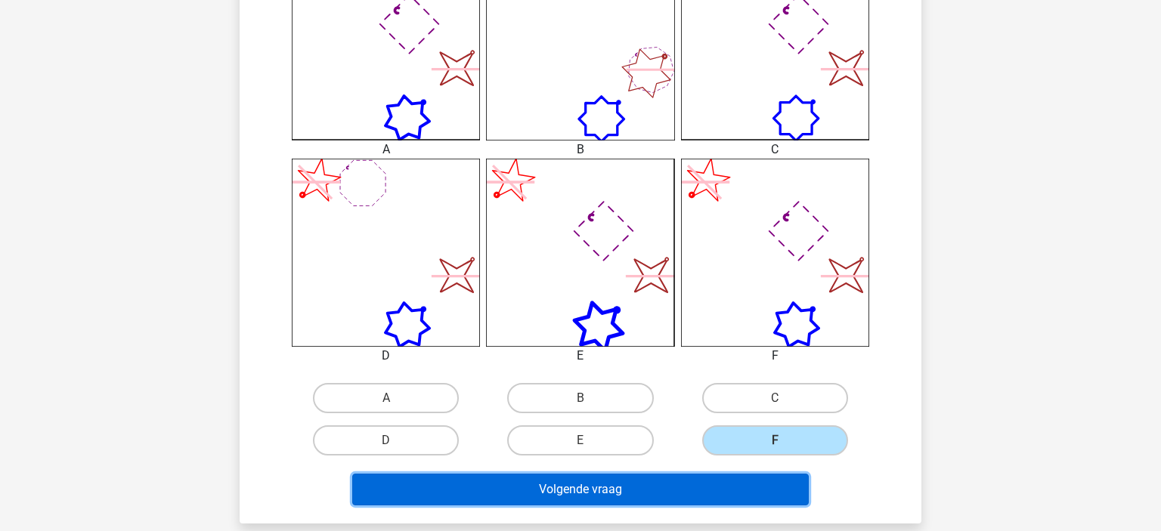
click at [711, 494] on button "Volgende vraag" at bounding box center [580, 490] width 457 height 32
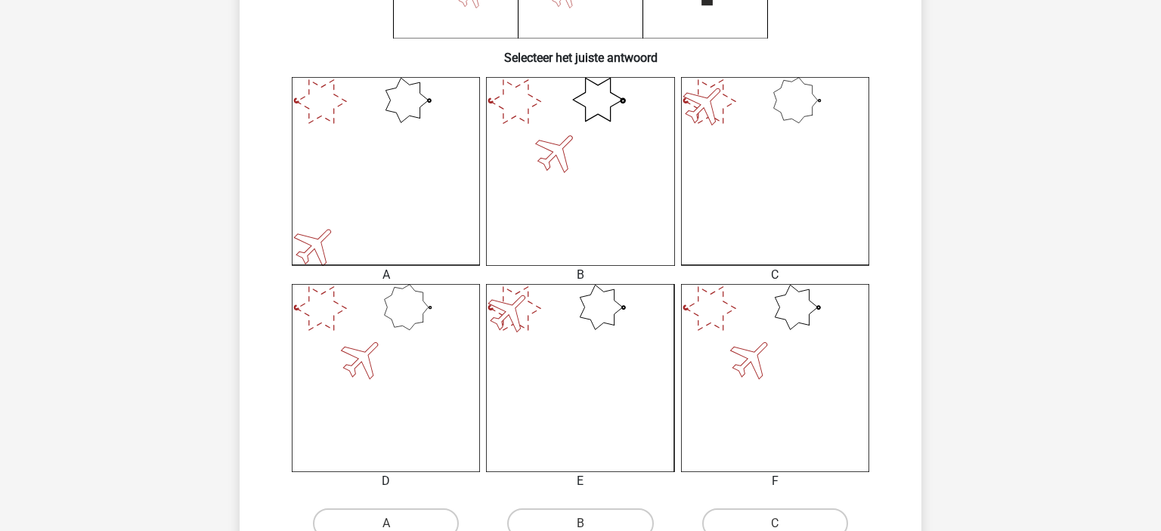
scroll to position [519, 0]
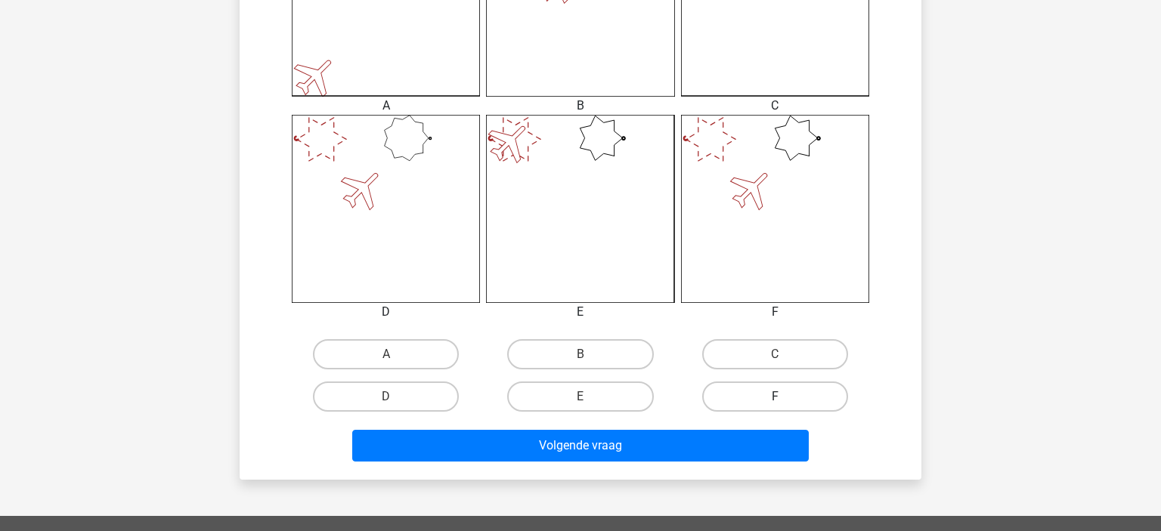
click at [750, 396] on label "F" at bounding box center [775, 397] width 146 height 30
click at [775, 397] on input "F" at bounding box center [780, 402] width 10 height 10
radio input "true"
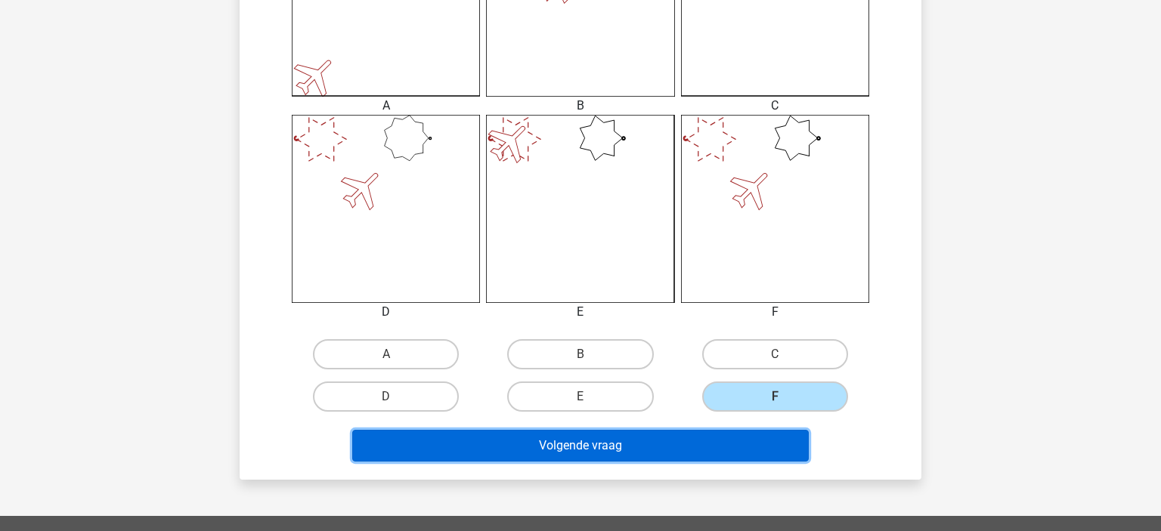
click at [661, 439] on button "Volgende vraag" at bounding box center [580, 446] width 457 height 32
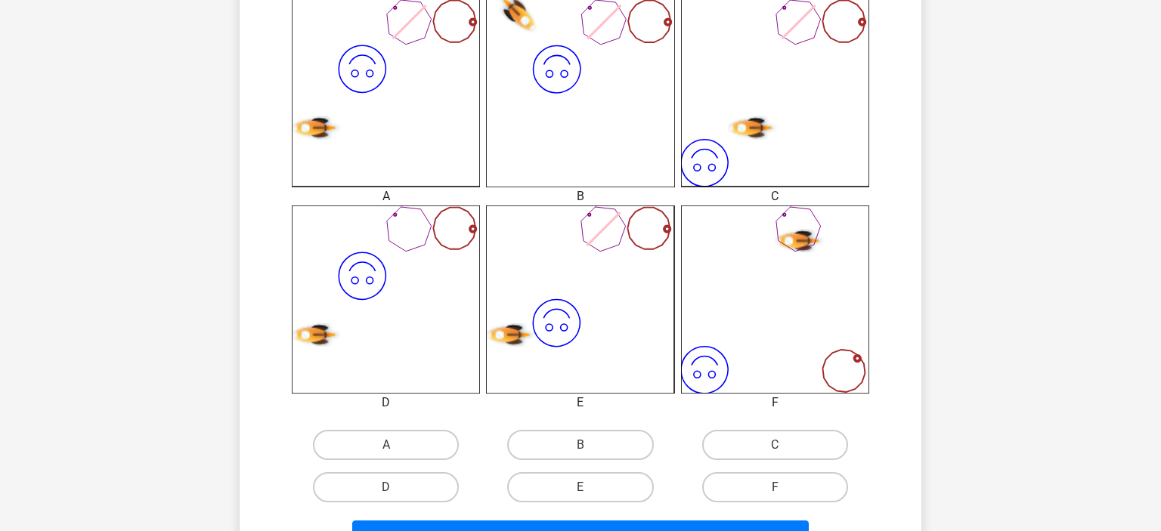
scroll to position [429, 0]
click at [395, 441] on label "A" at bounding box center [386, 444] width 146 height 30
click at [395, 444] on input "A" at bounding box center [391, 449] width 10 height 10
radio input "true"
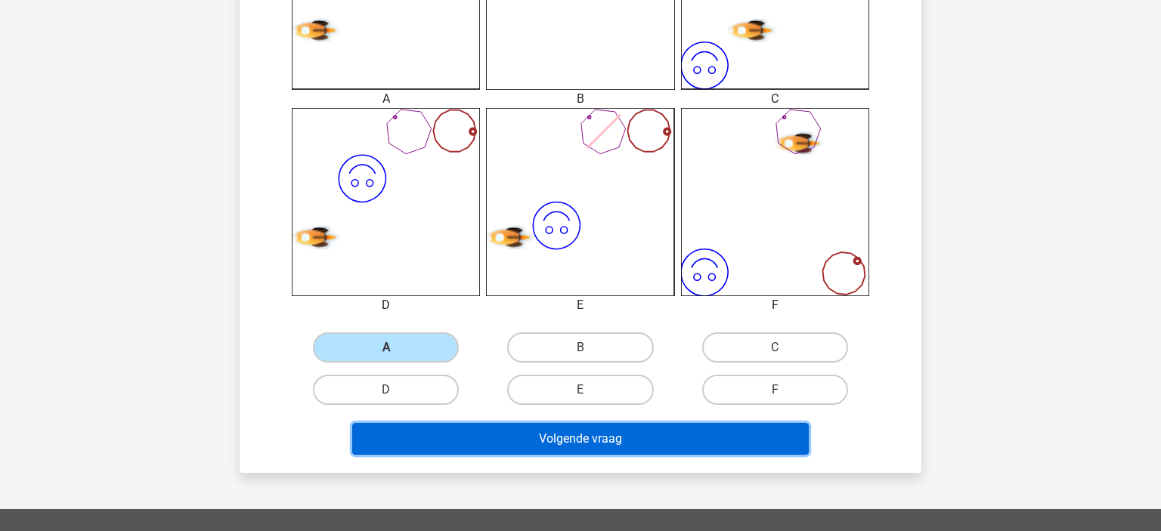
click at [404, 441] on button "Volgende vraag" at bounding box center [580, 439] width 457 height 32
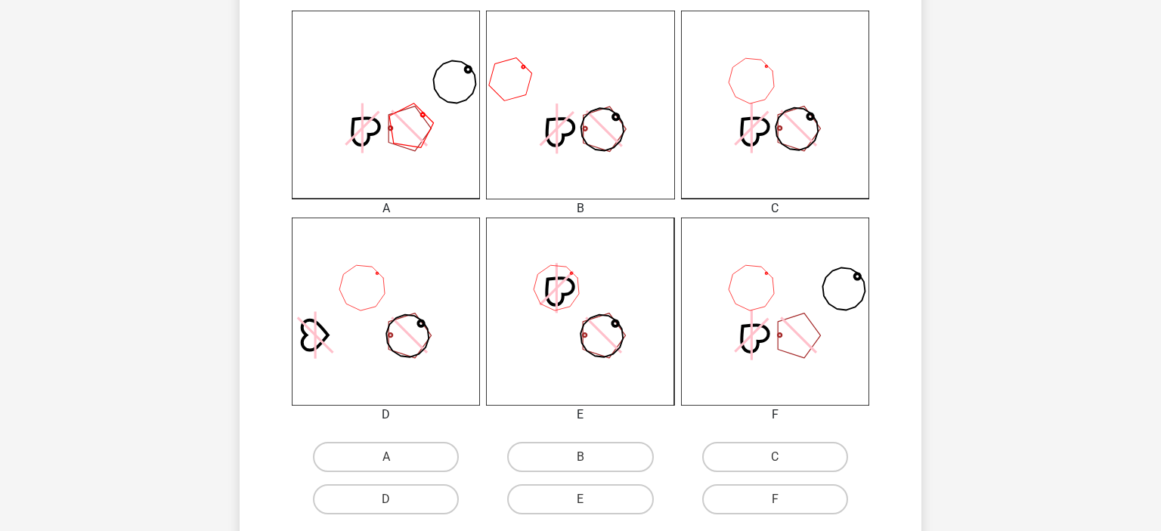
scroll to position [417, 0]
click at [739, 497] on label "F" at bounding box center [775, 499] width 146 height 30
click at [775, 499] on input "F" at bounding box center [780, 504] width 10 height 10
radio input "true"
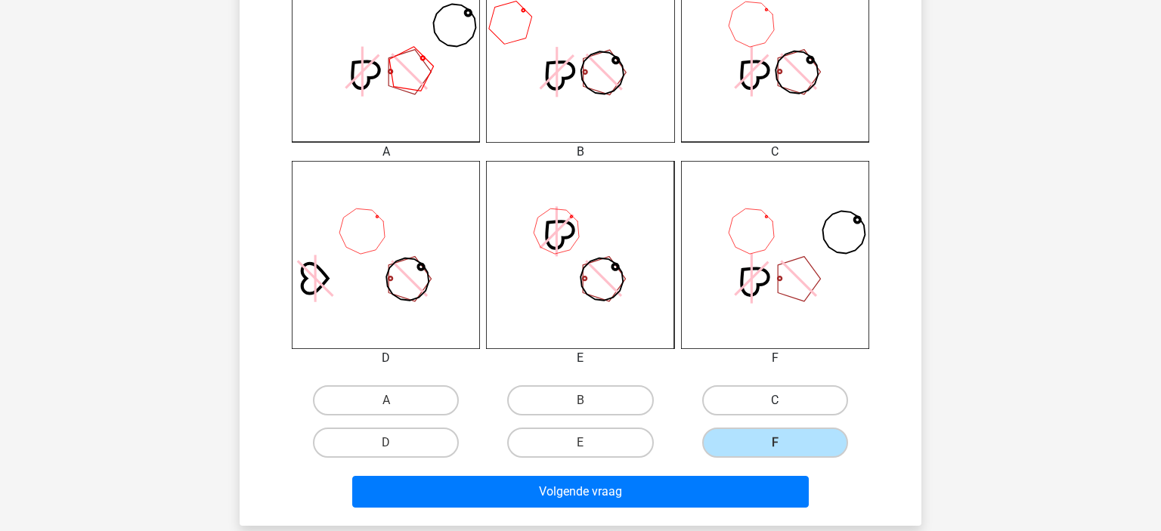
click at [767, 401] on label "C" at bounding box center [775, 400] width 146 height 30
click at [775, 401] on input "C" at bounding box center [780, 406] width 10 height 10
radio input "true"
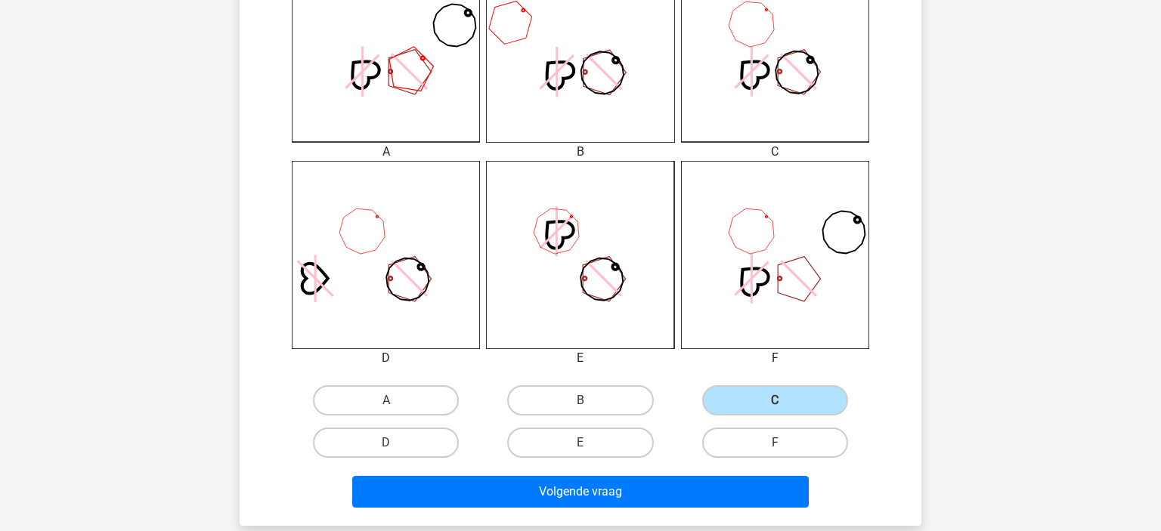
click at [677, 474] on div "Volgende vraag" at bounding box center [580, 489] width 633 height 50
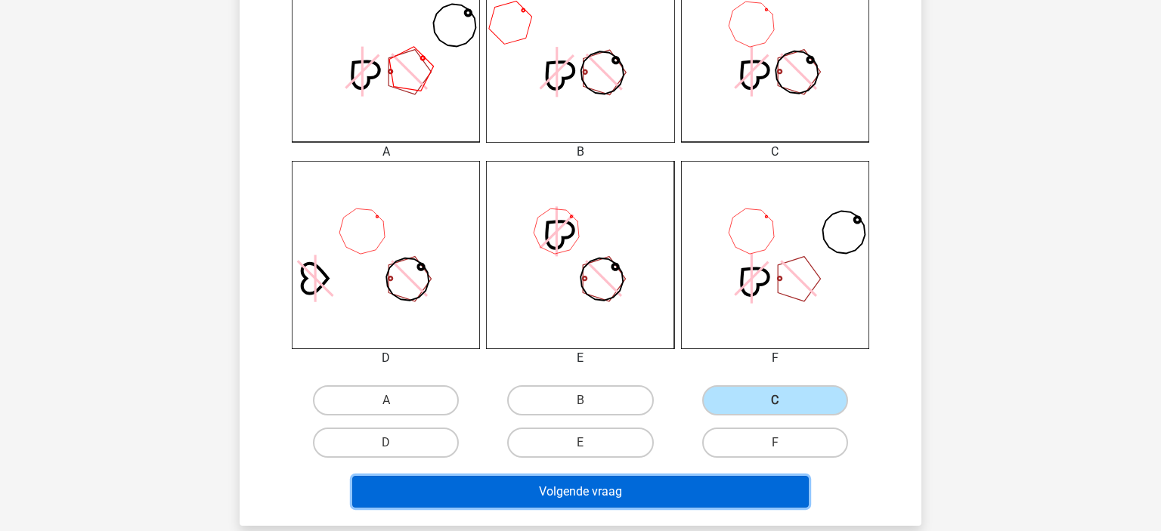
click at [650, 487] on button "Volgende vraag" at bounding box center [580, 492] width 457 height 32
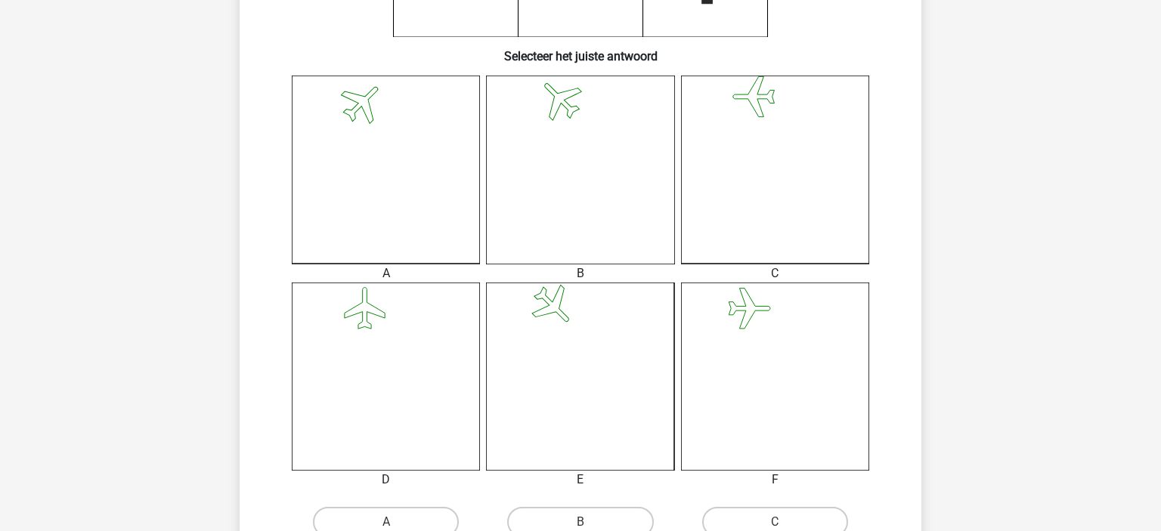
scroll to position [402, 0]
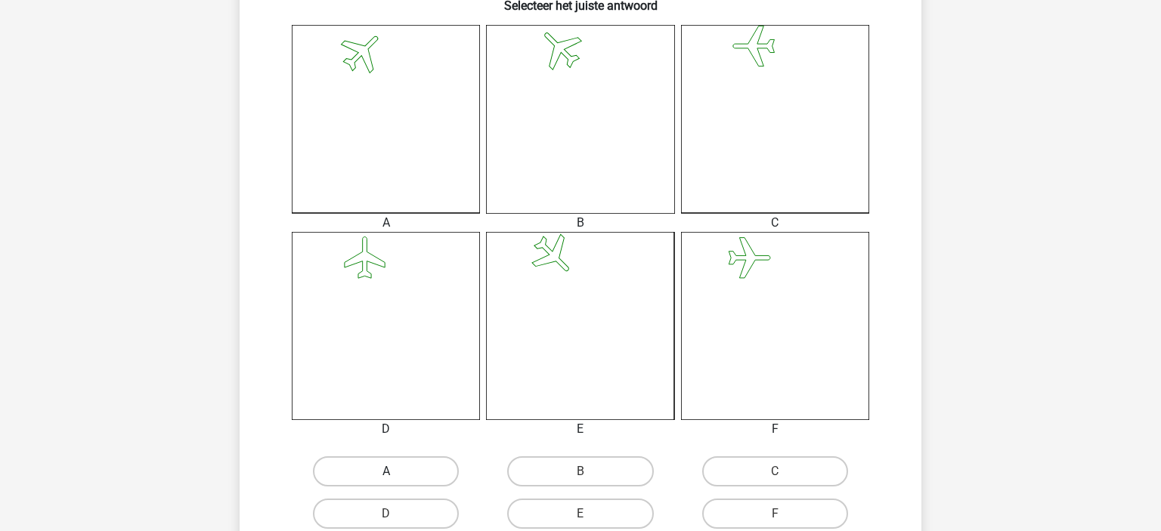
click at [419, 480] on label "A" at bounding box center [386, 471] width 146 height 30
click at [396, 480] on input "A" at bounding box center [391, 477] width 10 height 10
radio input "true"
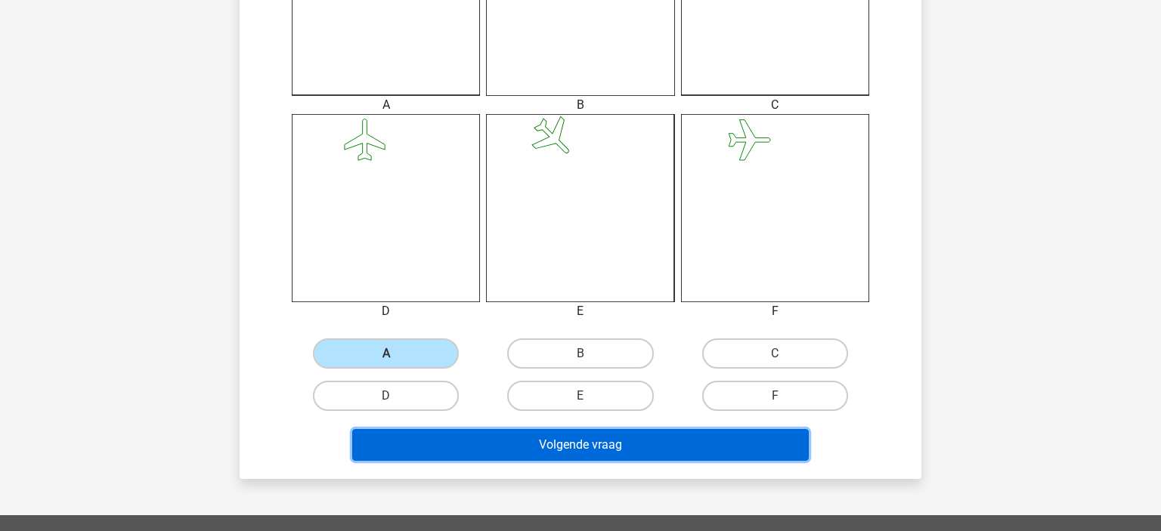
click at [555, 452] on button "Volgende vraag" at bounding box center [580, 445] width 457 height 32
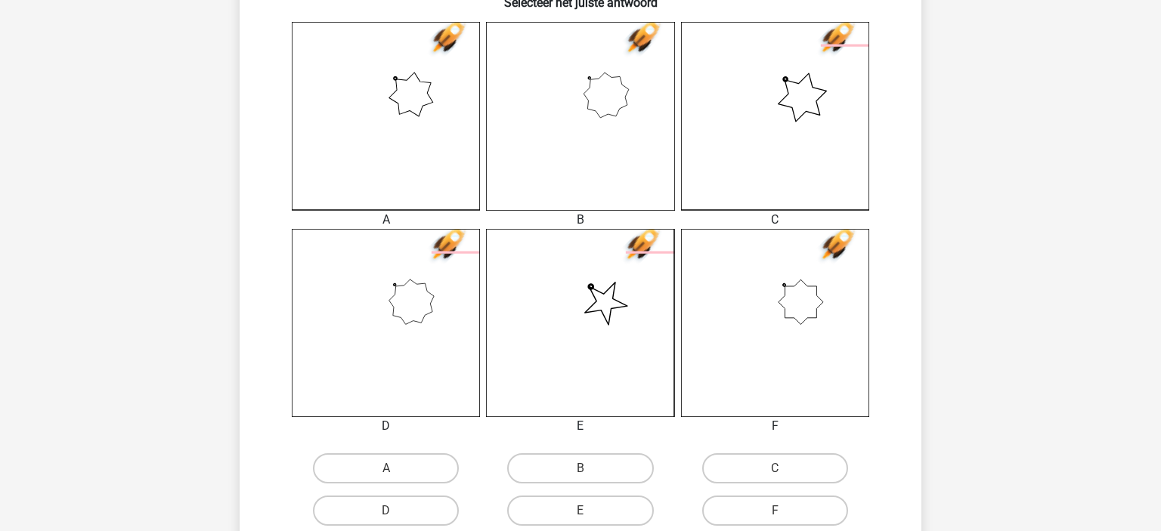
scroll to position [476, 0]
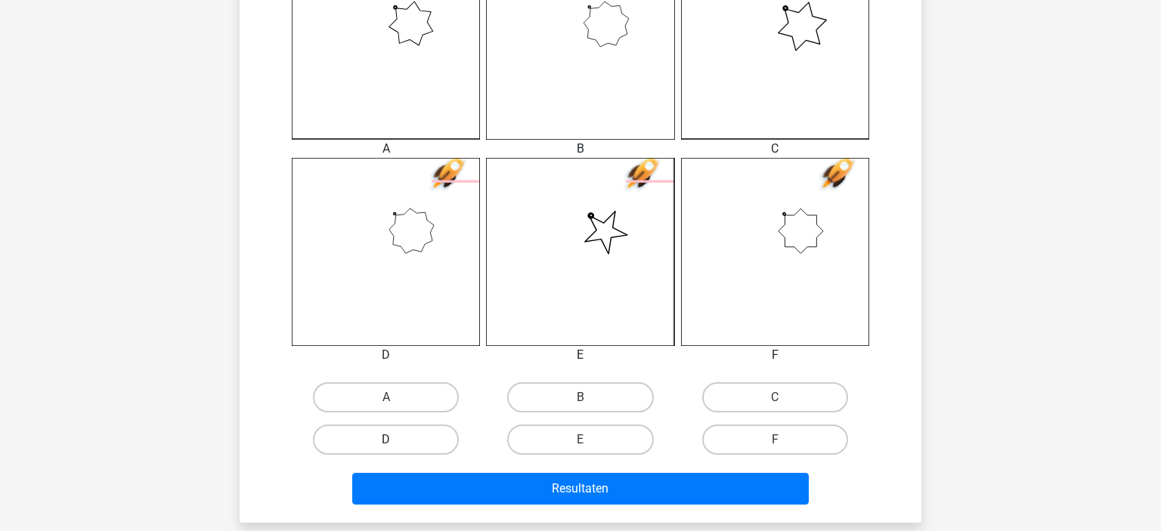
click at [401, 429] on label "D" at bounding box center [386, 440] width 146 height 30
click at [396, 440] on input "D" at bounding box center [391, 445] width 10 height 10
radio input "true"
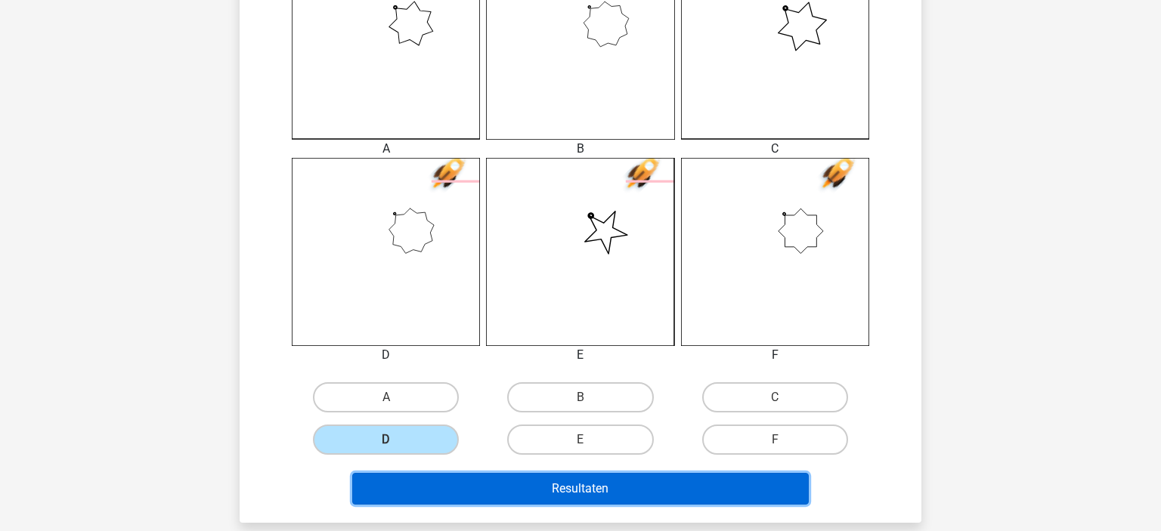
click at [425, 482] on button "Resultaten" at bounding box center [580, 489] width 457 height 32
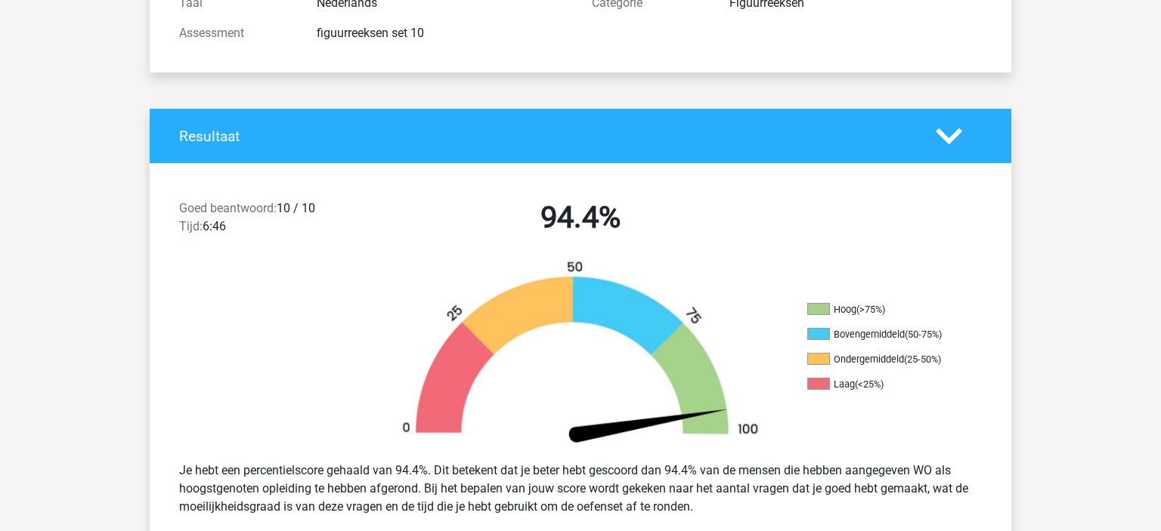
scroll to position [220, 0]
